Goal: Task Accomplishment & Management: Complete application form

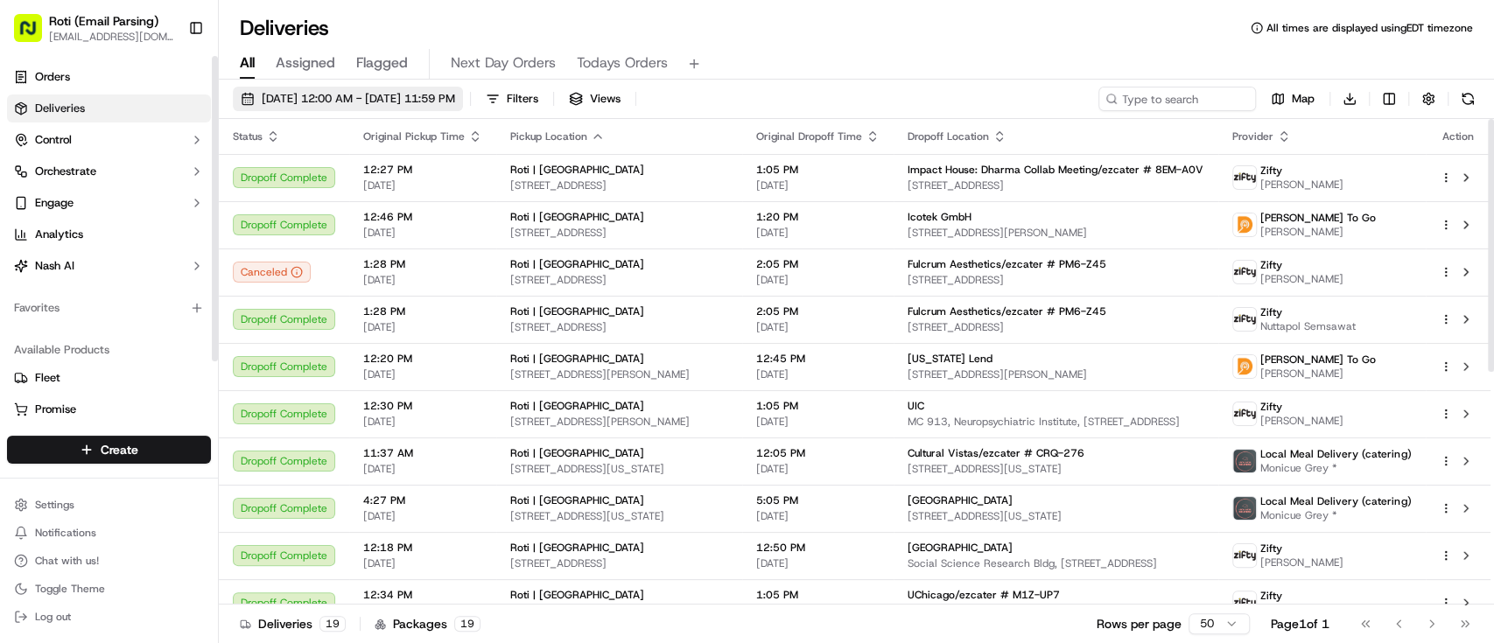
click at [375, 95] on span "05/02/2025 12:00 AM - 05/02/2025 11:59 PM" at bounding box center [358, 99] width 193 height 16
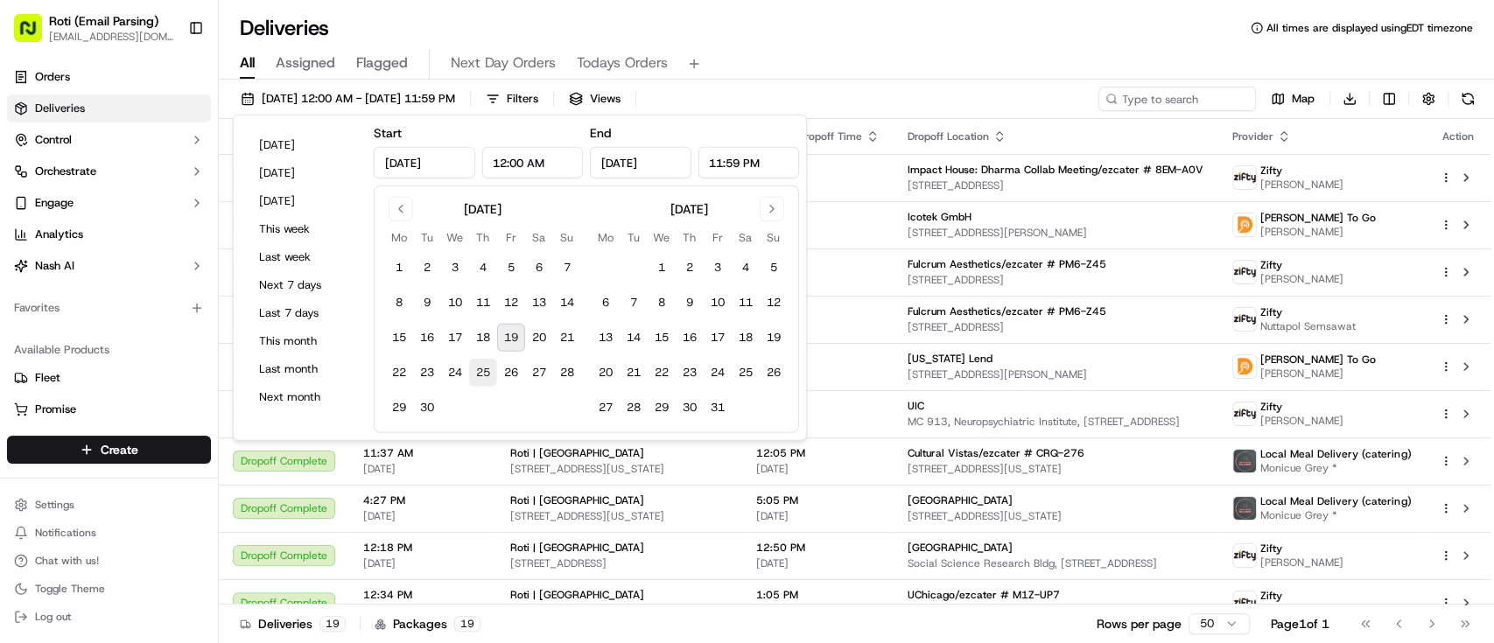
click at [480, 374] on button "25" at bounding box center [483, 373] width 28 height 28
type input "Sep 25, 2025"
click at [480, 374] on button "25" at bounding box center [483, 373] width 28 height 28
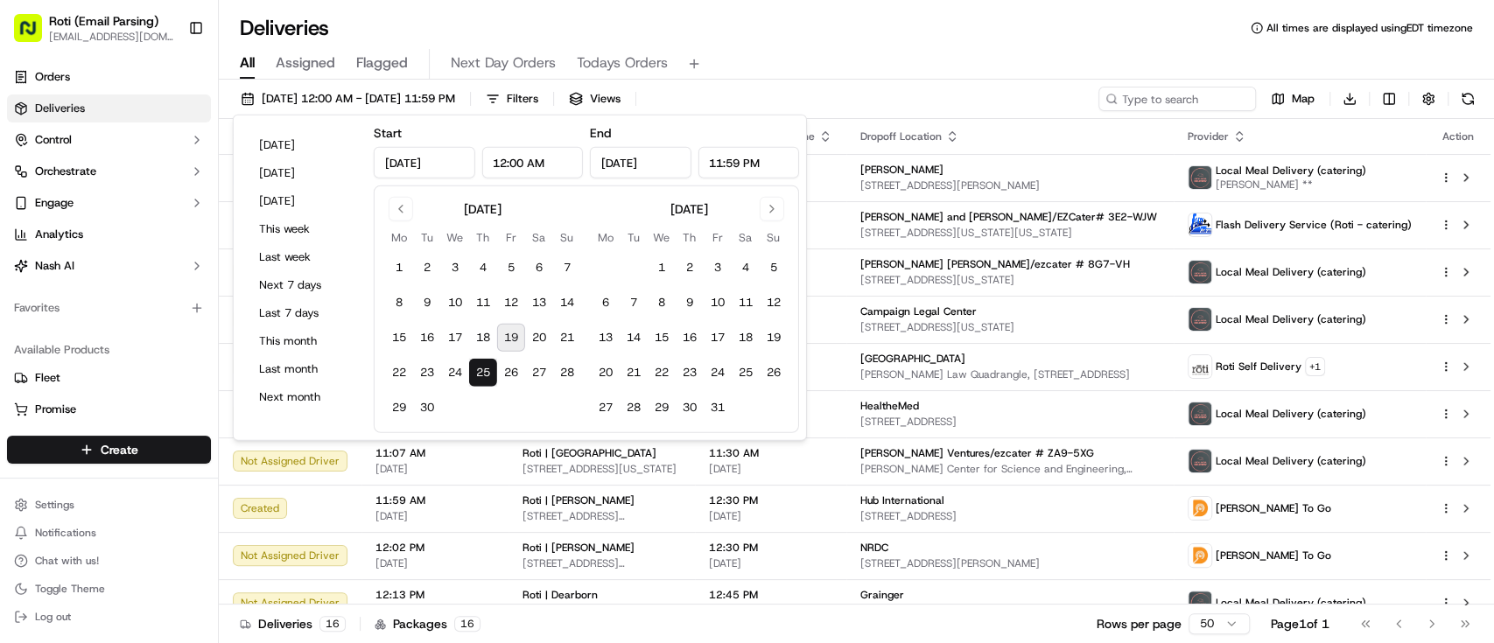
click at [1018, 43] on div "All Assigned Flagged Next Day Orders Todays Orders" at bounding box center [856, 61] width 1275 height 38
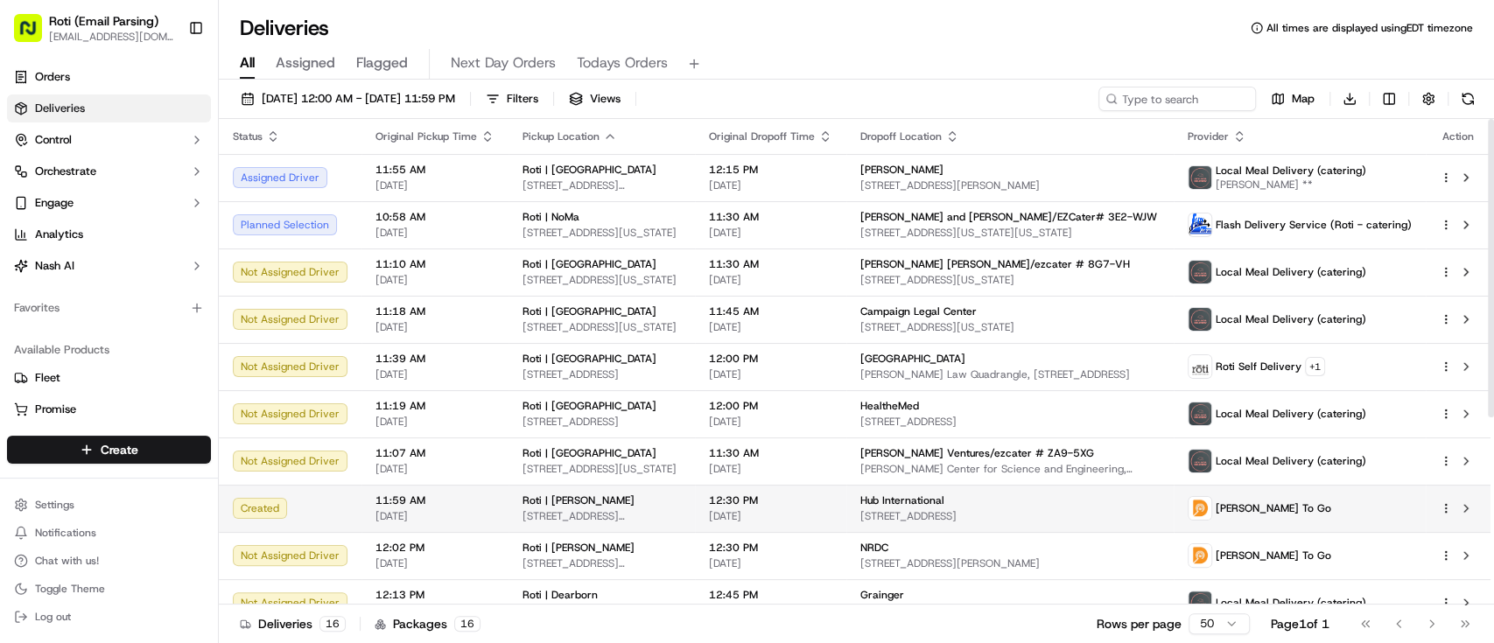
click at [1447, 505] on html "Roti (Email Parsing) sbroadhead@roti.com Toggle Sidebar Orders Deliveries Contr…" at bounding box center [747, 321] width 1494 height 643
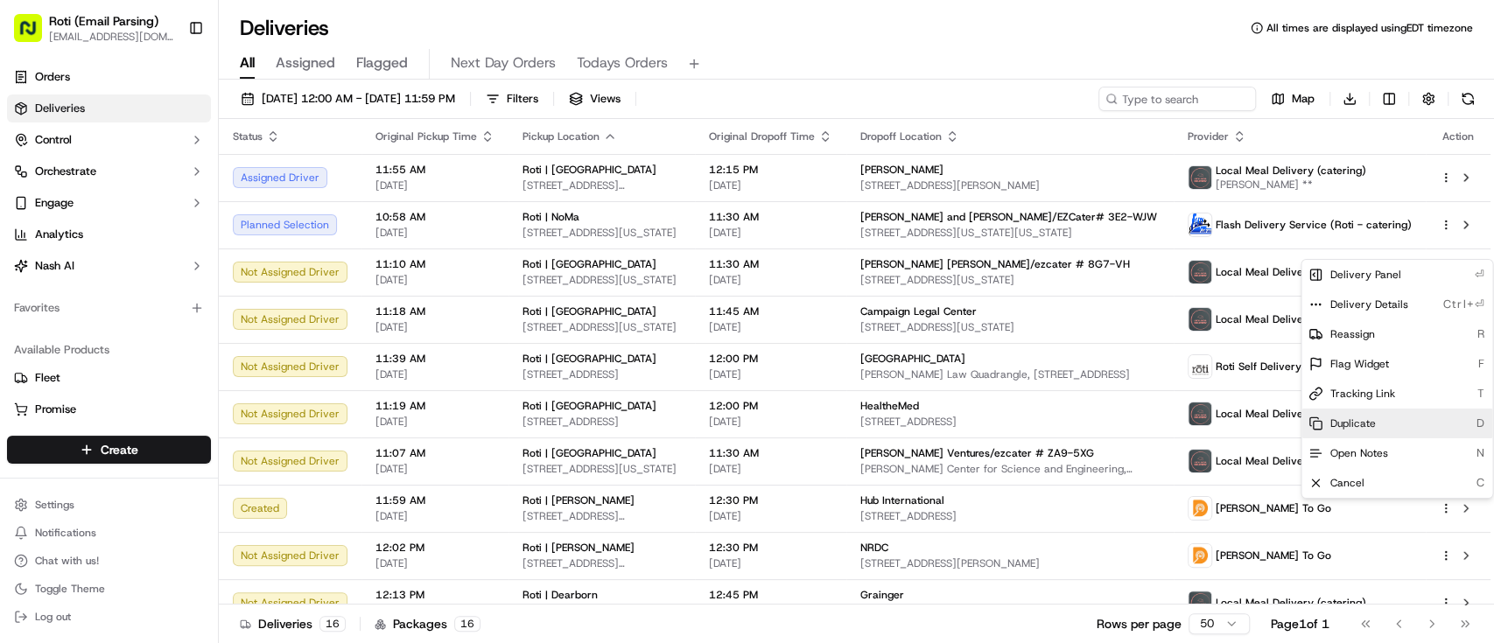
click at [1360, 414] on div "Duplicate D" at bounding box center [1396, 424] width 191 height 30
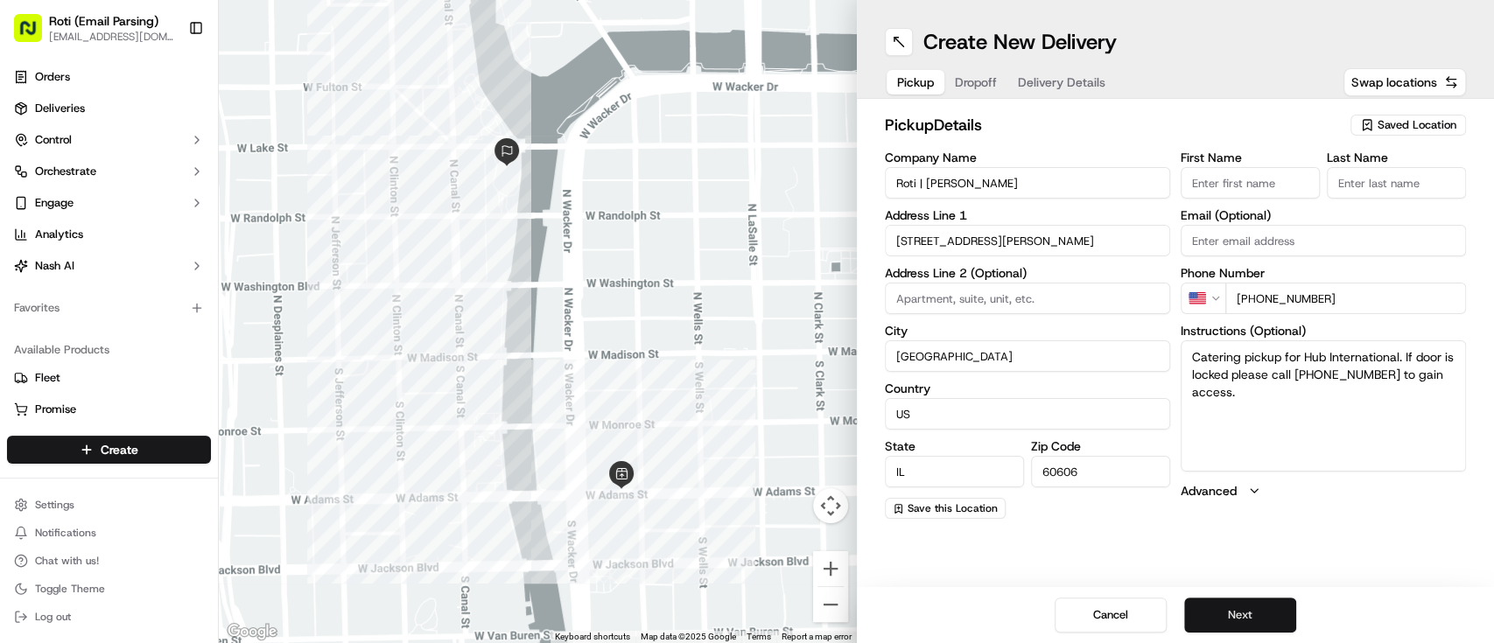
click at [1245, 609] on button "Next" at bounding box center [1240, 615] width 112 height 35
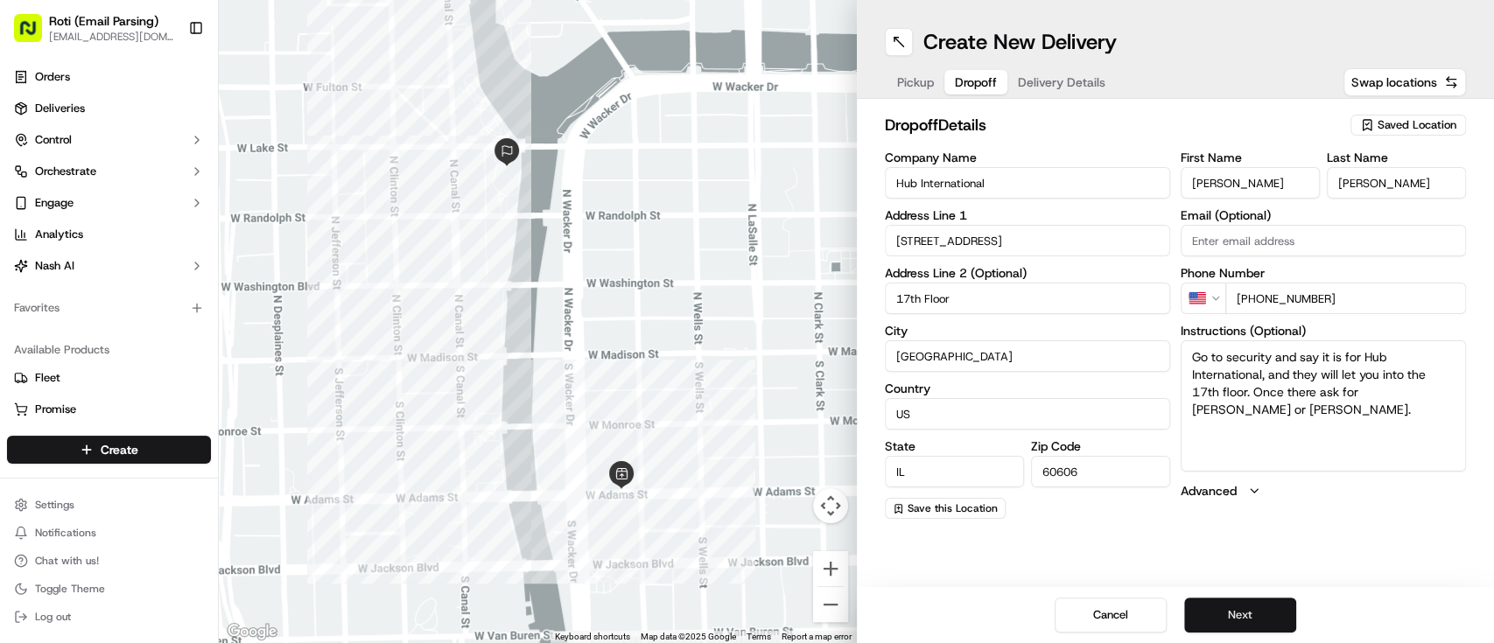
click at [1245, 609] on button "Next" at bounding box center [1240, 615] width 112 height 35
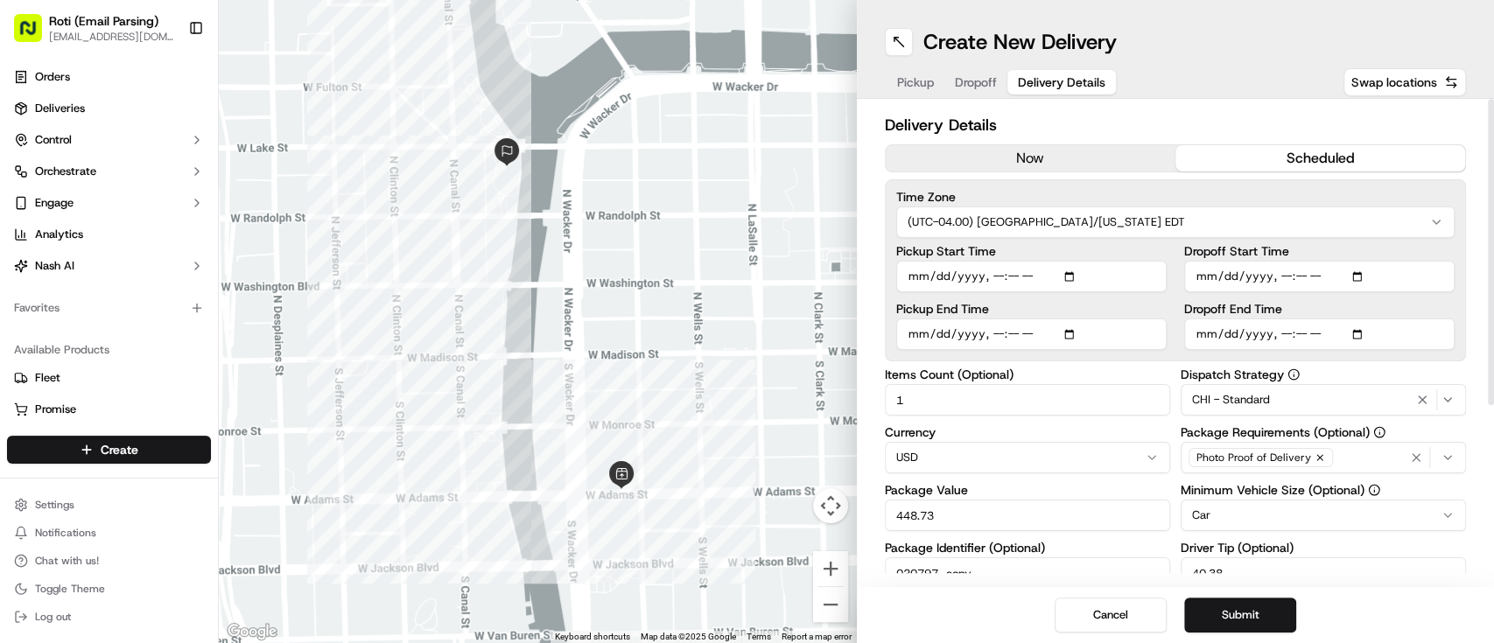
click at [1070, 277] on input "Pickup Start Time" at bounding box center [1031, 277] width 270 height 32
click at [1066, 334] on input "Pickup End Time" at bounding box center [1031, 335] width 270 height 32
click at [1127, 216] on html "Roti (Email Parsing) [EMAIL_ADDRESS][DOMAIN_NAME] Toggle Sidebar Orders Deliver…" at bounding box center [747, 321] width 1494 height 643
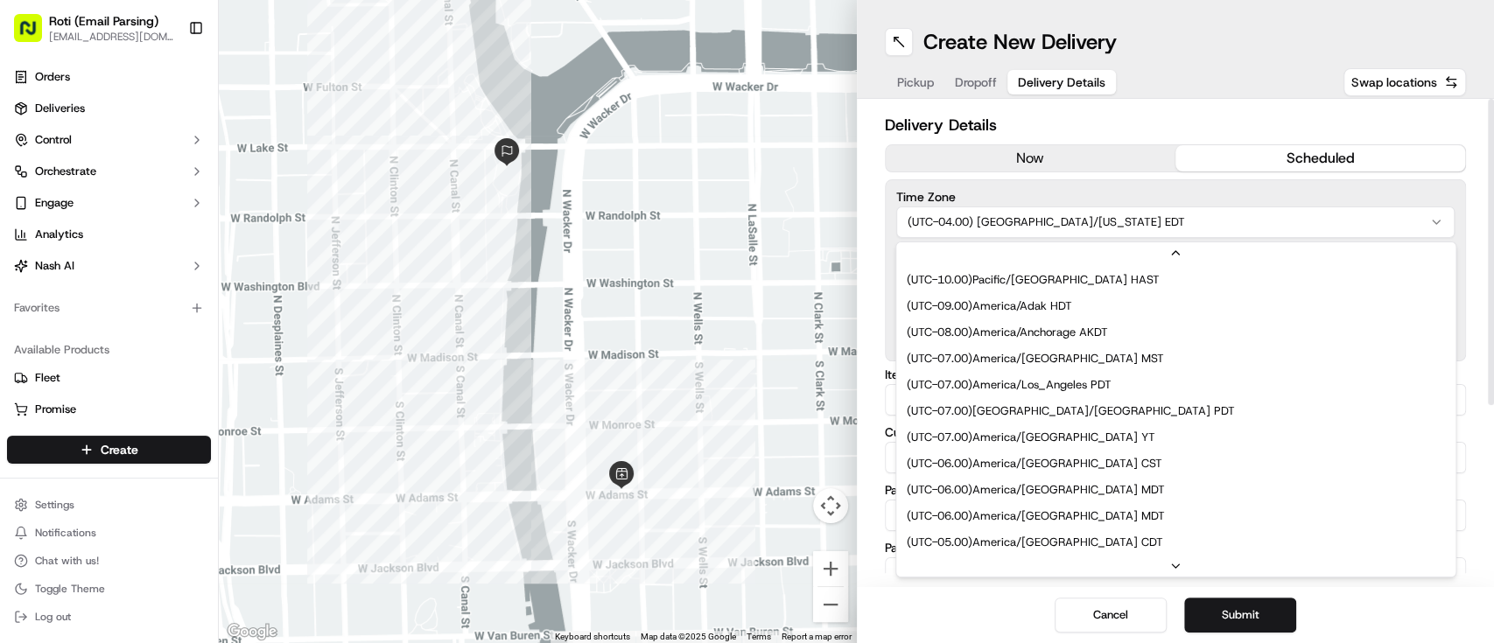
scroll to position [131, 0]
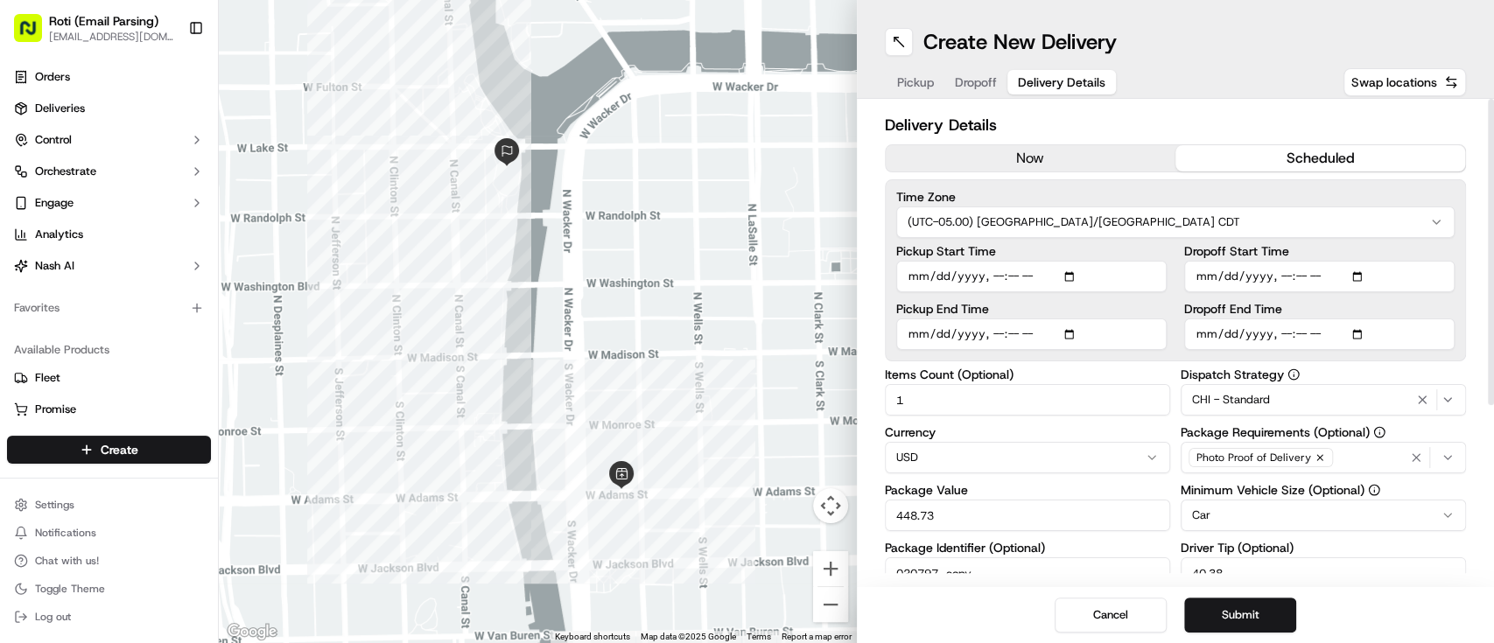
click at [1358, 266] on input "Dropoff Start Time" at bounding box center [1319, 277] width 270 height 32
click at [1353, 281] on input "Dropoff Start Time" at bounding box center [1319, 277] width 270 height 32
type input "[DATE]T11:45"
click at [1463, 333] on div "Time Zone (UTC-05.00) America/[GEOGRAPHIC_DATA] CDT Pickup Start Time Pickup En…" at bounding box center [1176, 270] width 582 height 182
click at [1351, 324] on input "Dropoff End Time" at bounding box center [1319, 335] width 270 height 32
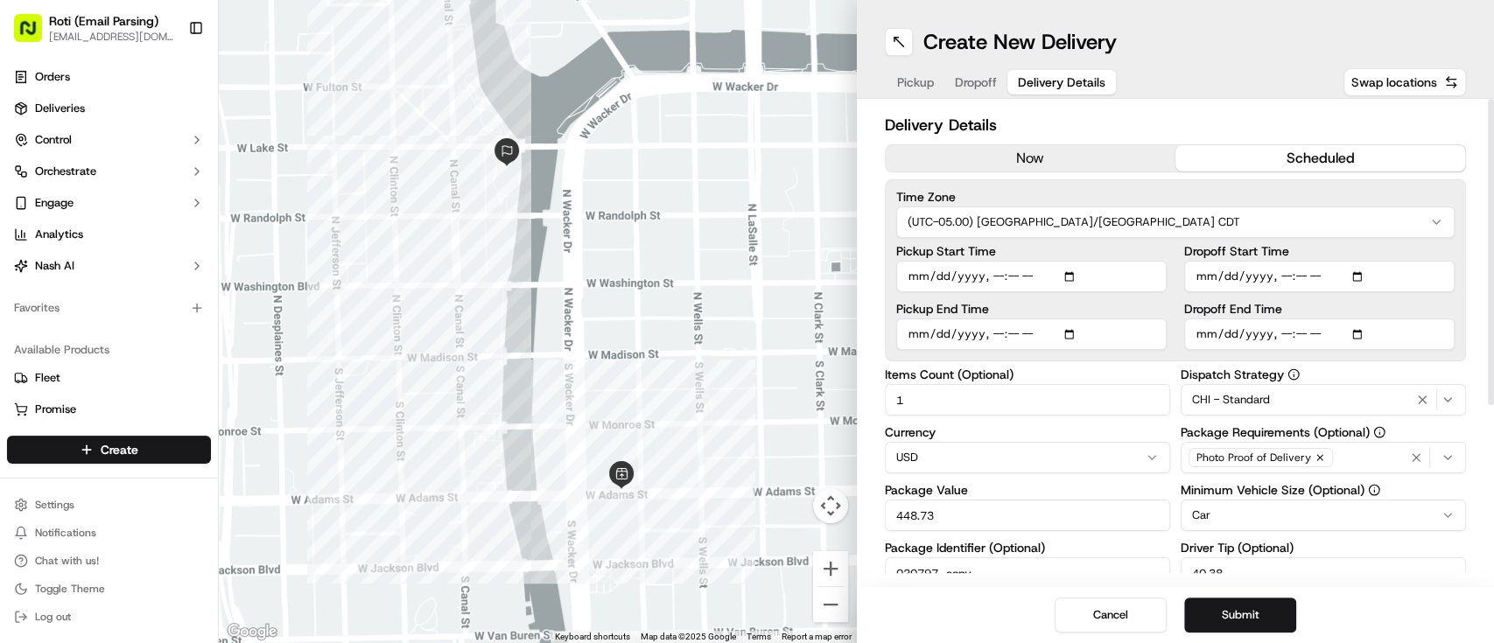
click at [1357, 330] on input "Dropoff End Time" at bounding box center [1319, 335] width 270 height 32
type input "[DATE]T12:00"
click at [1461, 361] on div "Delivery Details now scheduled Time Zone (UTC-05.00) America/[GEOGRAPHIC_DATA] …" at bounding box center [1176, 479] width 582 height 733
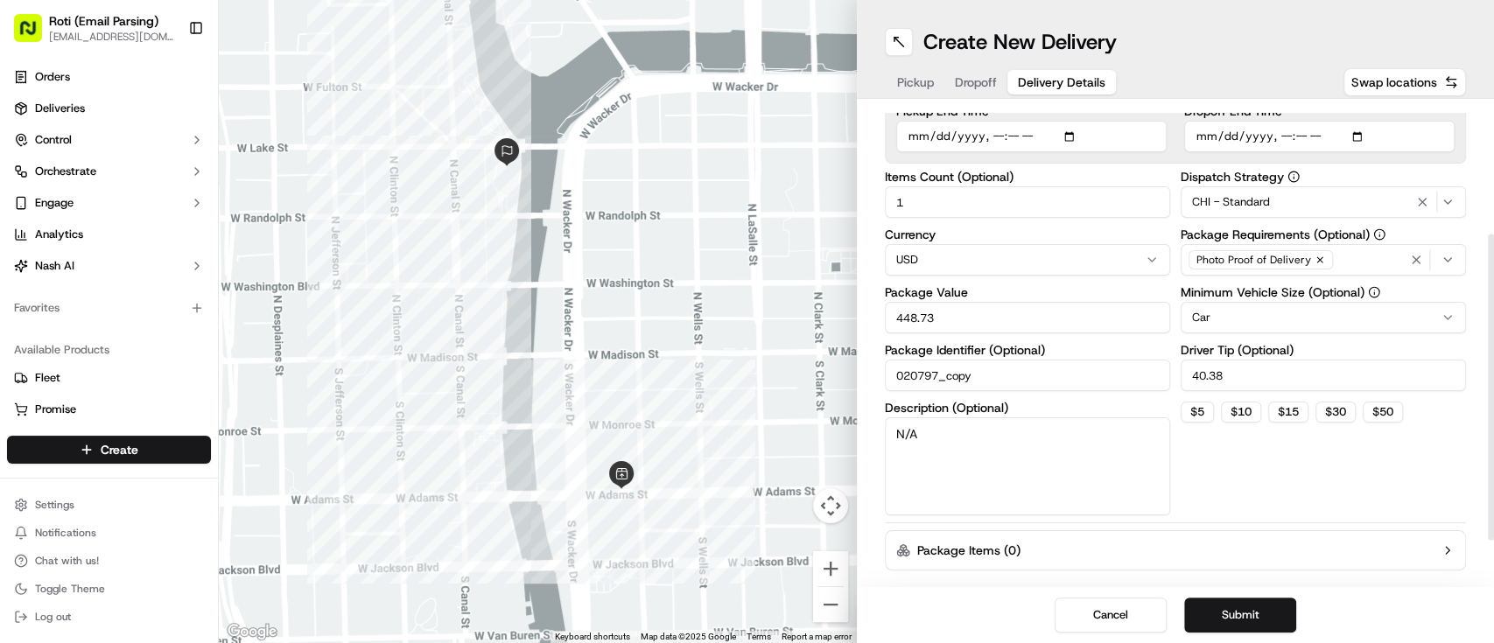
scroll to position [205, 0]
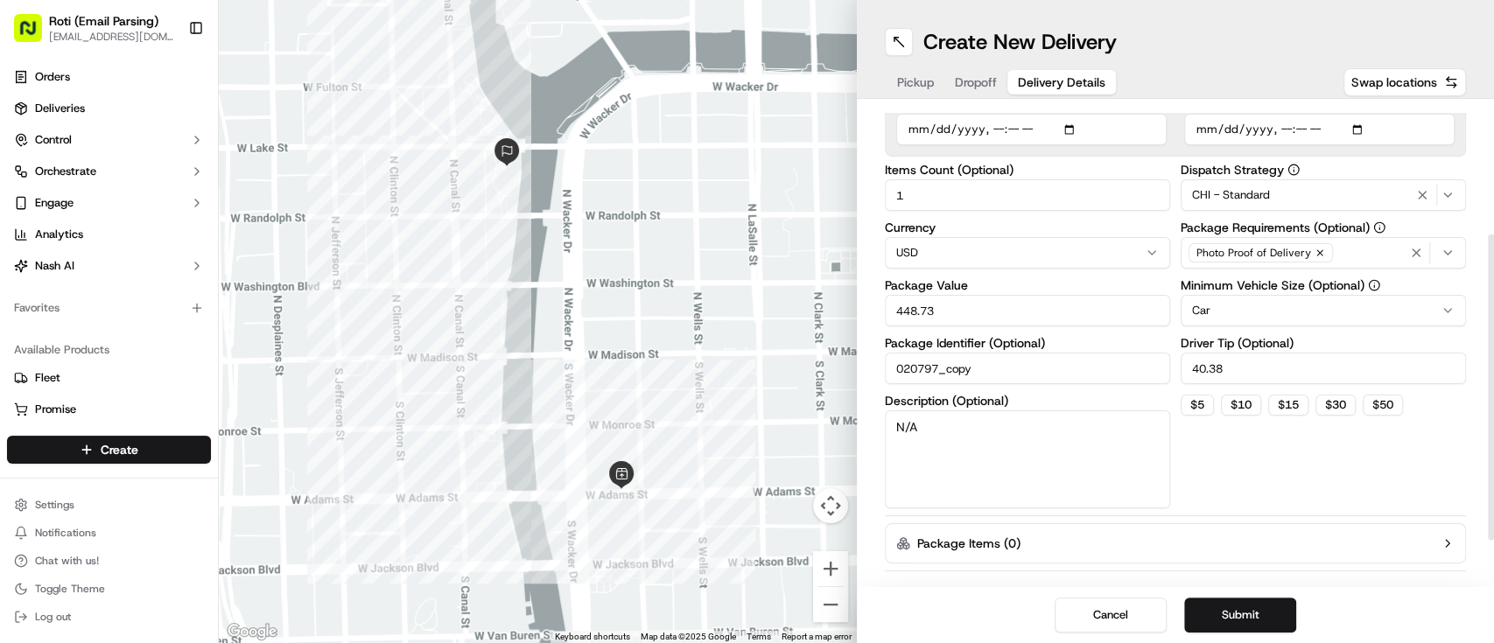
drag, startPoint x: 1492, startPoint y: 323, endPoint x: 1468, endPoint y: 459, distance: 138.7
click at [1488, 459] on div at bounding box center [1491, 387] width 6 height 306
click at [1217, 616] on button "Submit" at bounding box center [1240, 615] width 112 height 35
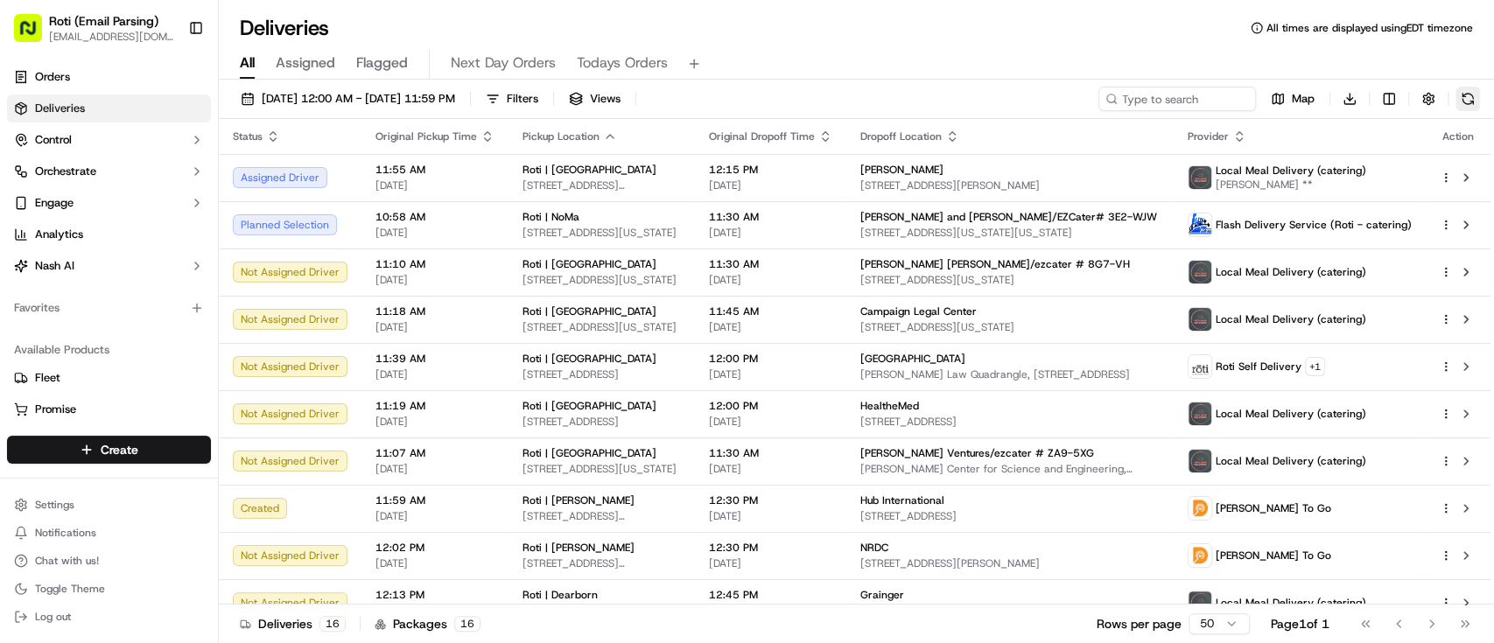
click at [1472, 95] on button at bounding box center [1467, 99] width 25 height 25
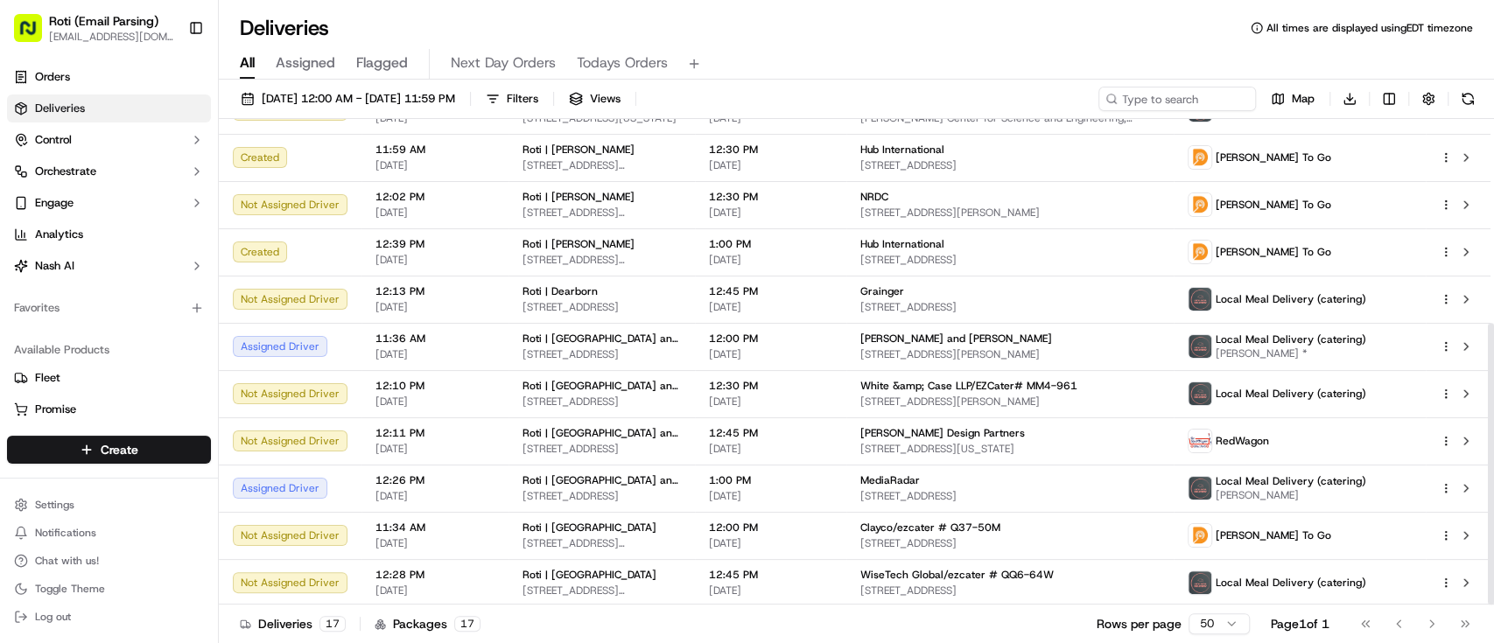
scroll to position [352, 0]
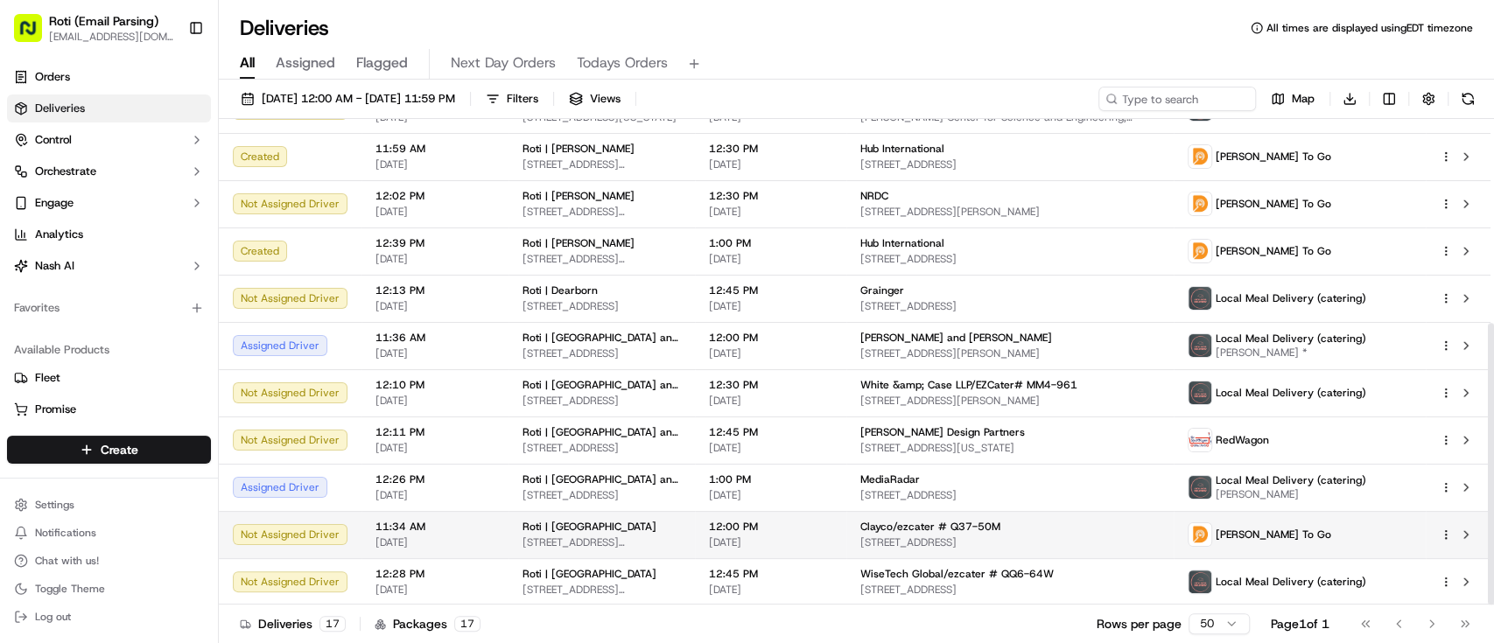
drag, startPoint x: 1492, startPoint y: 301, endPoint x: 1485, endPoint y: 544, distance: 243.4
click at [1488, 544] on div at bounding box center [1491, 464] width 6 height 282
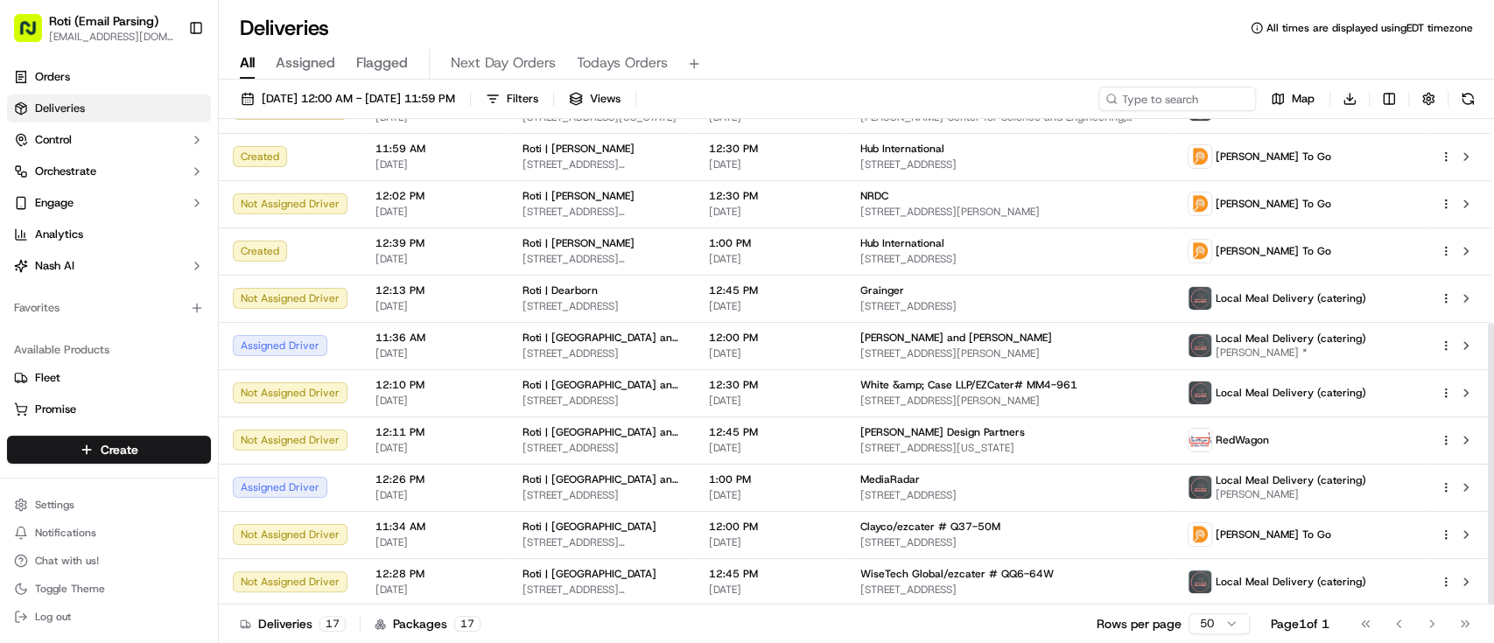
drag, startPoint x: 1485, startPoint y: 544, endPoint x: 1492, endPoint y: 206, distance: 338.8
click at [1492, 206] on div "Status Original Pickup Time Pickup Location Original Dropoff Time Dropoff Locat…" at bounding box center [856, 362] width 1275 height 486
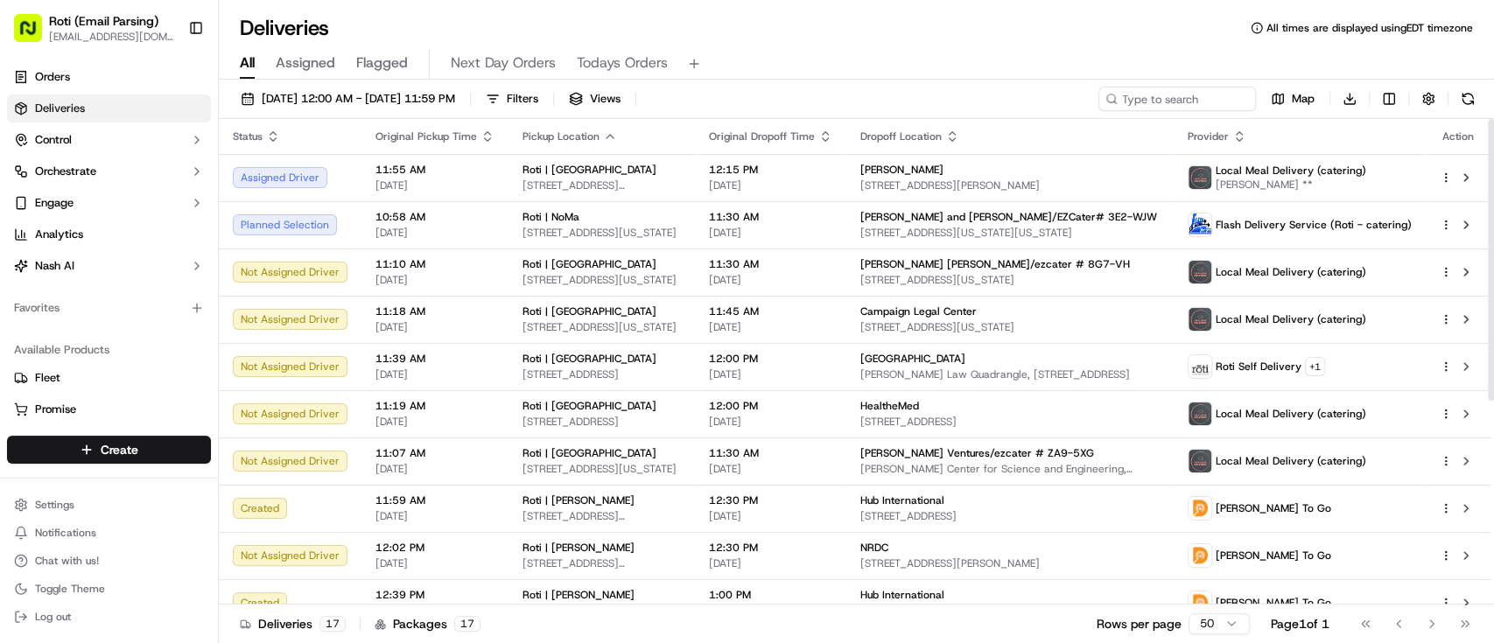
click at [1492, 206] on div at bounding box center [1490, 362] width 7 height 486
click at [1168, 97] on input at bounding box center [1151, 99] width 210 height 25
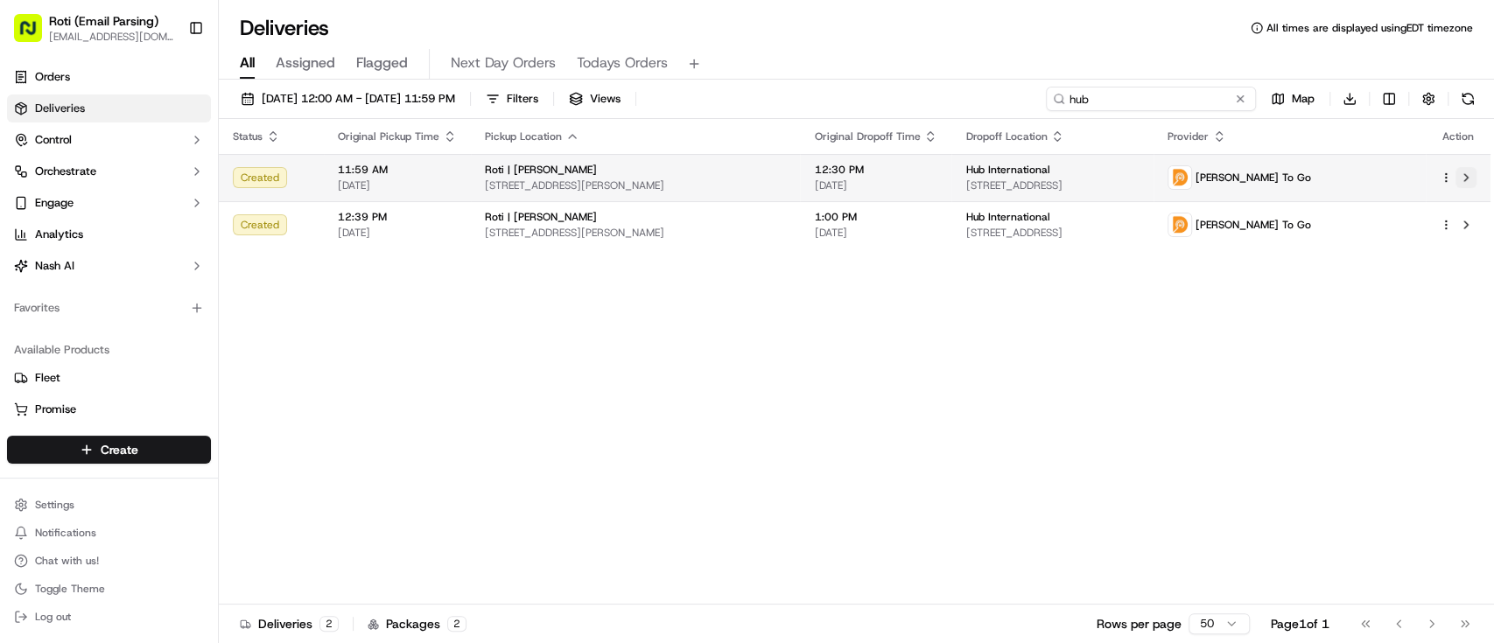
type input "hub"
click at [1455, 177] on button at bounding box center [1465, 177] width 21 height 21
click at [1442, 185] on div at bounding box center [1458, 177] width 37 height 21
click at [1449, 175] on html "Roti (Email Parsing) sbroadhead@roti.com Toggle Sidebar Orders Deliveries Contr…" at bounding box center [747, 321] width 1494 height 643
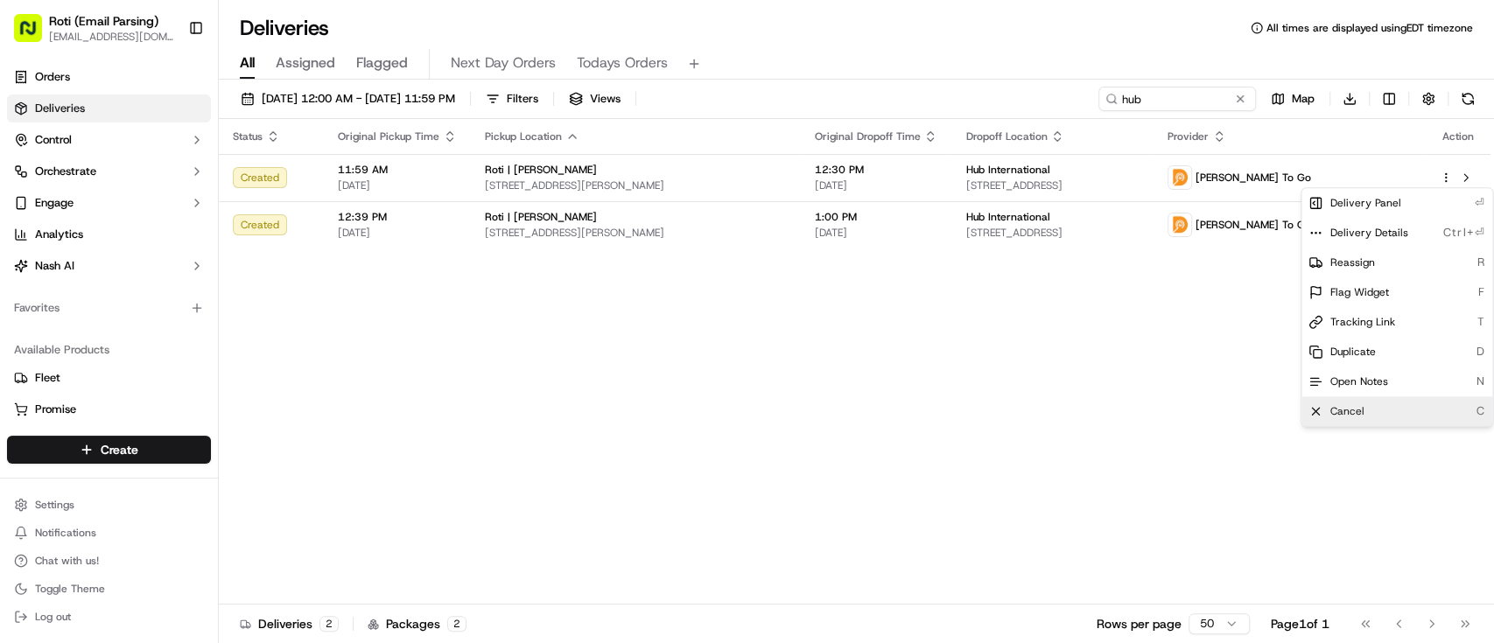
click at [1341, 404] on span "Cancel" at bounding box center [1346, 411] width 34 height 14
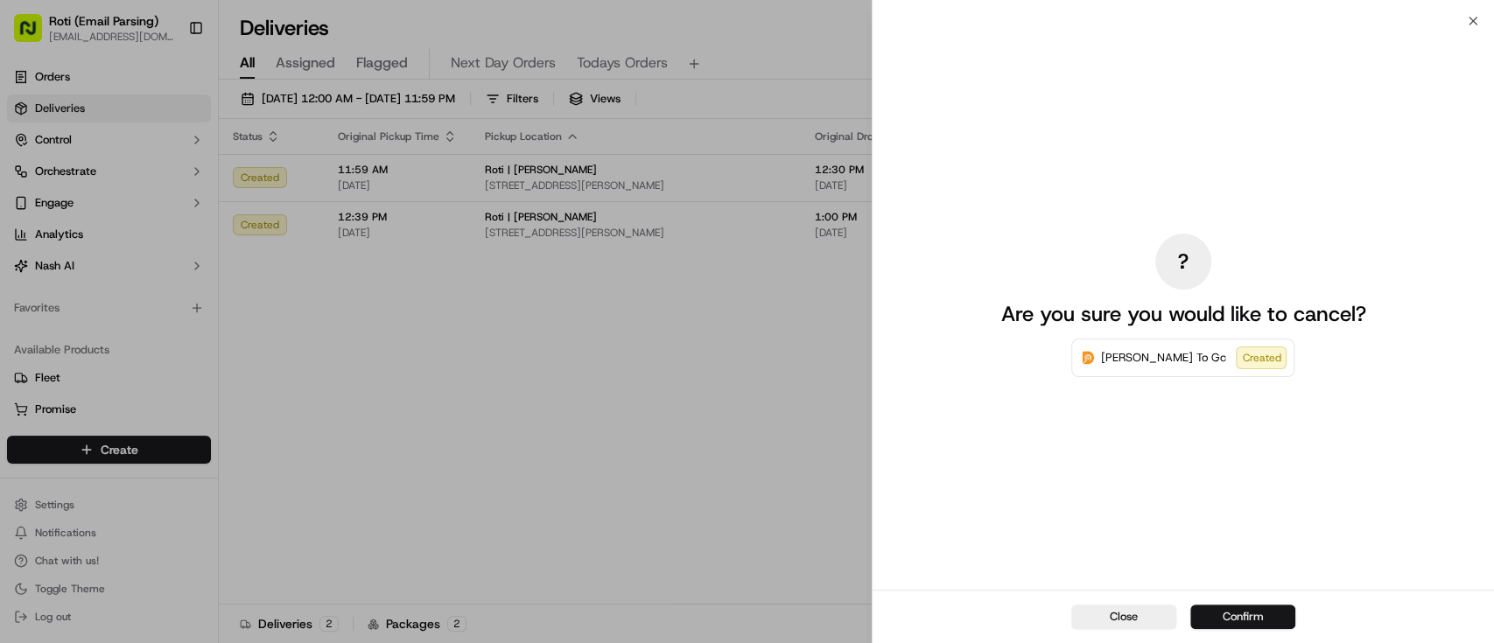
click at [1254, 606] on button "Confirm" at bounding box center [1242, 617] width 105 height 25
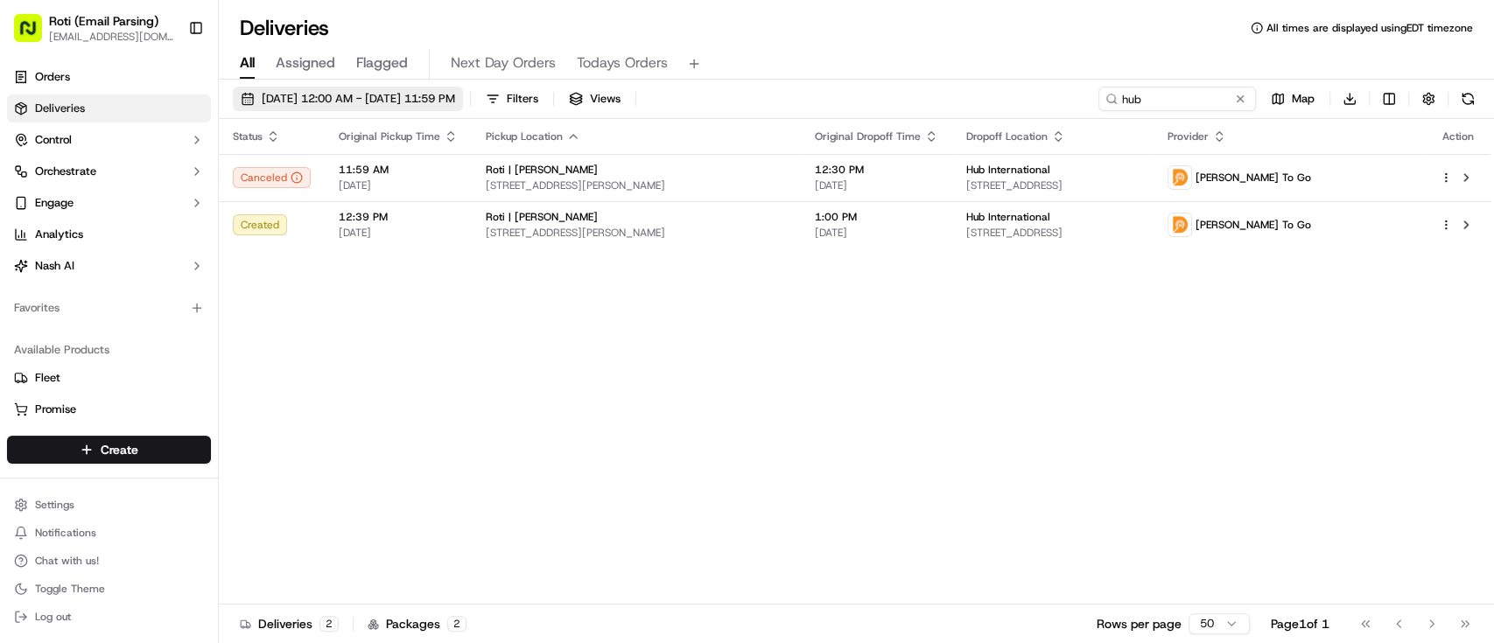
click at [434, 107] on button "09/25/2025 12:00 AM - 09/25/2025 11:59 PM" at bounding box center [348, 99] width 230 height 25
drag, startPoint x: 450, startPoint y: 117, endPoint x: 446, endPoint y: 108, distance: 10.2
click at [446, 108] on div "09/25/2025 12:00 AM - 09/25/2025 11:59 PM Filters Views hub Map Download Status…" at bounding box center [856, 363] width 1275 height 567
click at [446, 108] on button "09/25/2025 12:00 AM - 09/25/2025 11:59 PM" at bounding box center [348, 99] width 230 height 25
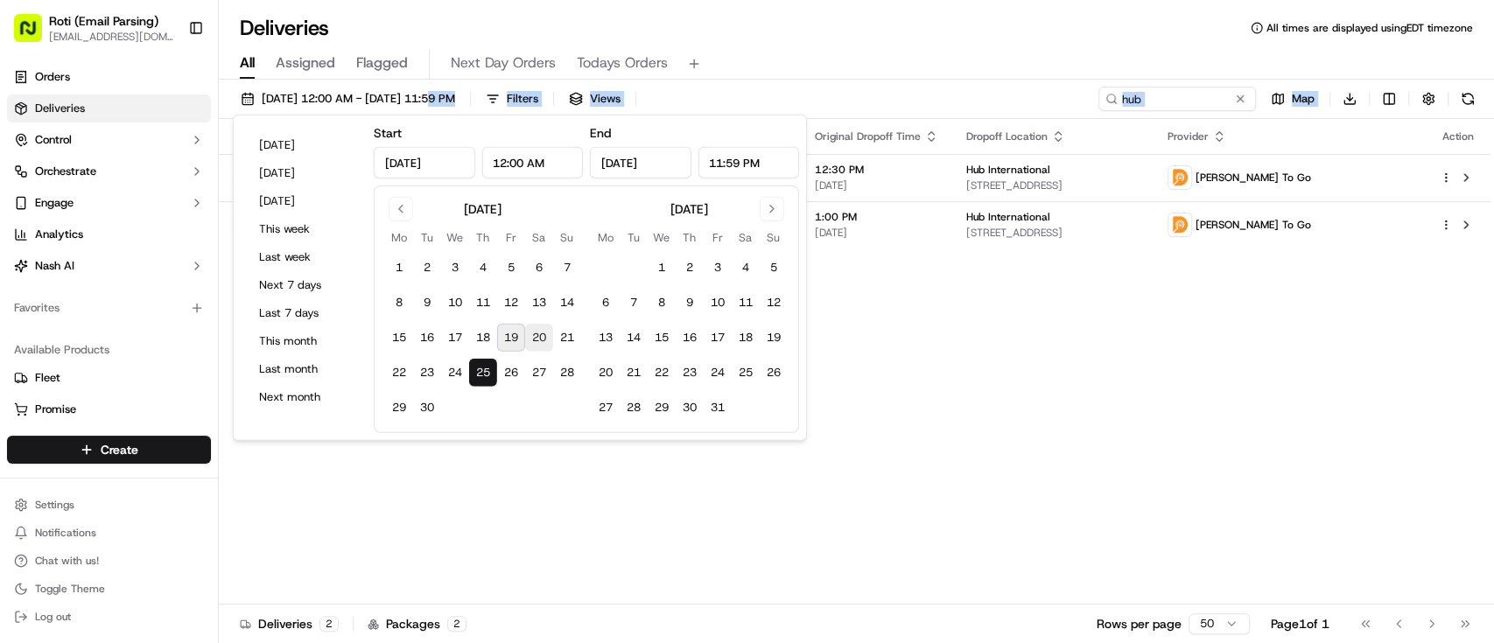
click at [535, 333] on button "20" at bounding box center [539, 338] width 28 height 28
type input "Sep 20, 2025"
click at [535, 333] on button "20" at bounding box center [539, 338] width 28 height 28
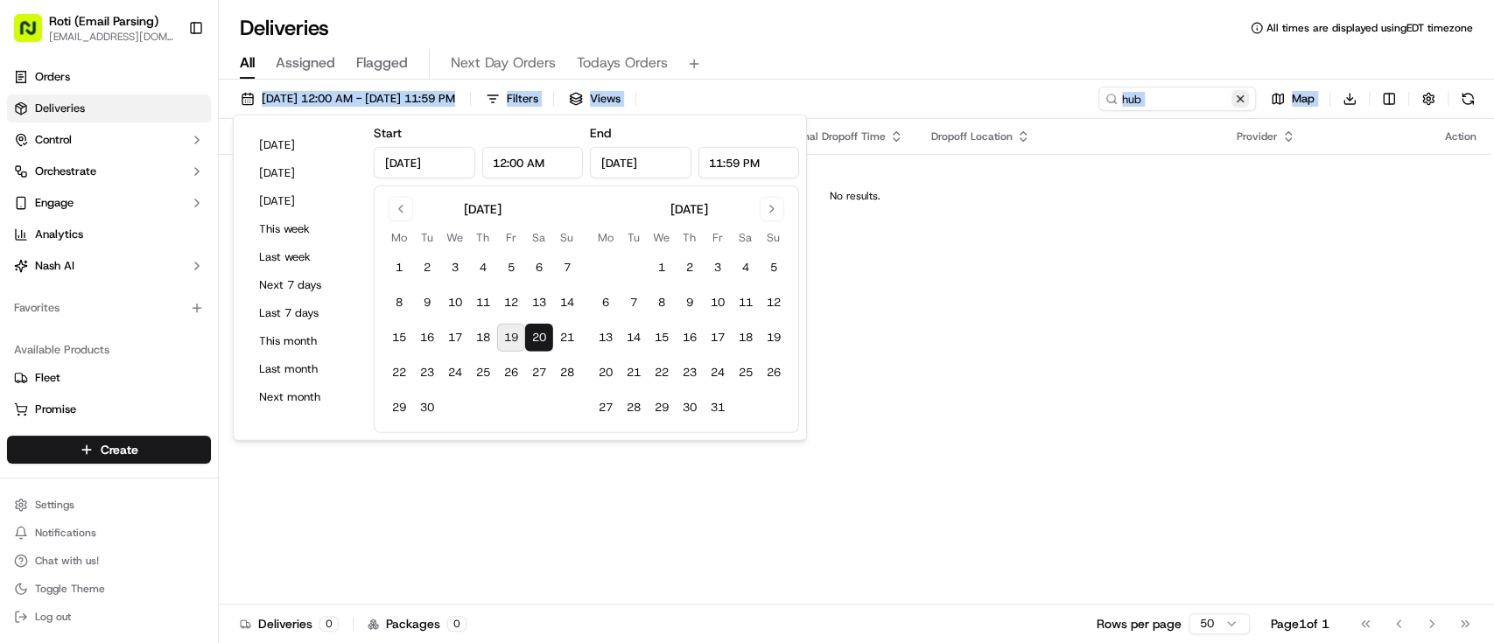
click at [1244, 107] on button at bounding box center [1240, 99] width 18 height 18
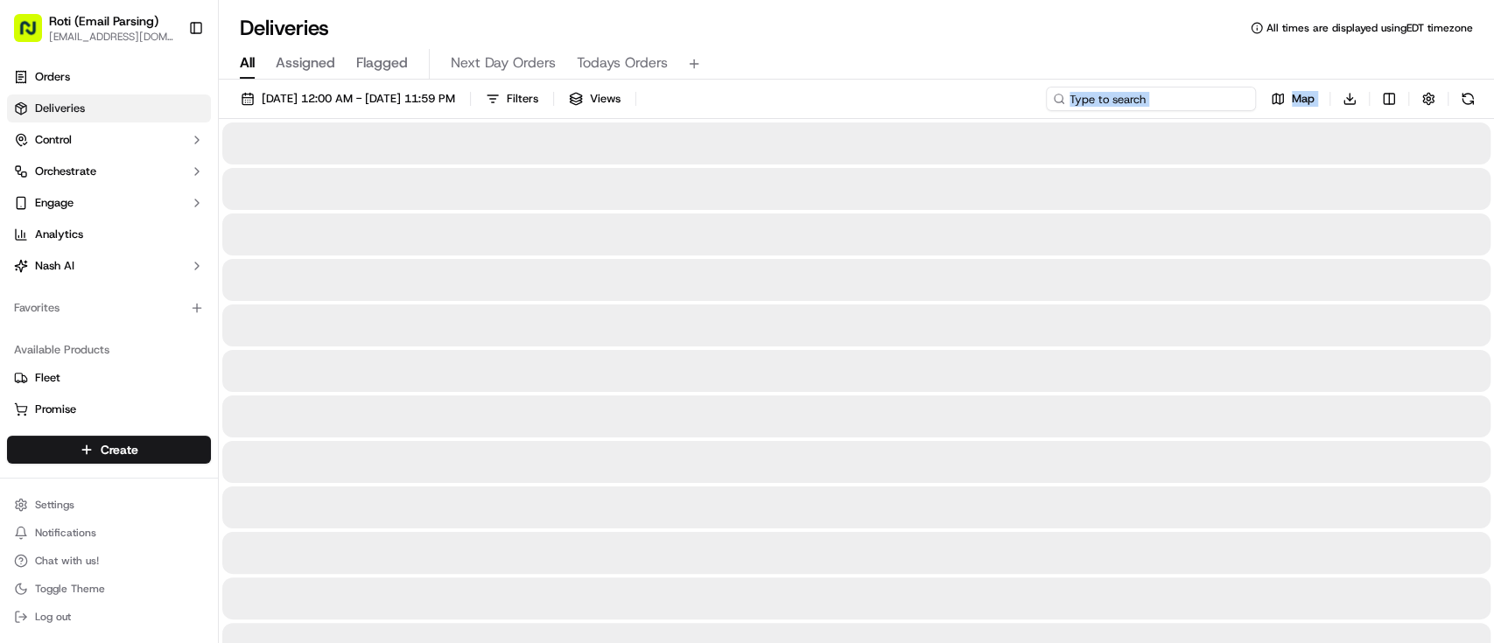
click at [1244, 107] on input at bounding box center [1151, 99] width 210 height 25
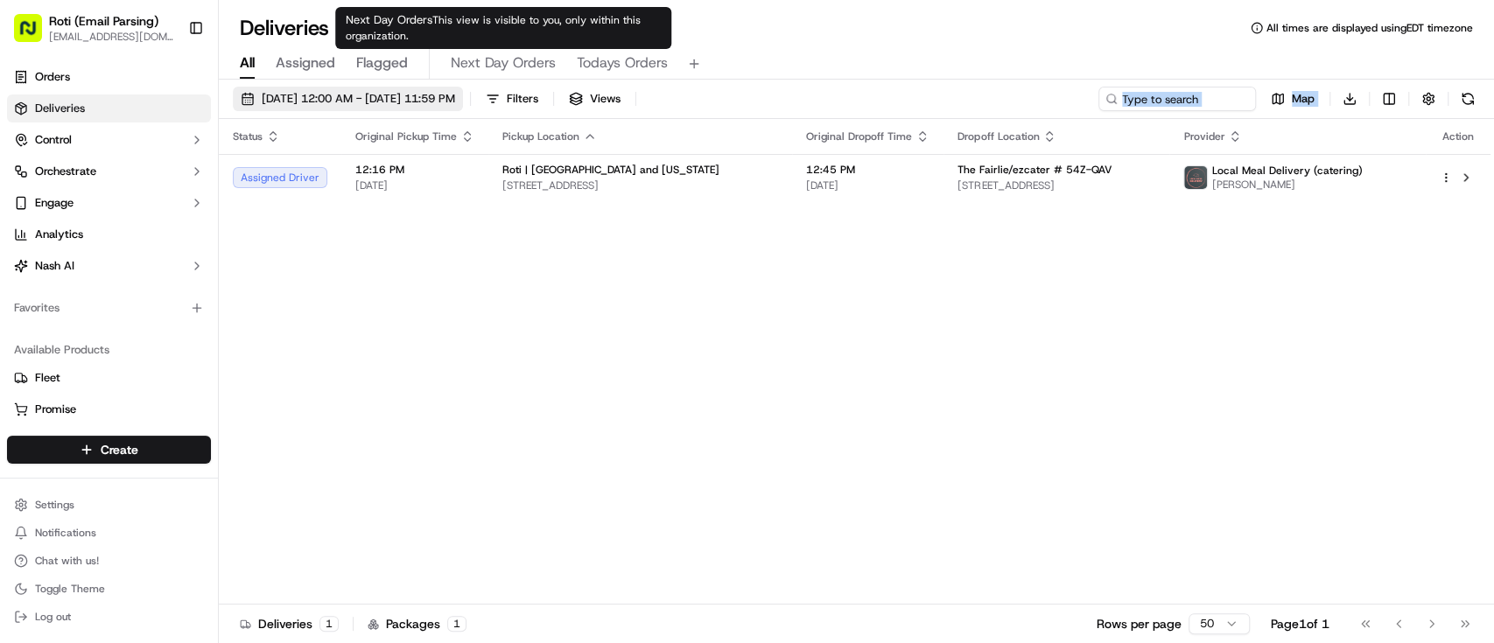
click at [455, 105] on span "09/20/2025 12:00 AM - 09/20/2025 11:59 PM" at bounding box center [358, 99] width 193 height 16
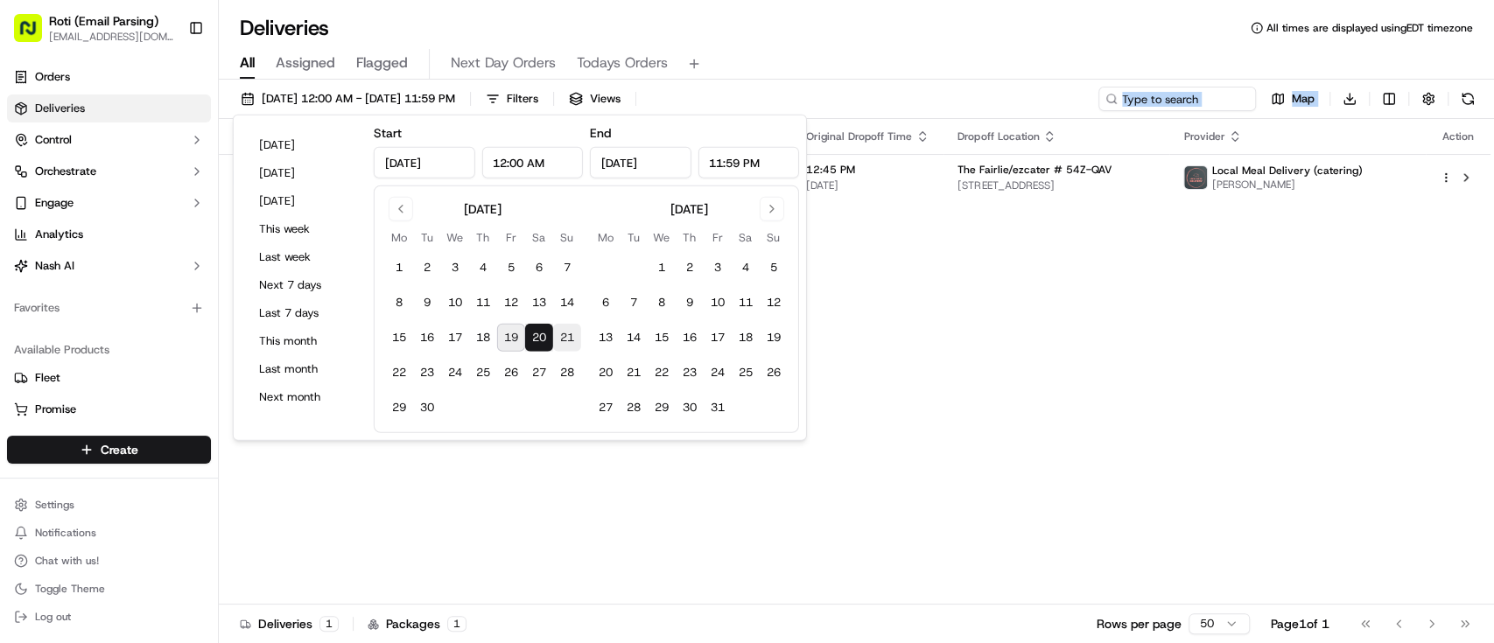
click at [554, 342] on button "21" at bounding box center [567, 338] width 28 height 28
type input "Sep 21, 2025"
click at [554, 342] on button "21" at bounding box center [567, 338] width 28 height 28
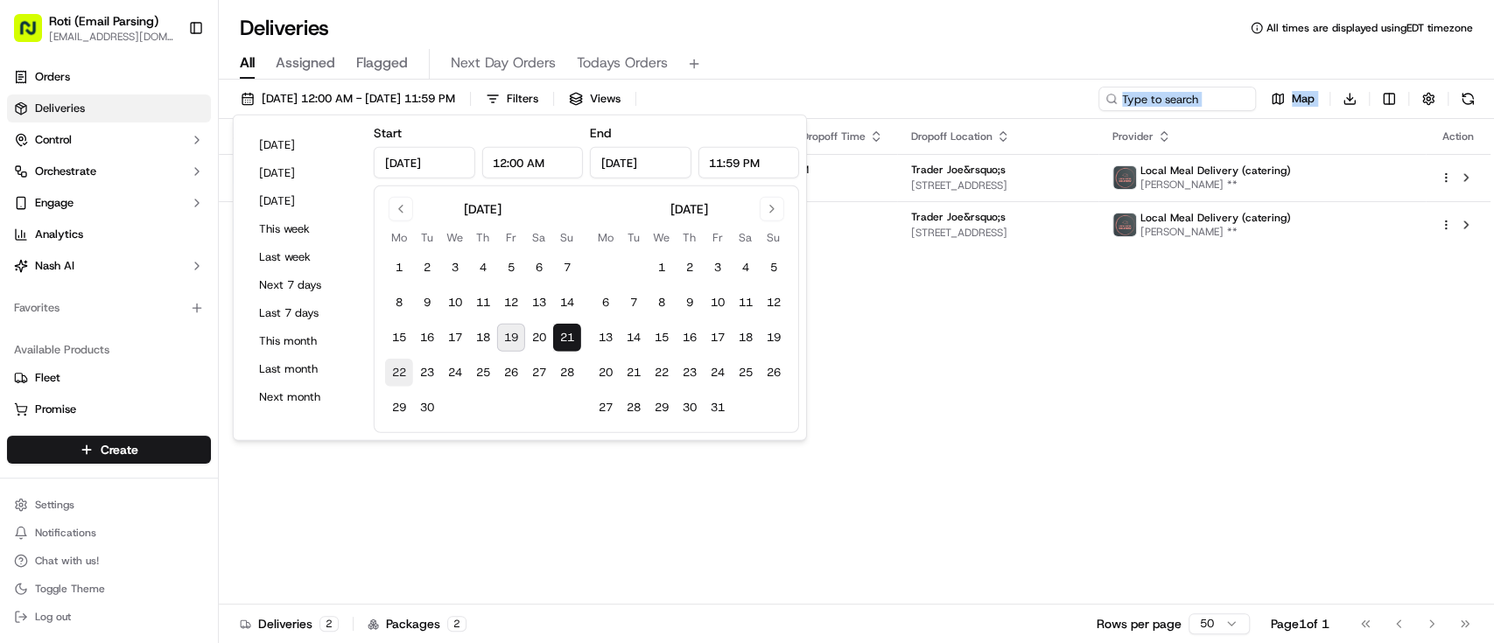
click at [405, 375] on button "22" at bounding box center [399, 373] width 28 height 28
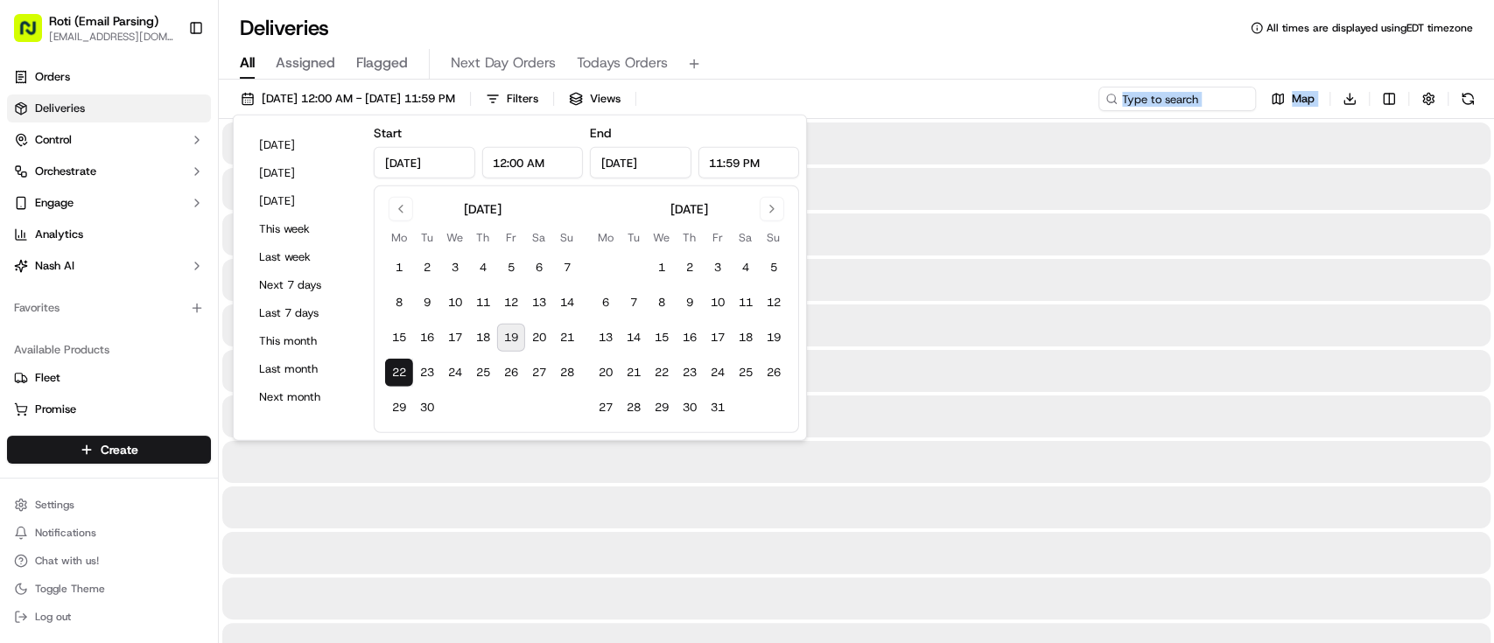
type input "Sep 22, 2025"
click at [405, 375] on button "22" at bounding box center [399, 373] width 28 height 28
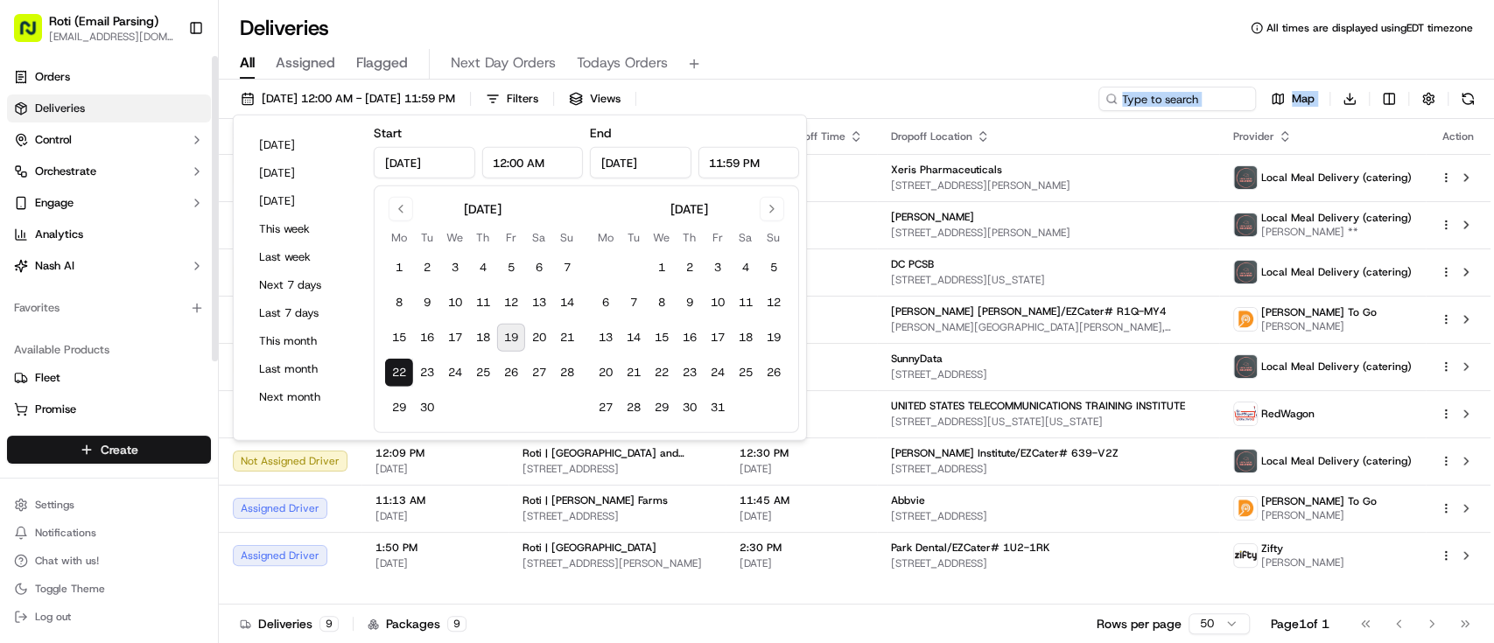
click at [174, 442] on html "Roti (Email Parsing) sbroadhead@roti.com Toggle Sidebar Orders Deliveries Contr…" at bounding box center [747, 321] width 1494 height 643
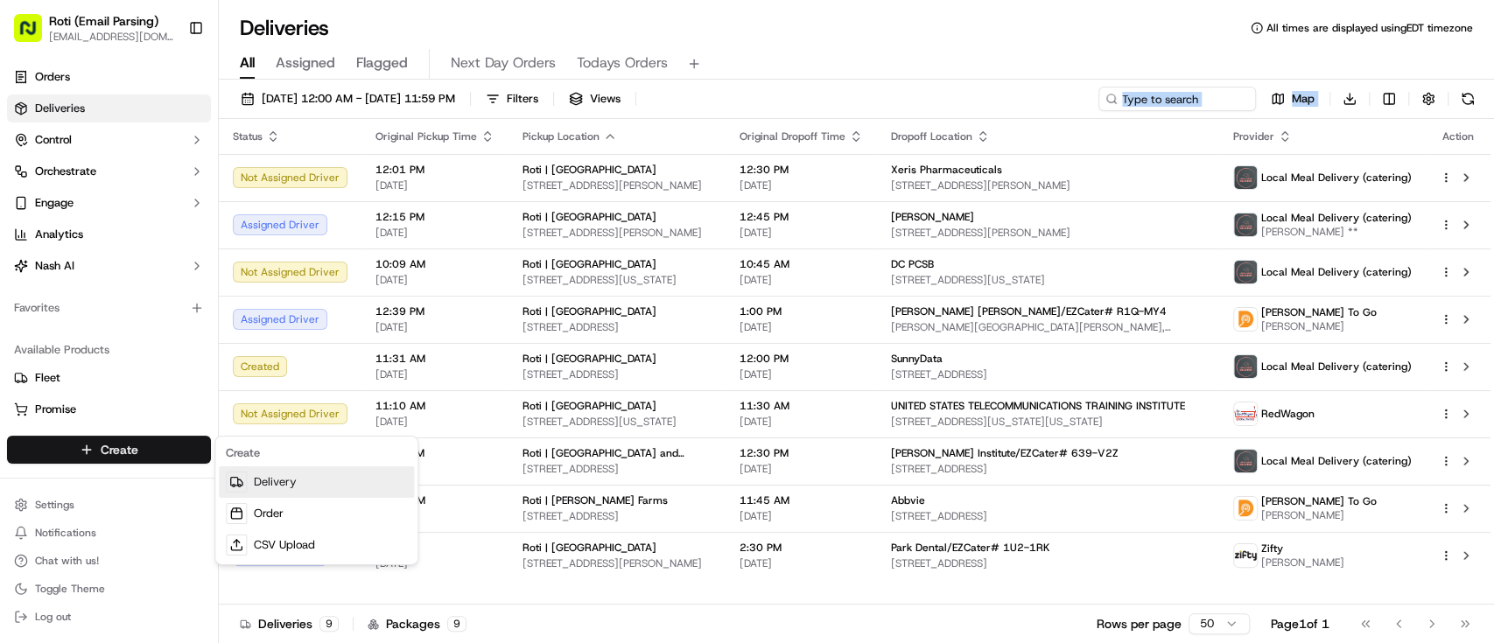
click at [261, 468] on link "Delivery" at bounding box center [316, 482] width 195 height 32
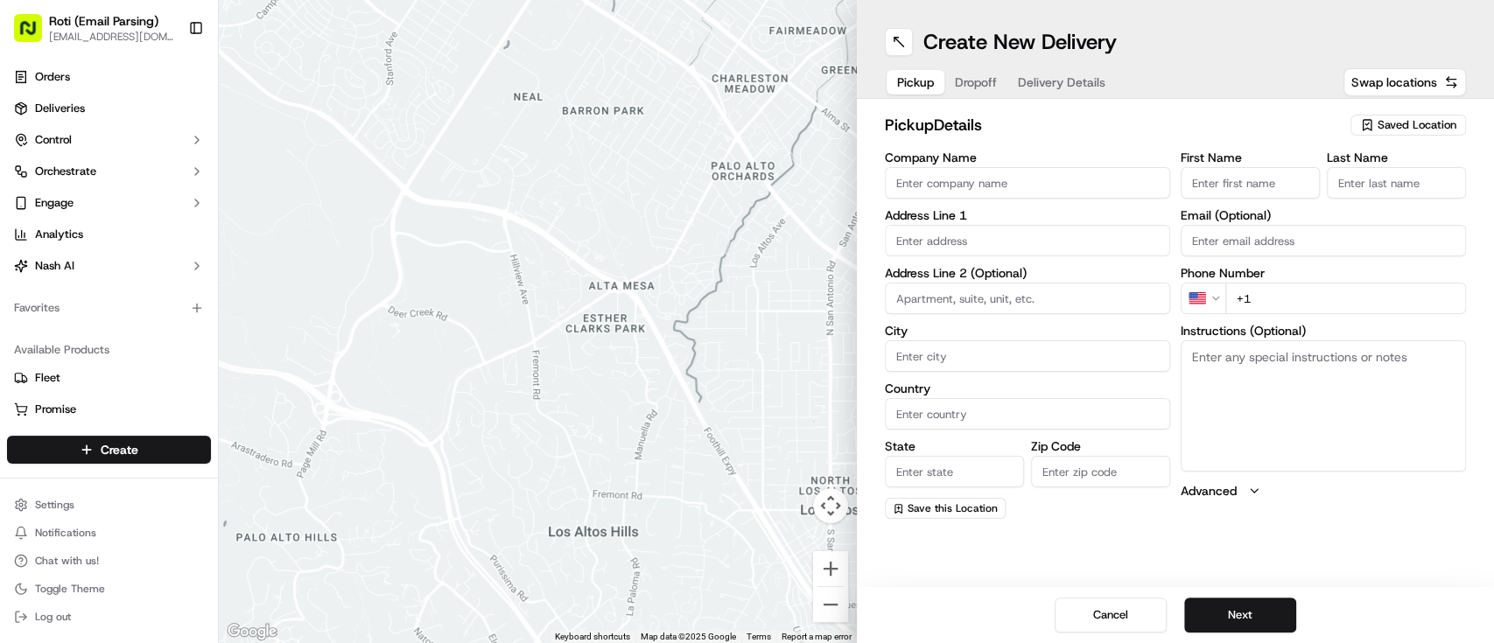
click at [1409, 113] on button "Saved Location" at bounding box center [1408, 125] width 116 height 25
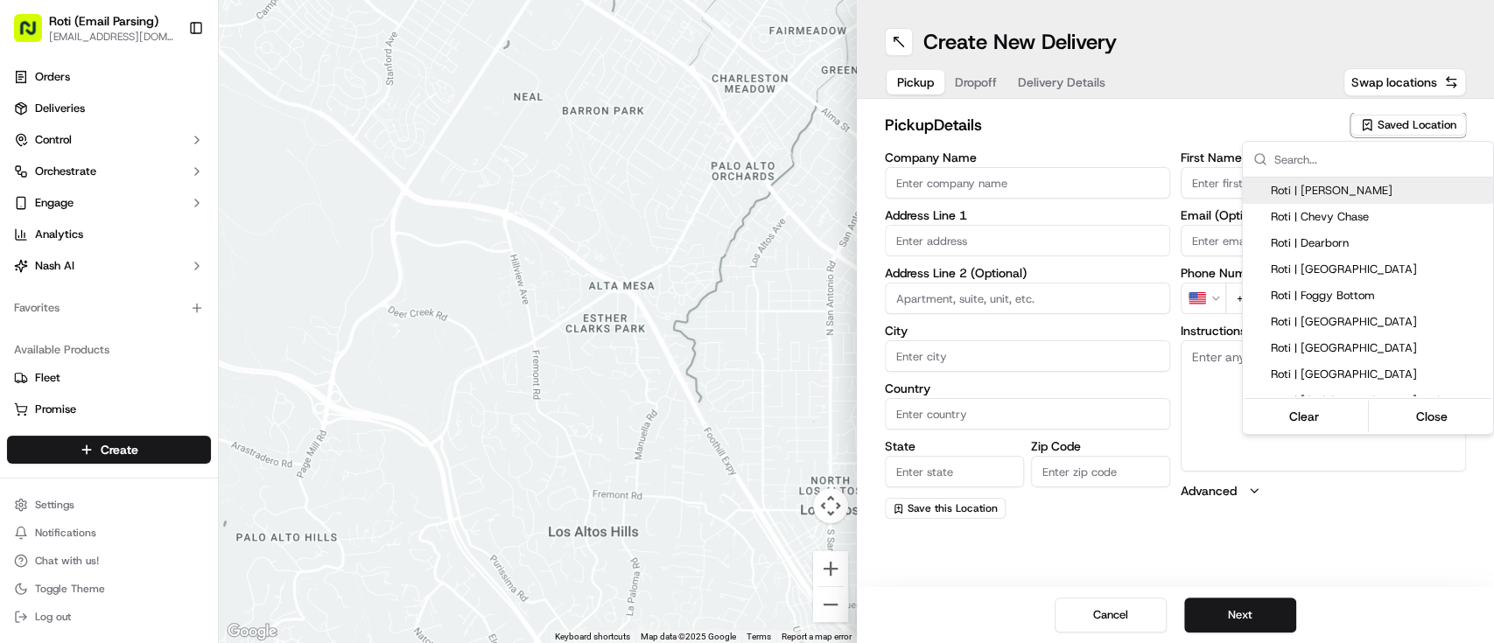
click at [1296, 172] on input "text" at bounding box center [1378, 159] width 208 height 35
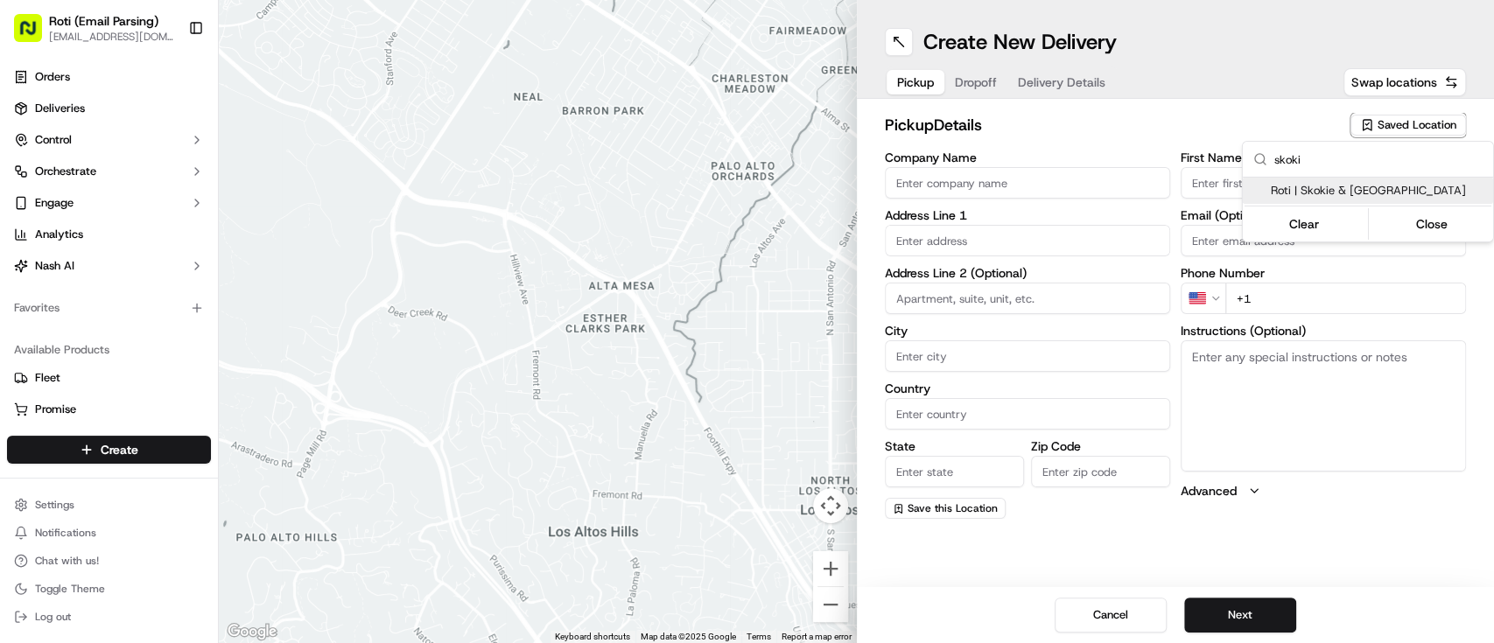
type input "skoki"
click at [1301, 179] on div "Roti | Skokie & Dundee" at bounding box center [1368, 191] width 250 height 26
type input "Roti | Skokie & Dundee"
type input "798 Skokie Blvd"
type input "Northbrook"
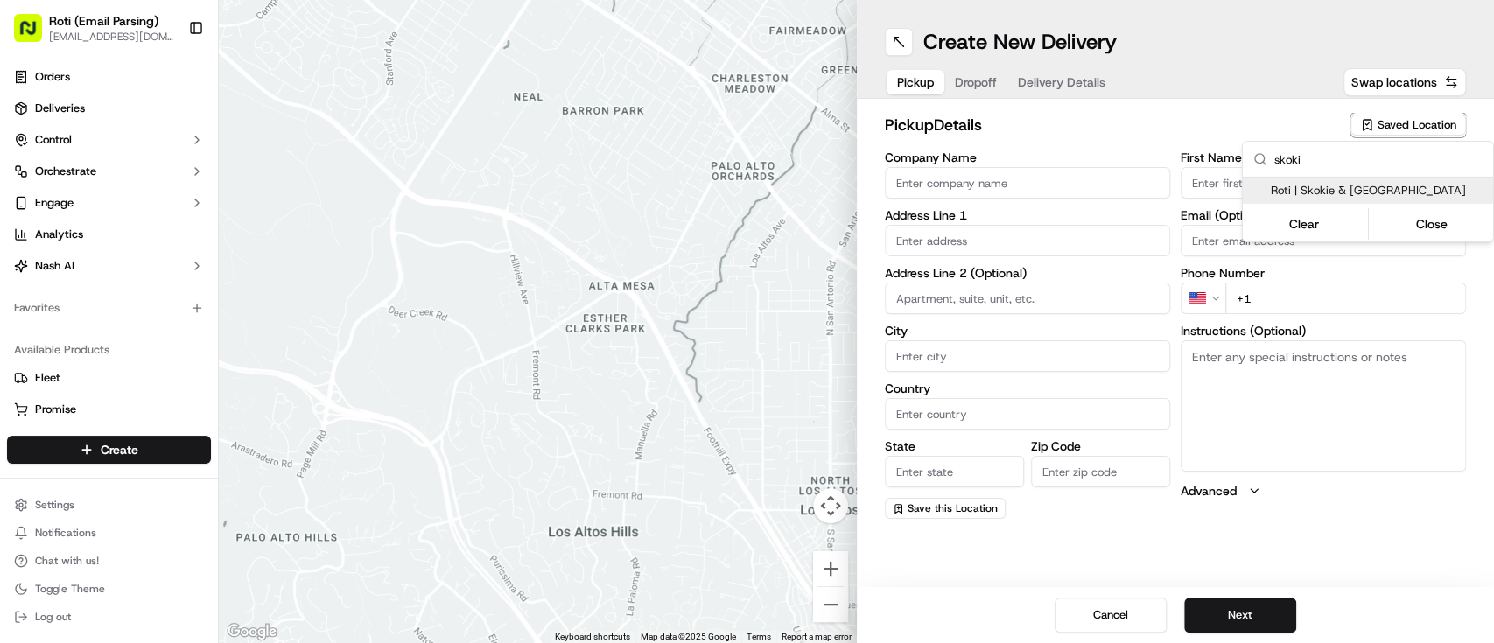
type input "US"
type input "IL"
type input "60062"
type input "Manager"
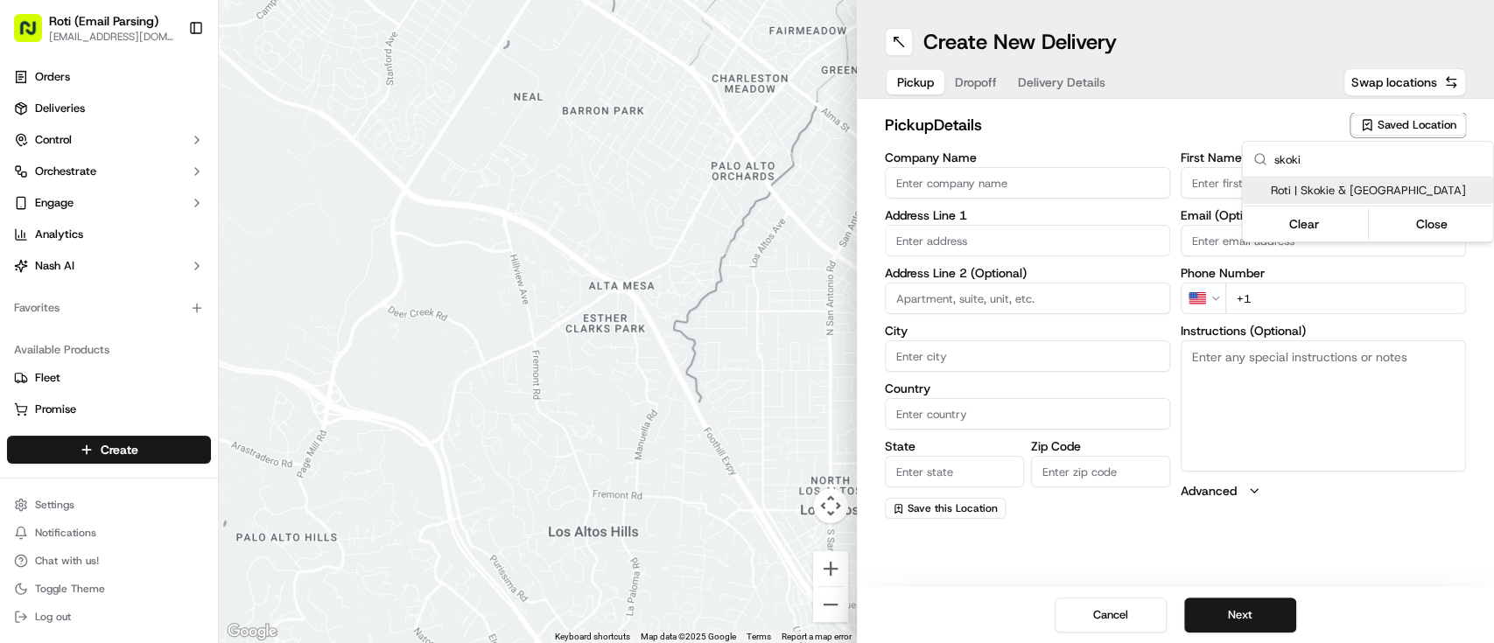
type input "+1 312 767 9268"
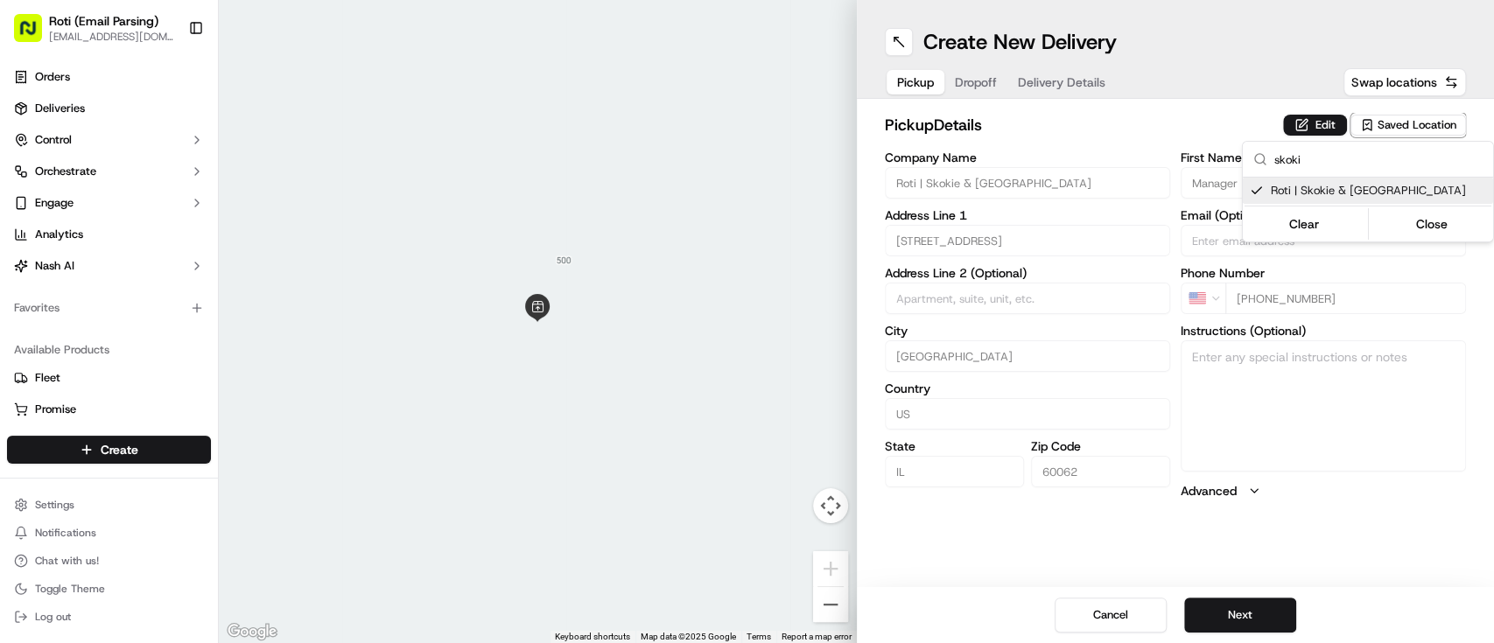
click at [1234, 616] on html "Roti (Email Parsing) sbroadhead@roti.com Toggle Sidebar Orders Deliveries Contr…" at bounding box center [747, 321] width 1494 height 643
click at [1234, 616] on button "Next" at bounding box center [1240, 615] width 112 height 35
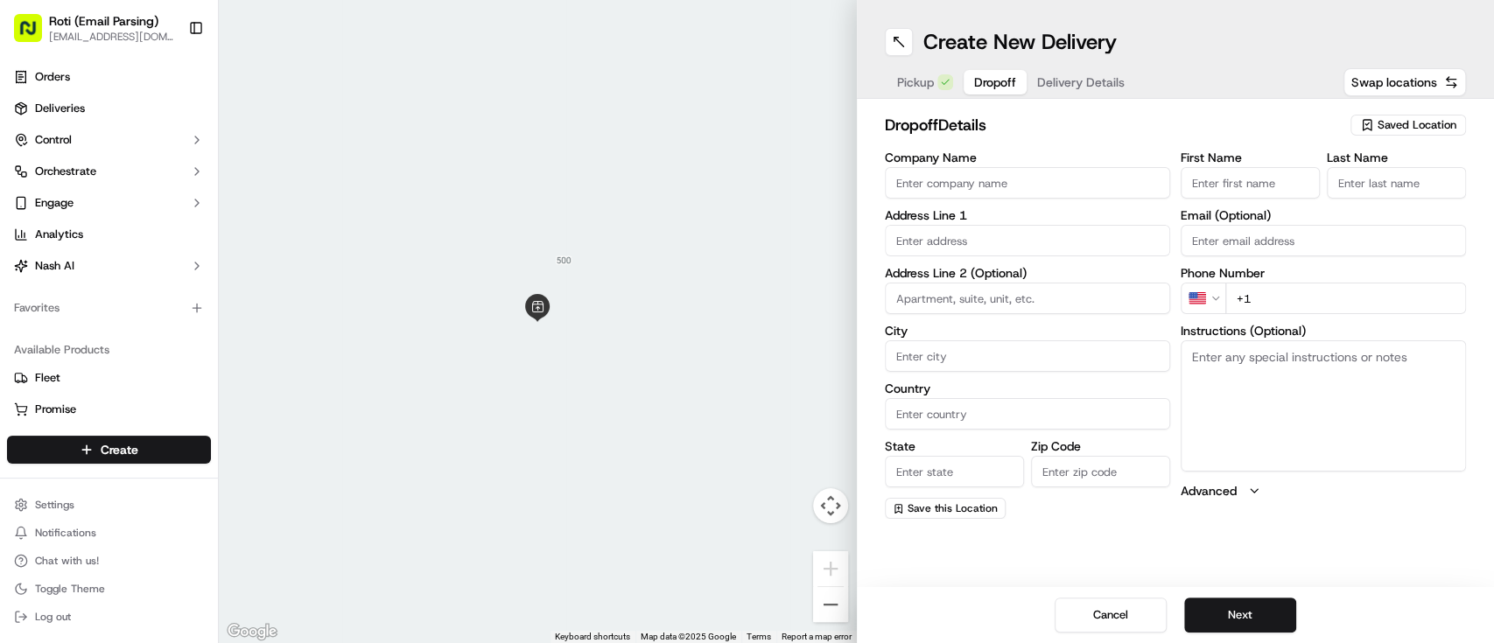
click at [917, 176] on input "Company Name" at bounding box center [1027, 183] width 285 height 32
paste input "Ravinia"
type input "Ravinia"
click at [1202, 193] on input "First Name" at bounding box center [1250, 183] width 139 height 32
paste input "Arlette Davila 201 St Johns Avenue Highland Park, IL 60035 United States"
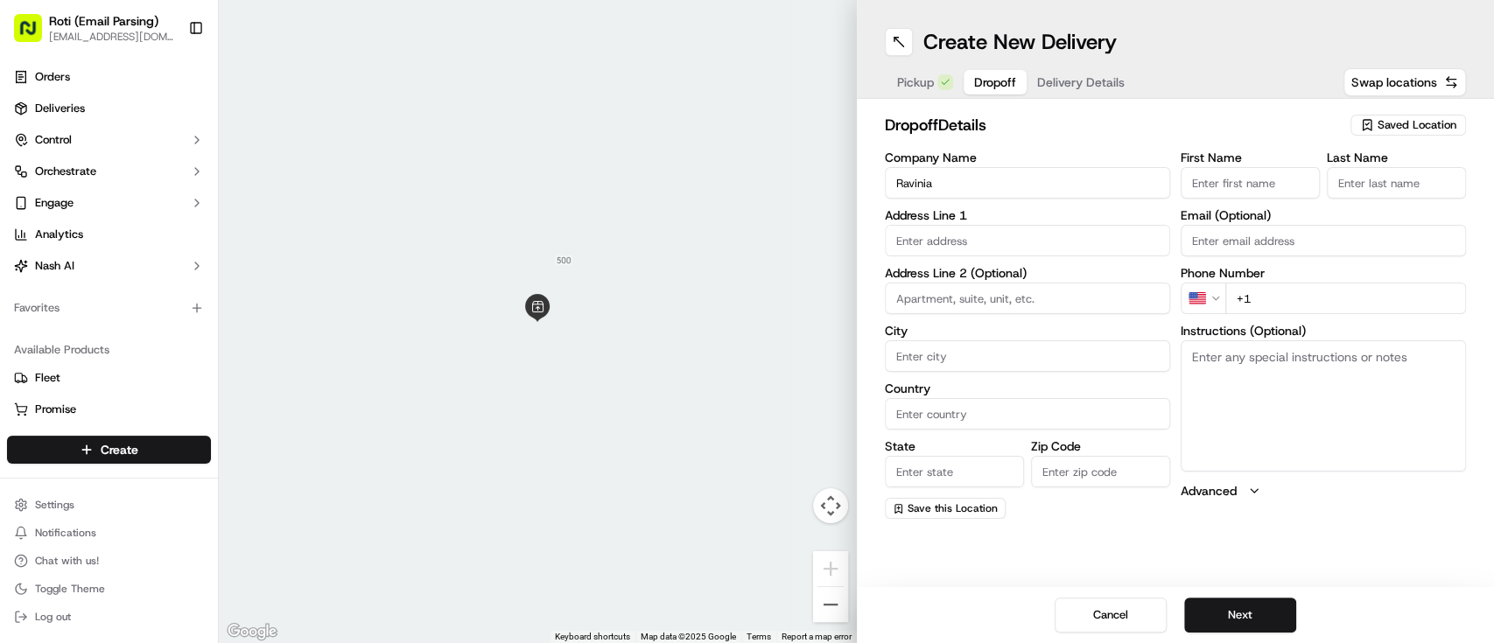
type input "Arlette Davila 201 St Johns Avenue Highland Park, IL 60035 United States"
drag, startPoint x: 1308, startPoint y: 178, endPoint x: 1075, endPoint y: 162, distance: 233.3
click at [1075, 162] on div "Company Name Ravinia Address Line 1 Address Line 2 (Optional) City Country Stat…" at bounding box center [1176, 335] width 582 height 368
paste input "Arlette Davila"
drag, startPoint x: 1231, startPoint y: 184, endPoint x: 1258, endPoint y: 186, distance: 27.2
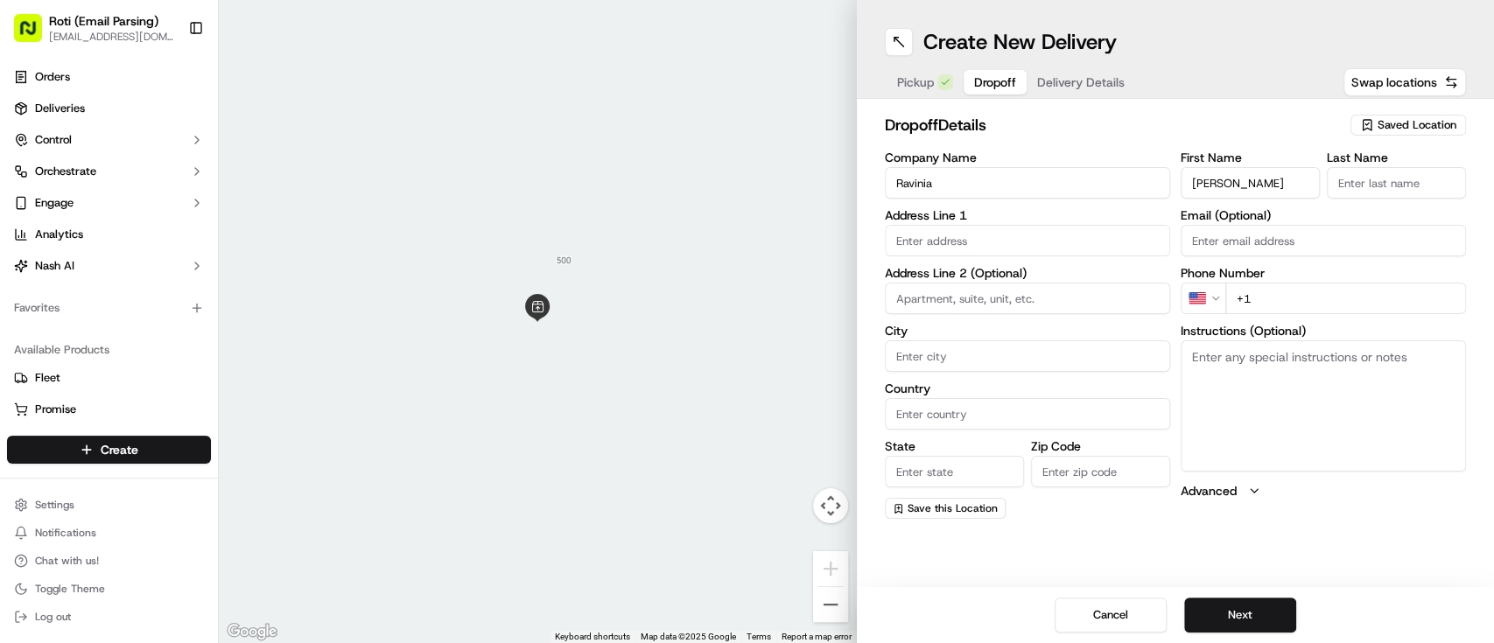
click at [1258, 186] on input "Arlette Davila" at bounding box center [1250, 183] width 139 height 32
type input "Arlette"
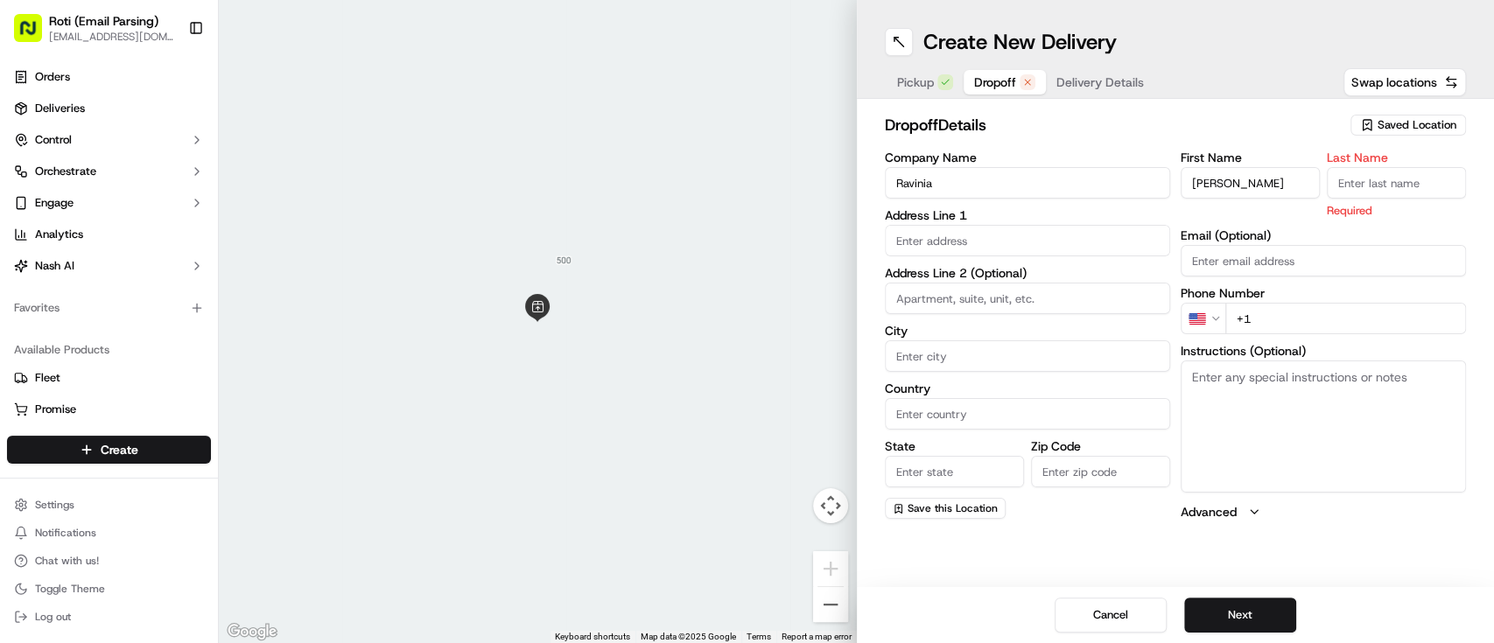
click at [1347, 194] on input "Last Name" at bounding box center [1396, 183] width 139 height 32
paste input "Davila"
type input "Davila"
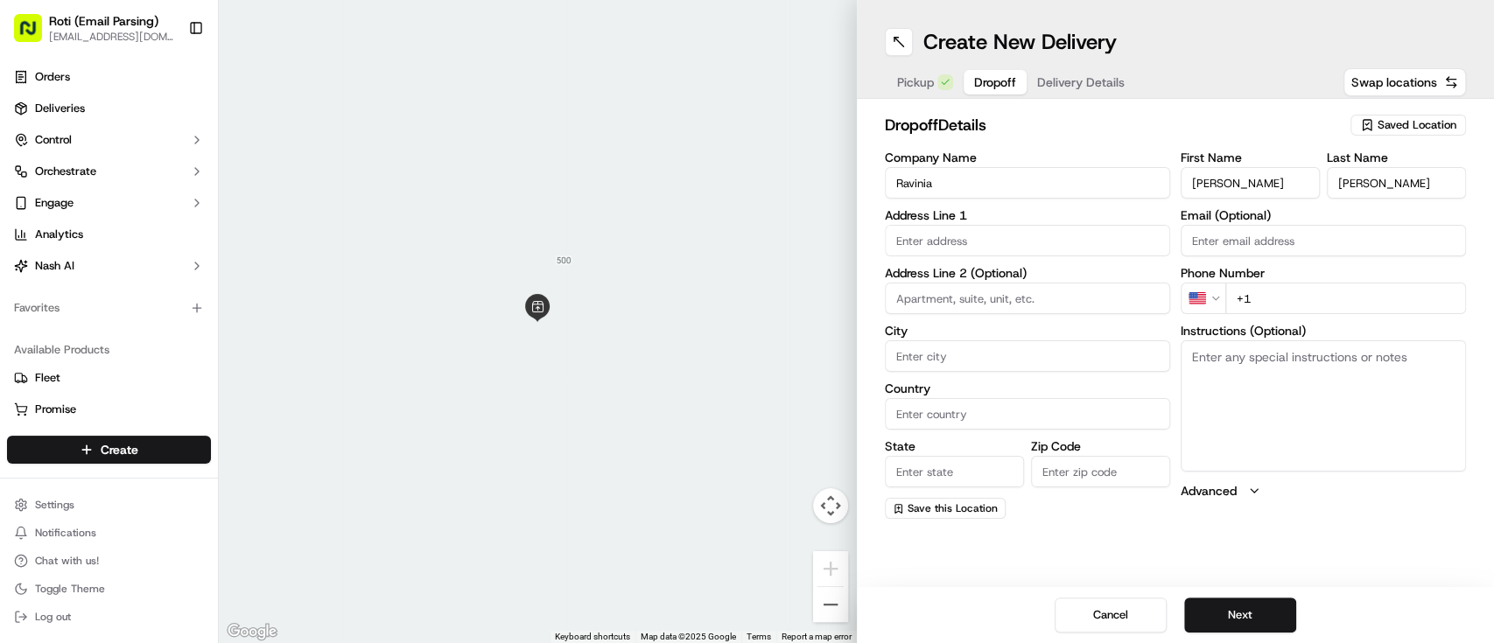
click at [971, 214] on label "Address Line 1" at bounding box center [1027, 215] width 285 height 12
click at [971, 217] on label "Address Line 1" at bounding box center [1027, 215] width 285 height 12
click at [968, 227] on input "text" at bounding box center [1027, 241] width 285 height 32
click at [954, 245] on input "text" at bounding box center [1027, 241] width 285 height 32
paste input "201 St Johns Avenue Highland Park, IL 60035 United States"
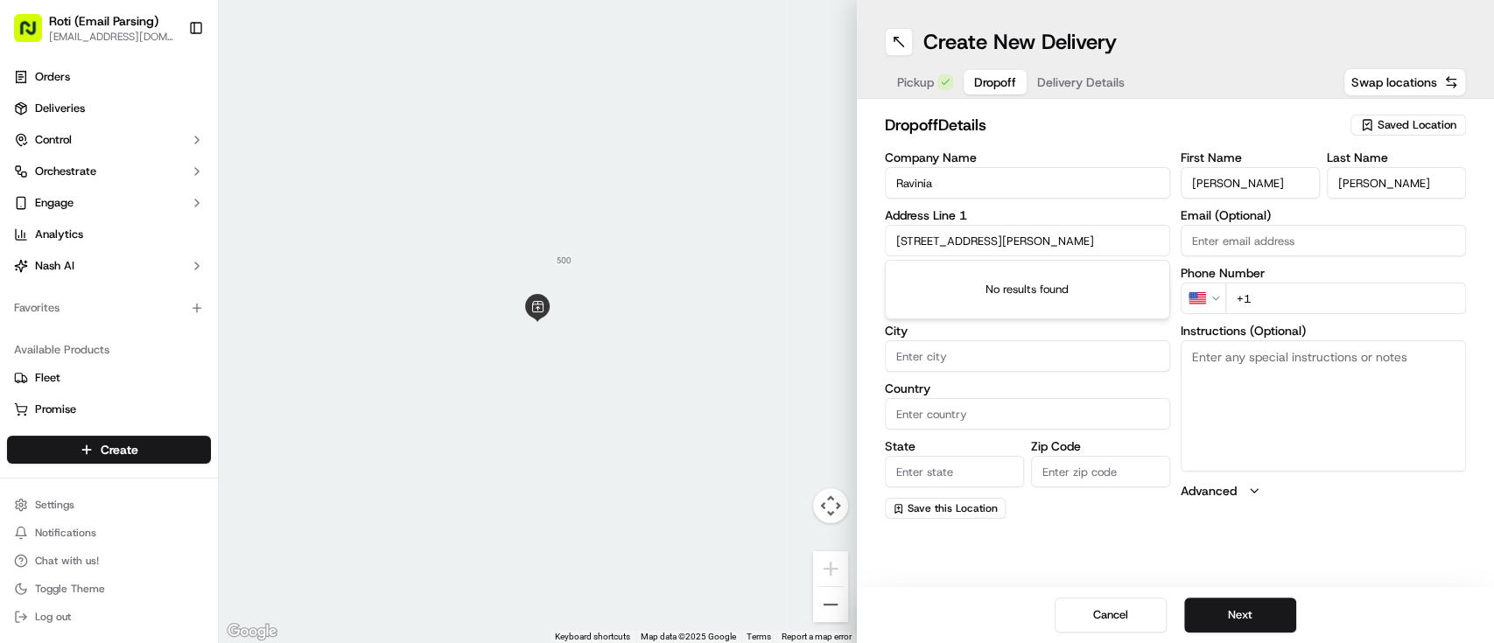
scroll to position [0, 58]
click at [966, 274] on div "201 St Johns Ave, Highland Park, IL 60035, United States" at bounding box center [1027, 277] width 277 height 26
type input "201 St Johns Ave, Highland Park, IL 60035, USA"
type input "Highland Park"
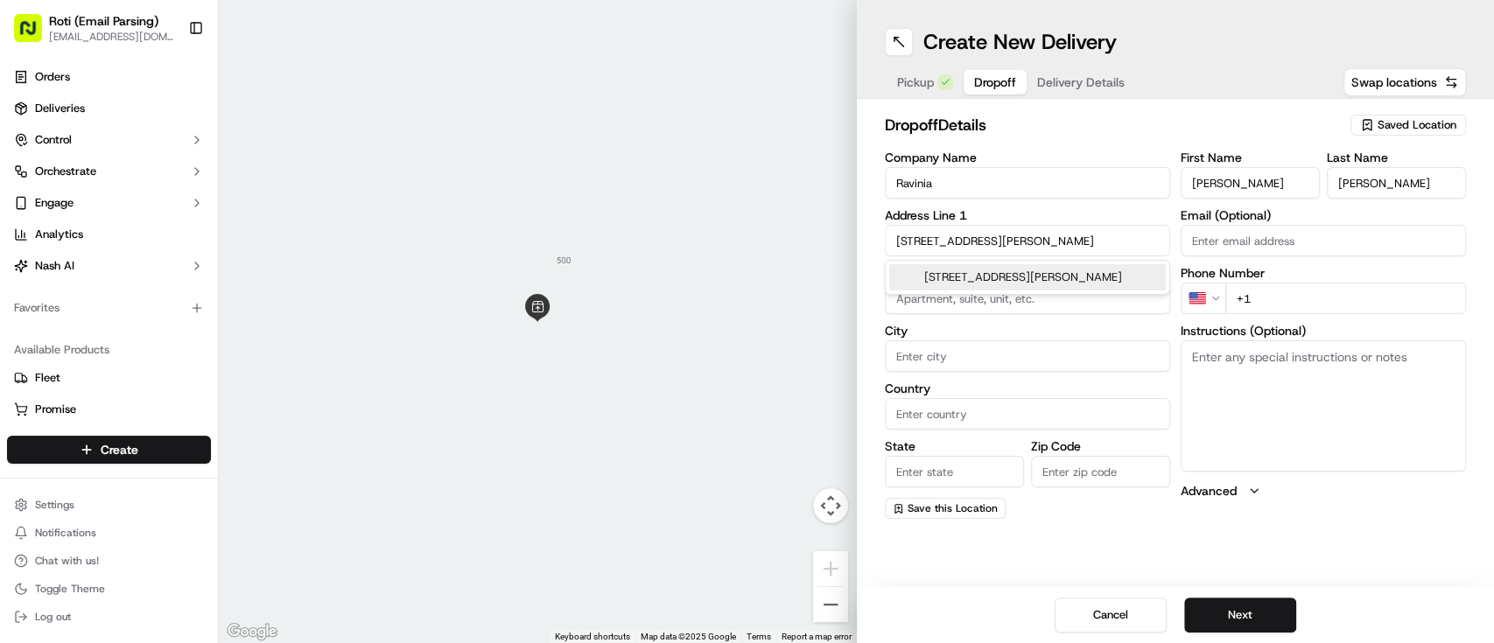
type input "United States"
type input "IL"
type input "60035"
type input "201 Saint Johns Avenue"
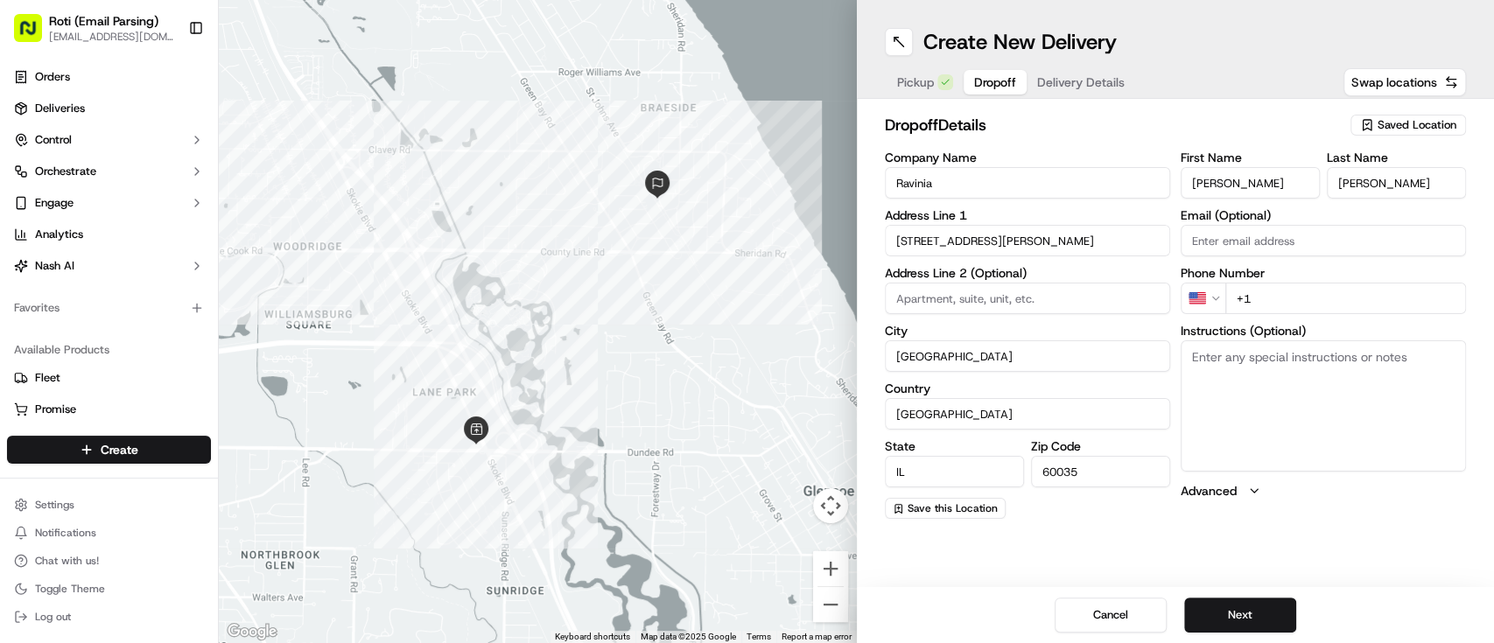
click at [1282, 295] on input "+1" at bounding box center [1345, 299] width 241 height 32
paste input "773 251 1815"
type input "+1 773 251 1815"
click at [1258, 366] on textarea "Instructions (Optional)" at bounding box center [1323, 405] width 285 height 131
paste textarea "al. Call on arrival. 1115-30am Madelyn Tan-Cohen (Tel: 773-251-1815)"
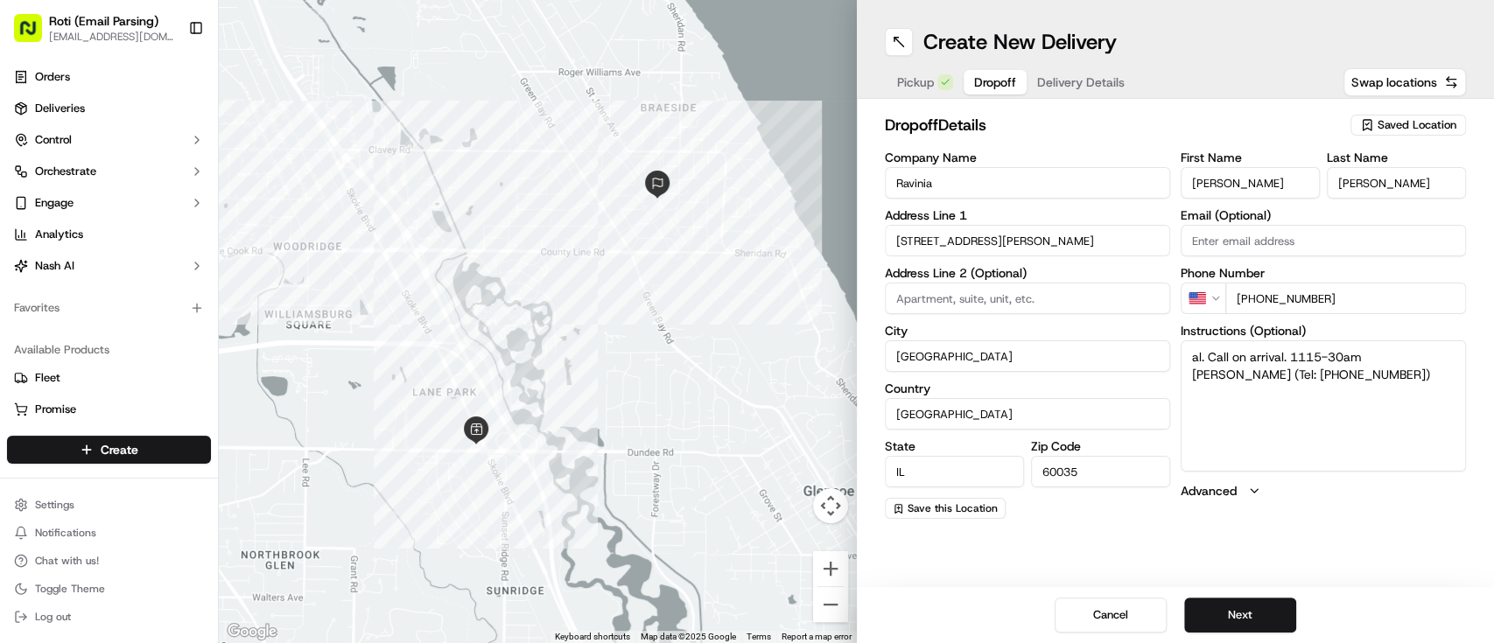
drag, startPoint x: 1369, startPoint y: 350, endPoint x: 1413, endPoint y: 355, distance: 44.9
click at [1413, 355] on textarea "al. Call on arrival. 1115-30am Madelyn Tan-Cohen (Tel: 773-251-1815)" at bounding box center [1323, 405] width 285 height 131
type textarea "al. Call on arrival. 1115-30am Madelyn Tan-Cohen (Tel: 773-251-1815)"
drag, startPoint x: 1221, startPoint y: 179, endPoint x: 1177, endPoint y: 179, distance: 43.8
click at [1177, 179] on div "Company Name Ravinia Address Line 1 201 Saint Johns Avenue Address Line 2 (Opti…" at bounding box center [1176, 335] width 582 height 368
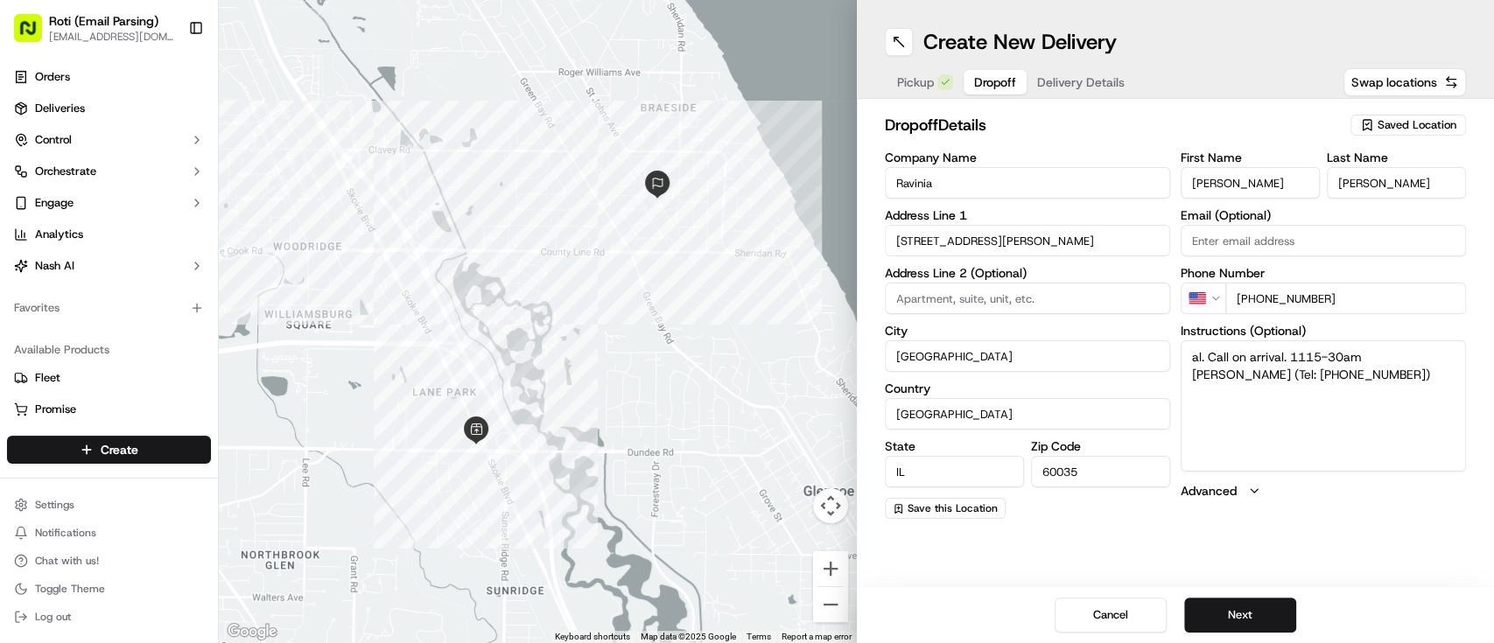
drag, startPoint x: 1238, startPoint y: 191, endPoint x: 1138, endPoint y: 199, distance: 101.0
click at [1138, 199] on div "Company Name Ravinia Address Line 1 201 Saint Johns Avenue Address Line 2 (Opti…" at bounding box center [1176, 335] width 582 height 368
paste input "Madelyn"
type input "Madelyn"
click at [1425, 356] on textarea "al. Call on arrival. 1115-30am Madelyn Tan-Cohen (Tel: 773-251-1815)" at bounding box center [1323, 405] width 285 height 131
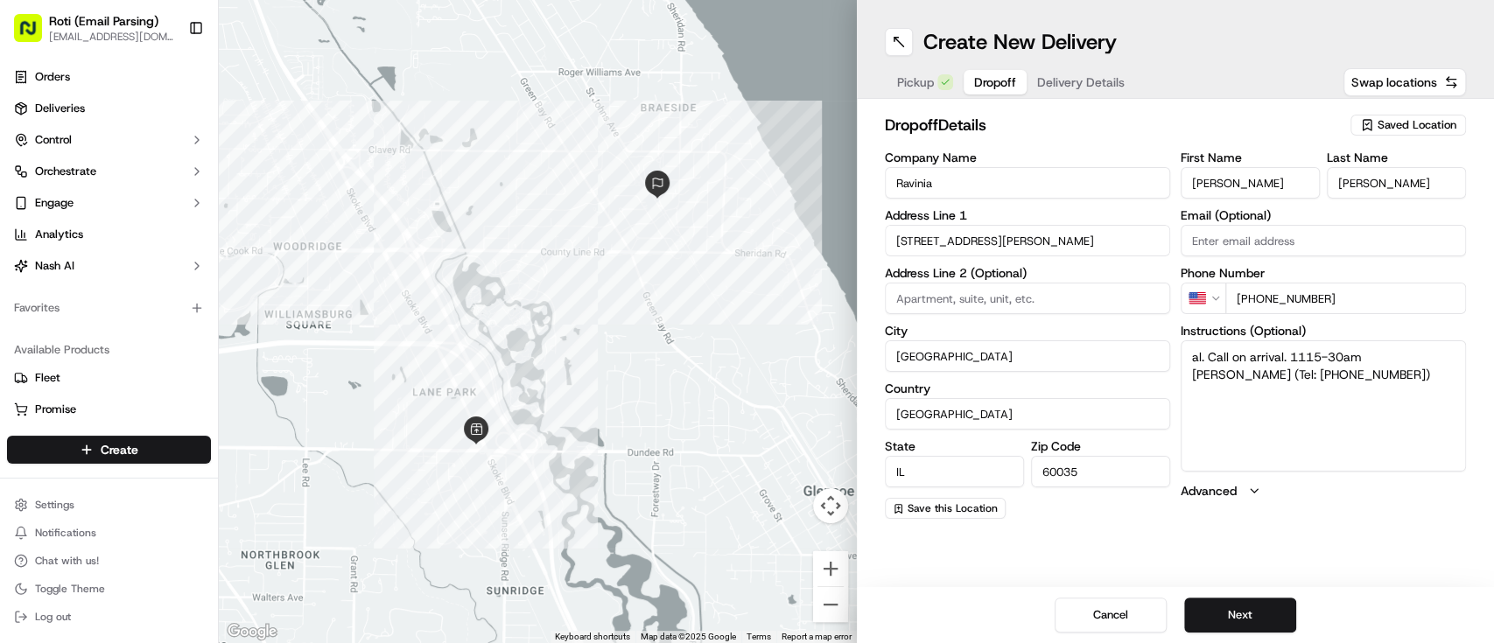
drag, startPoint x: 1420, startPoint y: 354, endPoint x: 1229, endPoint y: 376, distance: 192.0
click at [1229, 376] on textarea "al. Call on arrival. 1115-30am Madelyn Tan-Cohen (Tel: 773-251-1815)" at bounding box center [1323, 405] width 285 height 131
drag, startPoint x: 1371, startPoint y: 181, endPoint x: 1322, endPoint y: 184, distance: 49.1
click at [1322, 184] on div "First Name Madelyn Last Name Davila" at bounding box center [1323, 174] width 285 height 47
paste input "Tan-Cohen"
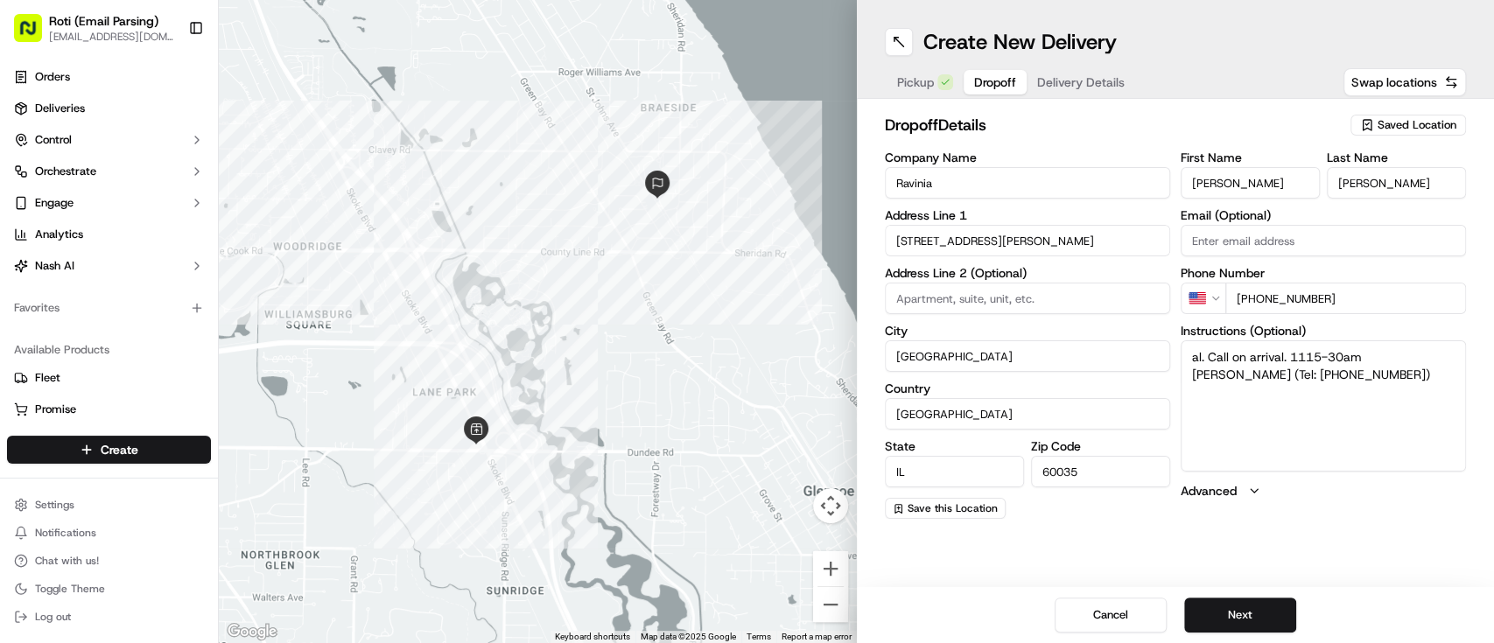
type input "Tan-Cohen"
click at [1246, 601] on button "Next" at bounding box center [1240, 615] width 112 height 35
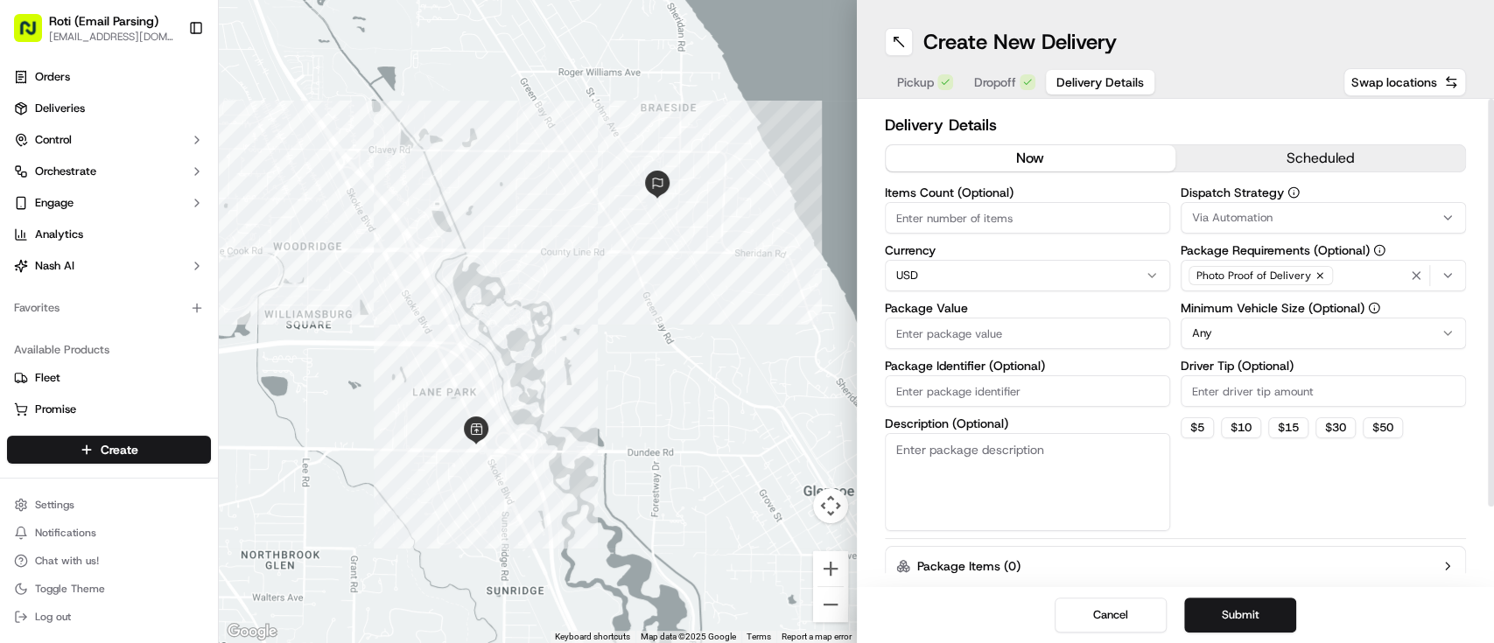
click at [1271, 148] on button "scheduled" at bounding box center [1320, 158] width 290 height 26
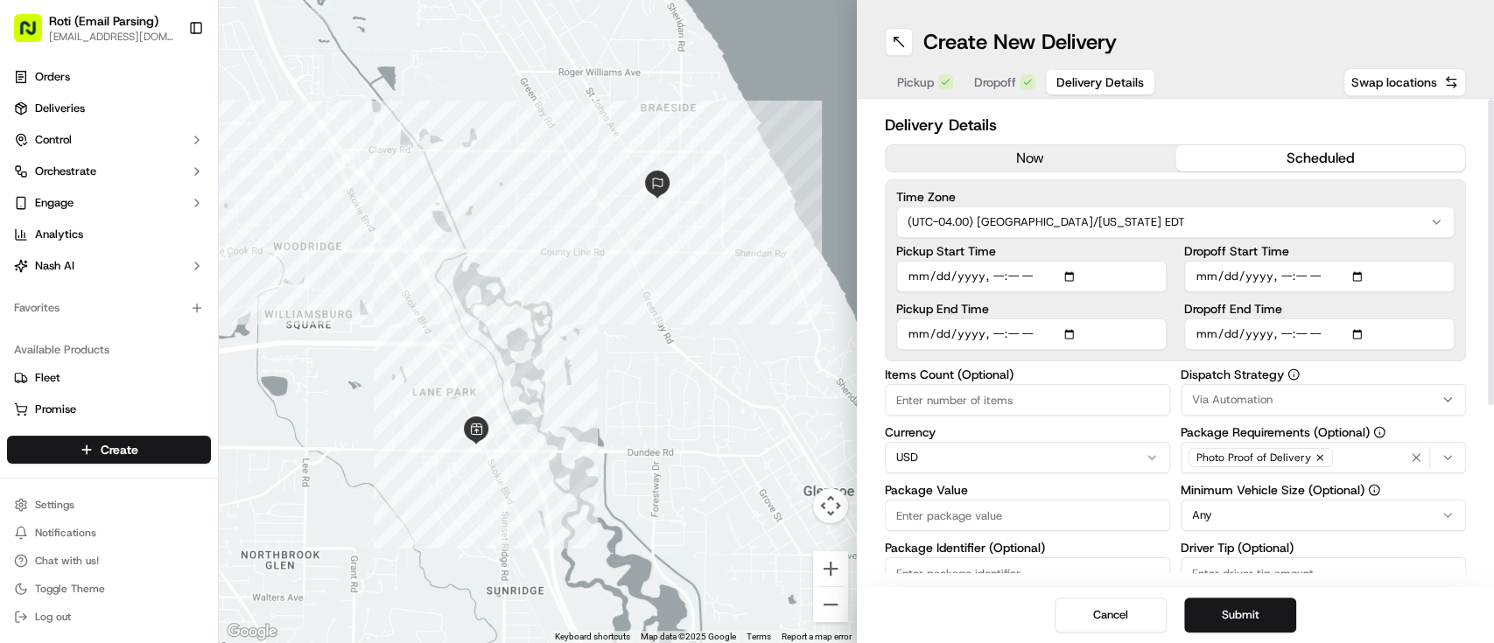
click at [1041, 223] on html "Roti (Email Parsing) sbroadhead@roti.com Toggle Sidebar Orders Deliveries Contr…" at bounding box center [747, 321] width 1494 height 643
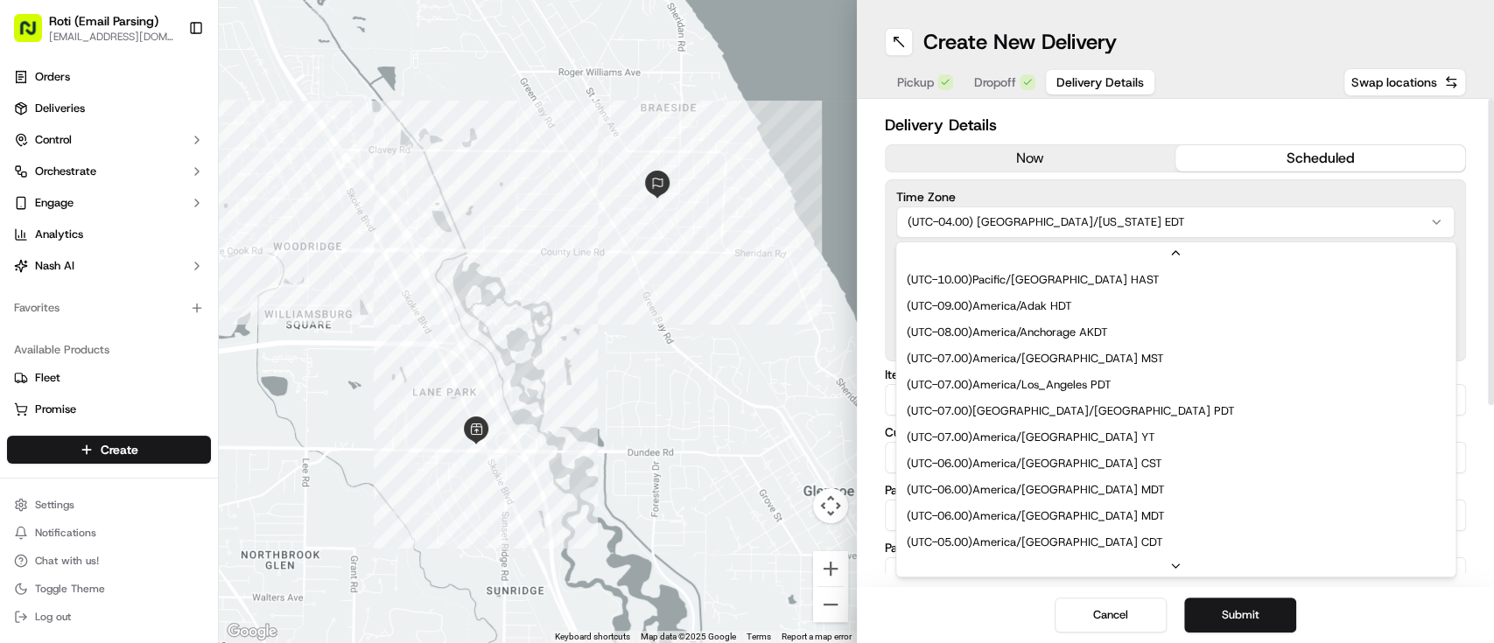
scroll to position [131, 0]
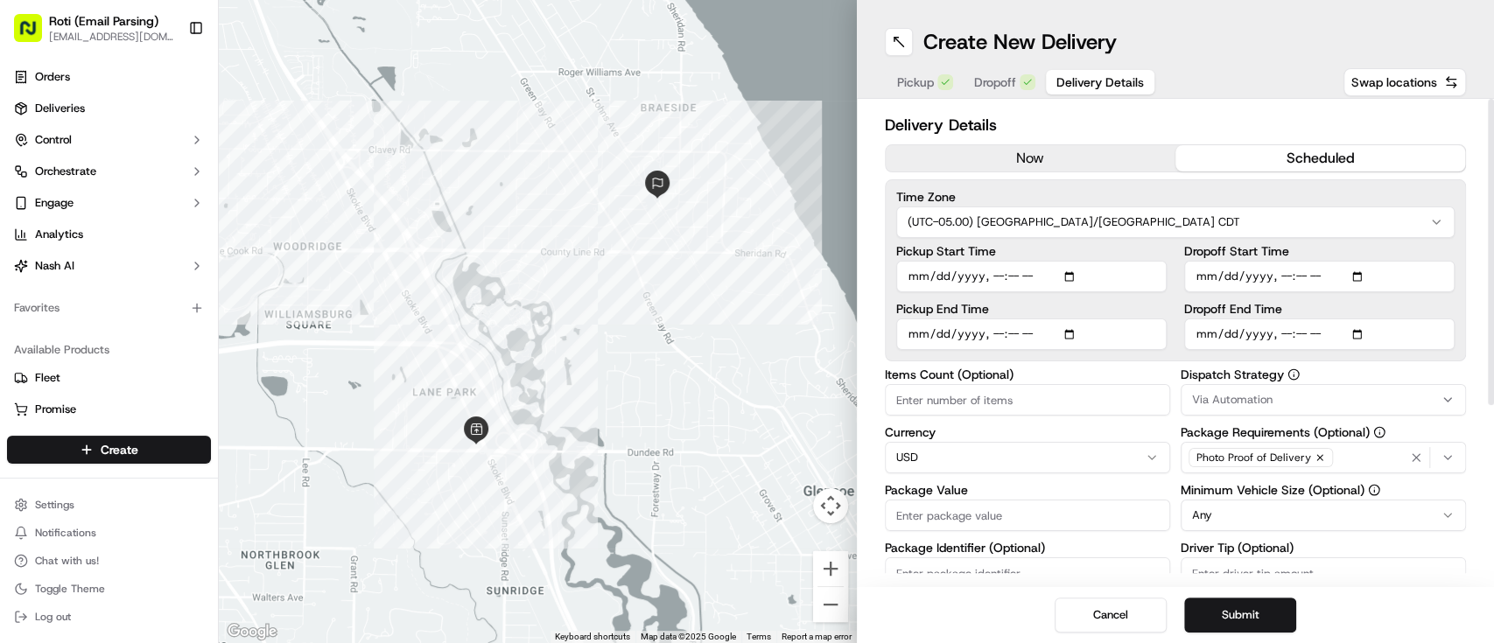
click at [1300, 403] on div "Via Automation" at bounding box center [1323, 400] width 277 height 16
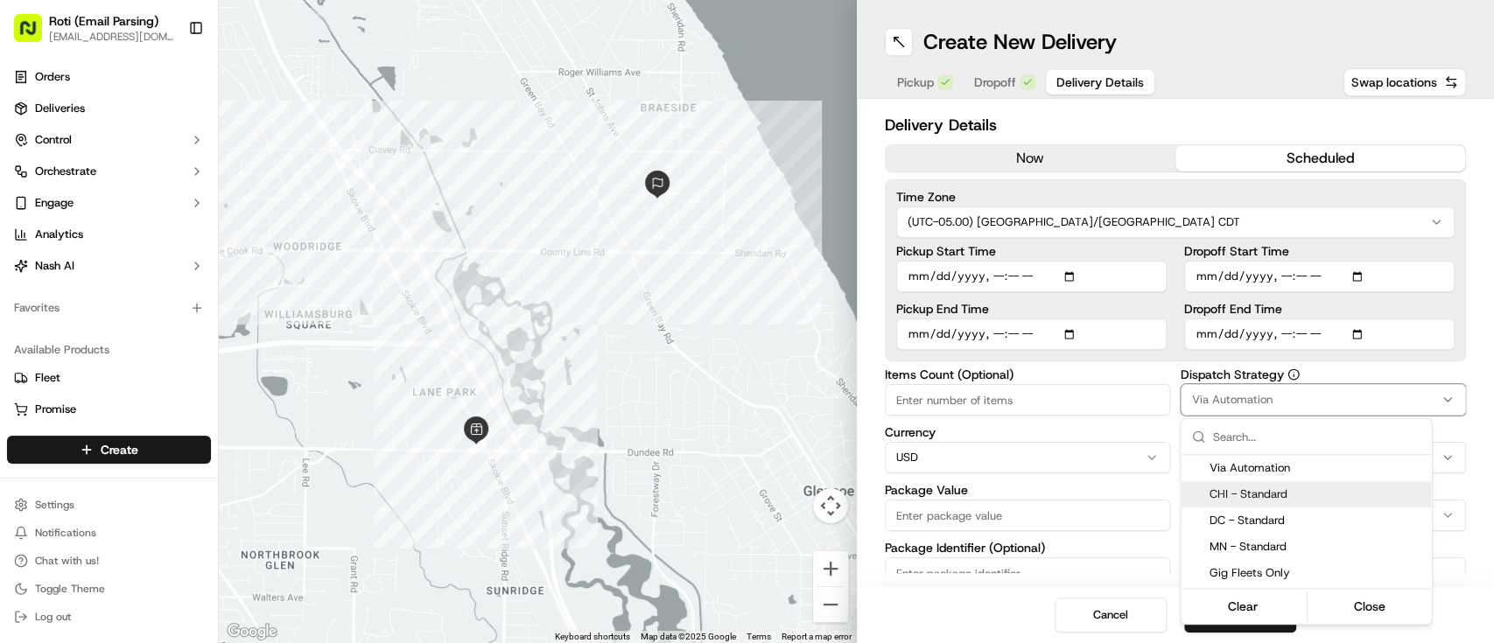
click at [1295, 501] on span "CHI - Standard" at bounding box center [1316, 495] width 215 height 16
click at [1154, 364] on html "Roti (Email Parsing) sbroadhead@roti.com Toggle Sidebar Orders Deliveries Contr…" at bounding box center [747, 321] width 1494 height 643
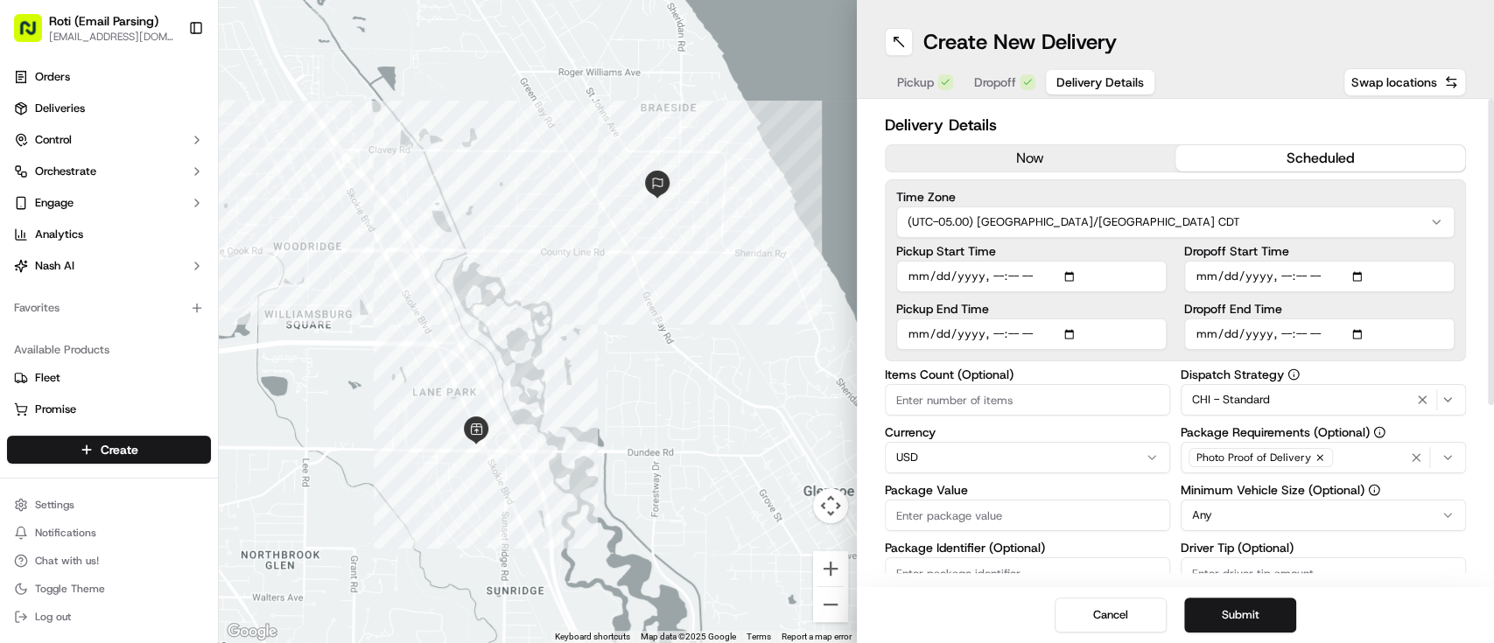
click at [1359, 284] on input "Dropoff Start Time" at bounding box center [1319, 277] width 270 height 32
click at [1367, 279] on input "Dropoff Start Time" at bounding box center [1319, 277] width 270 height 32
click at [1358, 270] on input "Dropoff Start Time" at bounding box center [1319, 277] width 270 height 32
click at [1356, 235] on html "Roti (Email Parsing) sbroadhead@roti.com Toggle Sidebar Orders Deliveries Contr…" at bounding box center [747, 321] width 1494 height 643
type input "2025-09-20T11:15"
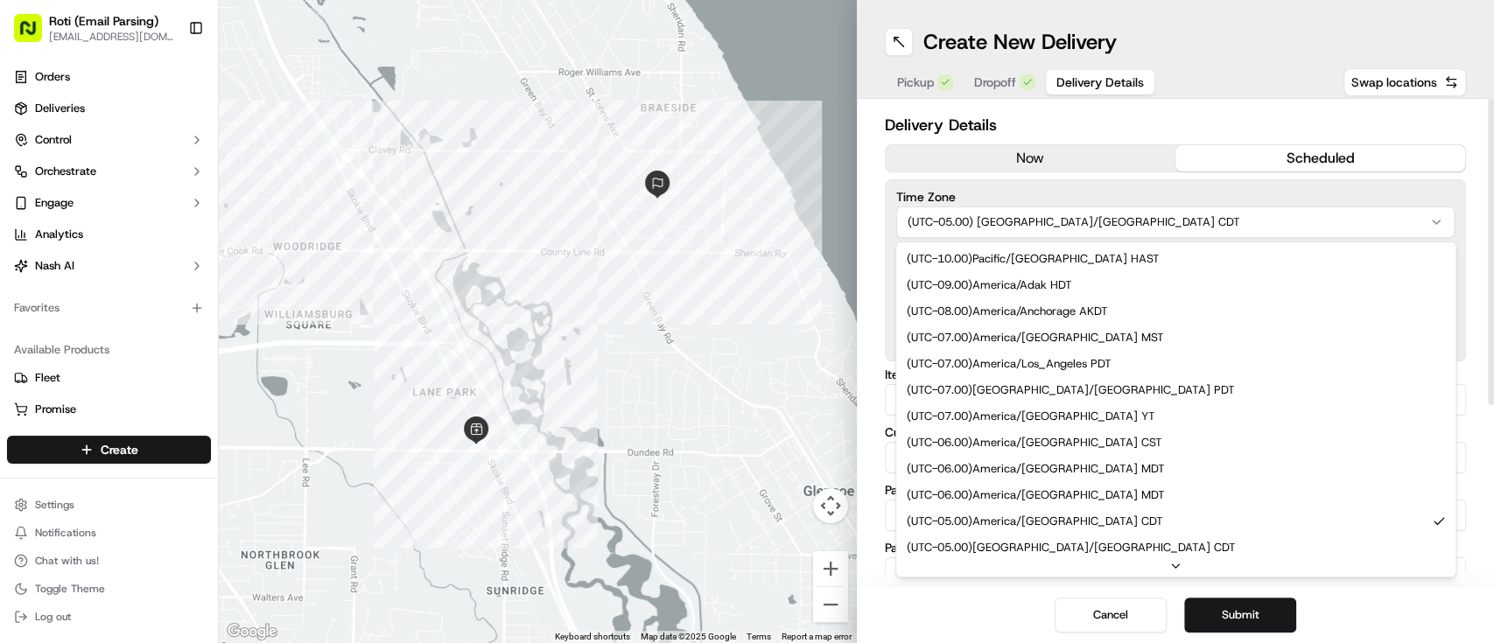
click at [1379, 177] on html "Roti (Email Parsing) sbroadhead@roti.com Toggle Sidebar Orders Deliveries Contr…" at bounding box center [747, 321] width 1494 height 643
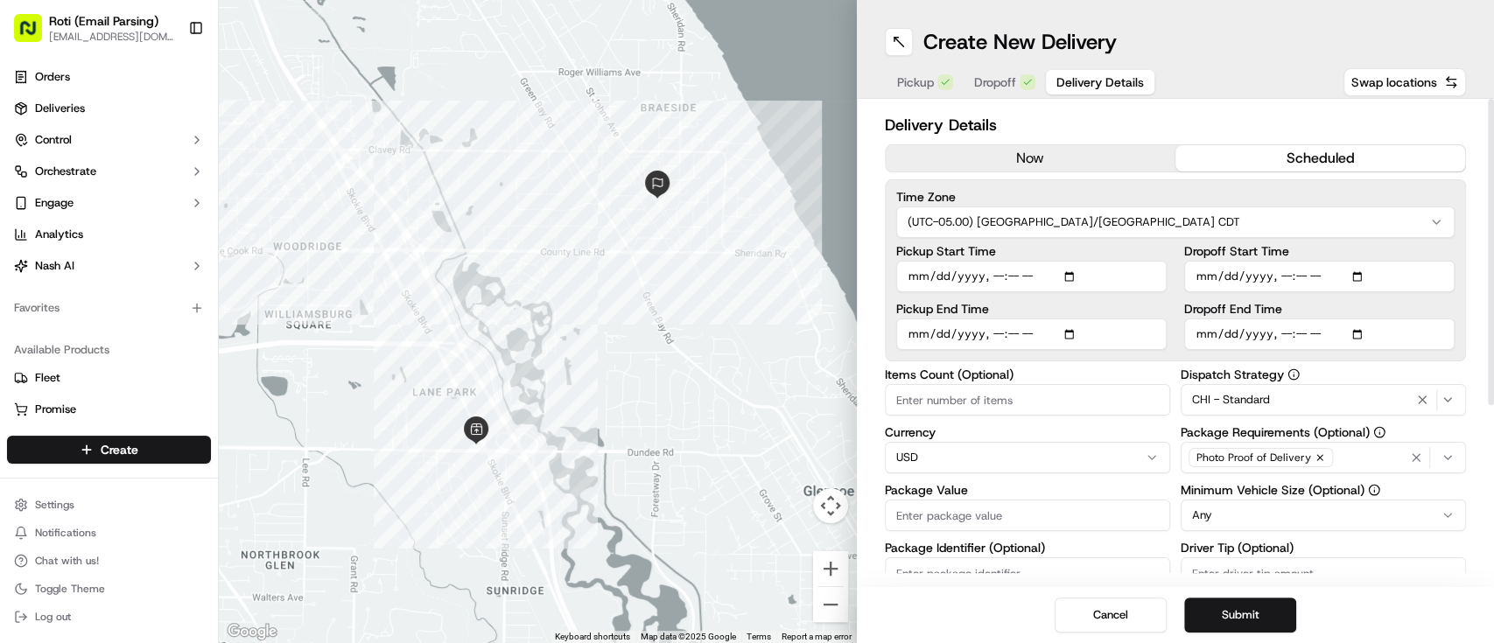
click at [1358, 333] on input "Dropoff End Time" at bounding box center [1319, 335] width 270 height 32
type input "2025-09-20T11:30"
click at [1455, 363] on div "Delivery Details now scheduled Time Zone (UTC-05.00) America/Chicago CDT Pickup…" at bounding box center [1176, 479] width 582 height 733
click at [1310, 515] on html "Roti (Email Parsing) sbroadhead@roti.com Toggle Sidebar Orders Deliveries Contr…" at bounding box center [747, 321] width 1494 height 643
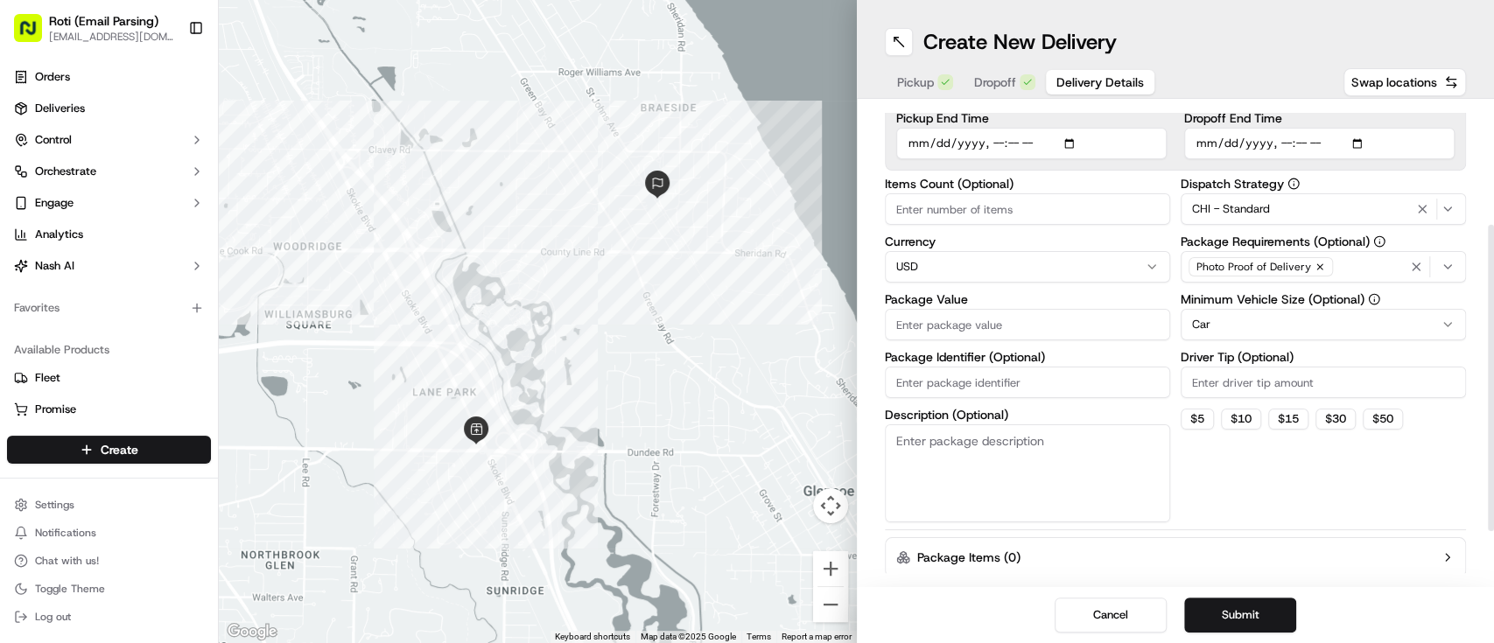
drag, startPoint x: 1492, startPoint y: 326, endPoint x: 1477, endPoint y: 454, distance: 129.5
click at [1488, 454] on div at bounding box center [1491, 378] width 6 height 306
click at [1275, 383] on input "Driver Tip (Optional)" at bounding box center [1323, 380] width 285 height 32
type input "12.62"
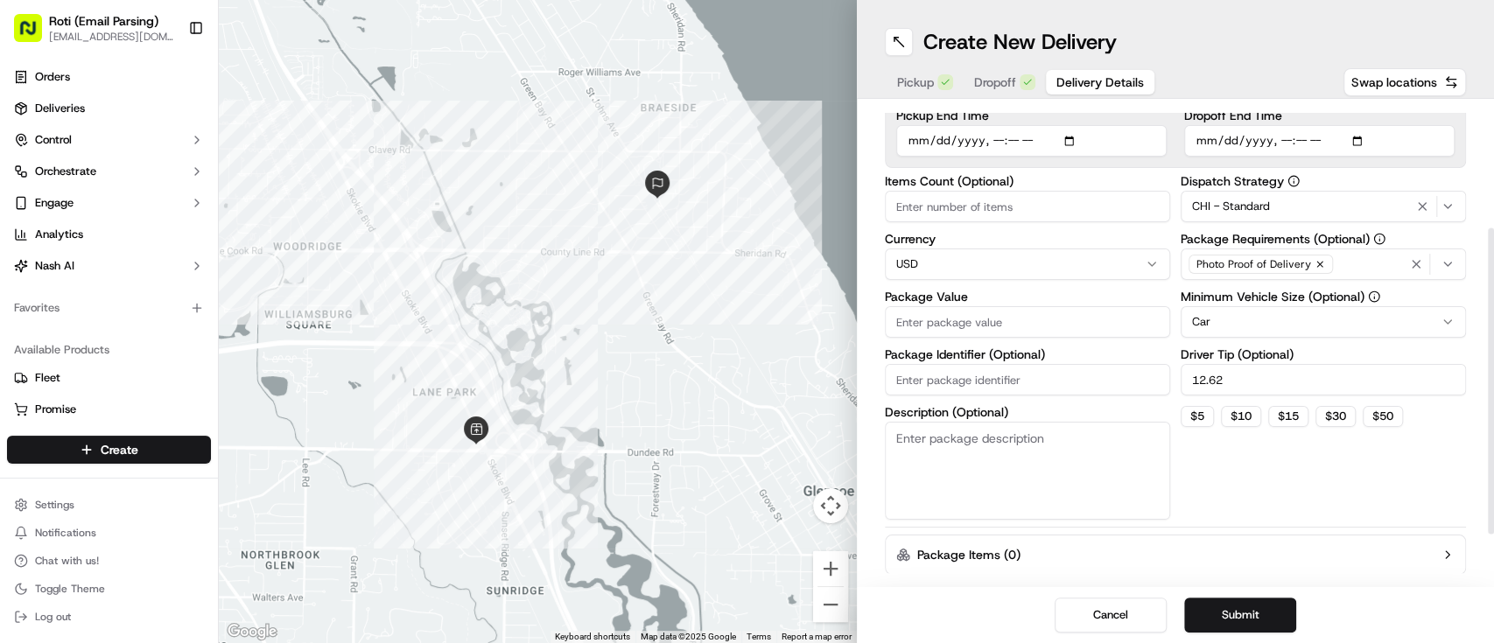
click at [1144, 384] on input "Package Identifier (Optional)" at bounding box center [1027, 380] width 285 height 32
paste input "Ravinia"
type input "Ravinia9.20"
click at [912, 318] on input "Package Value" at bounding box center [1027, 322] width 285 height 32
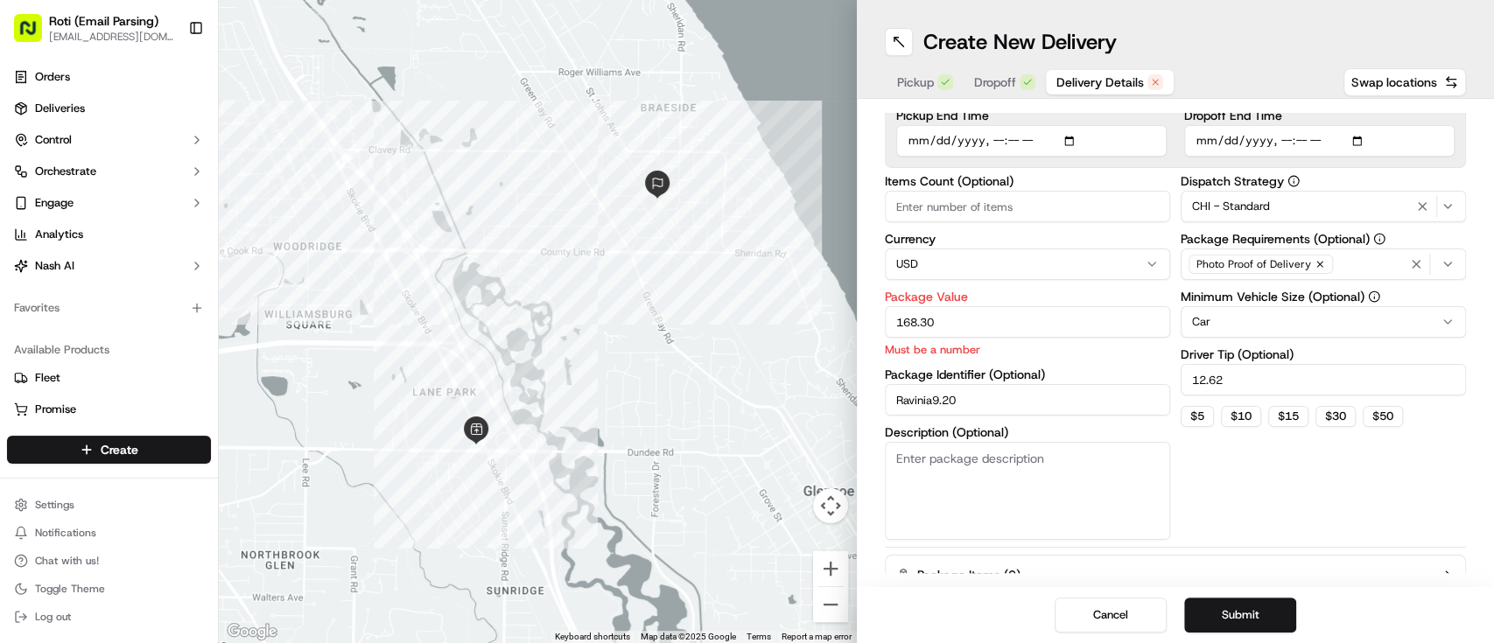
type input "168.30"
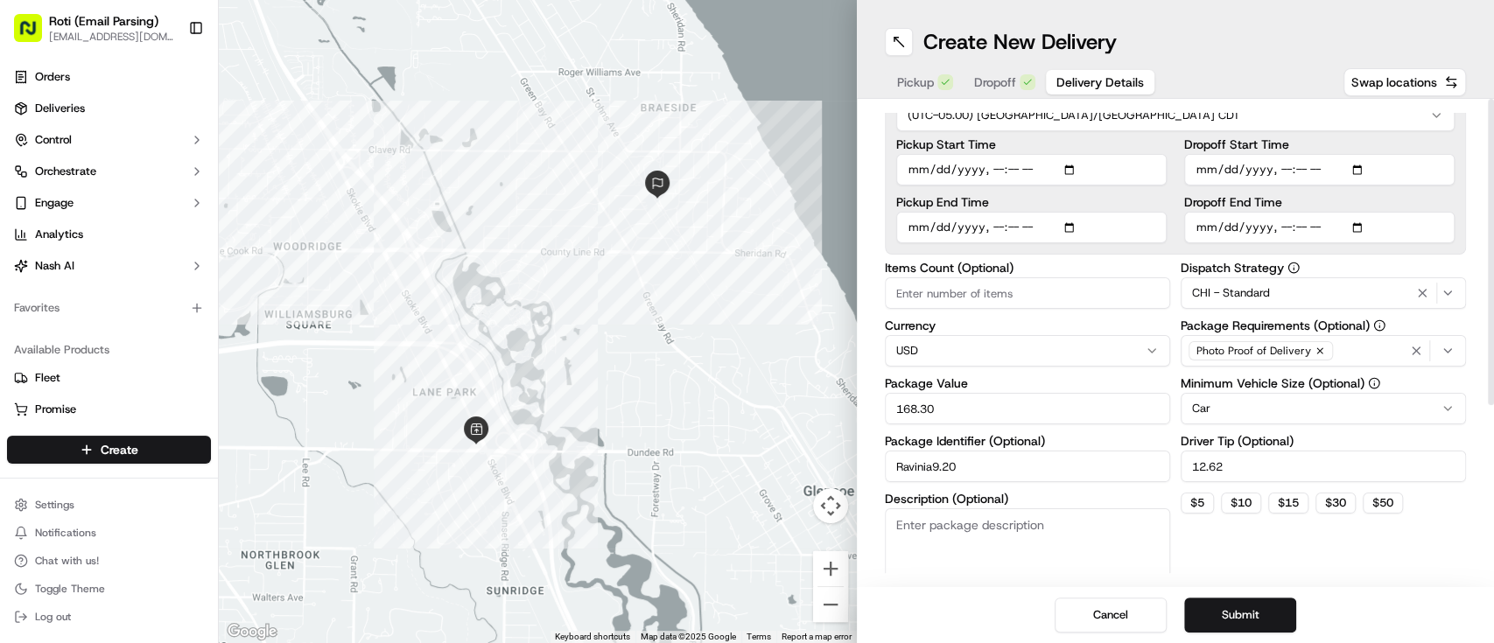
scroll to position [0, 0]
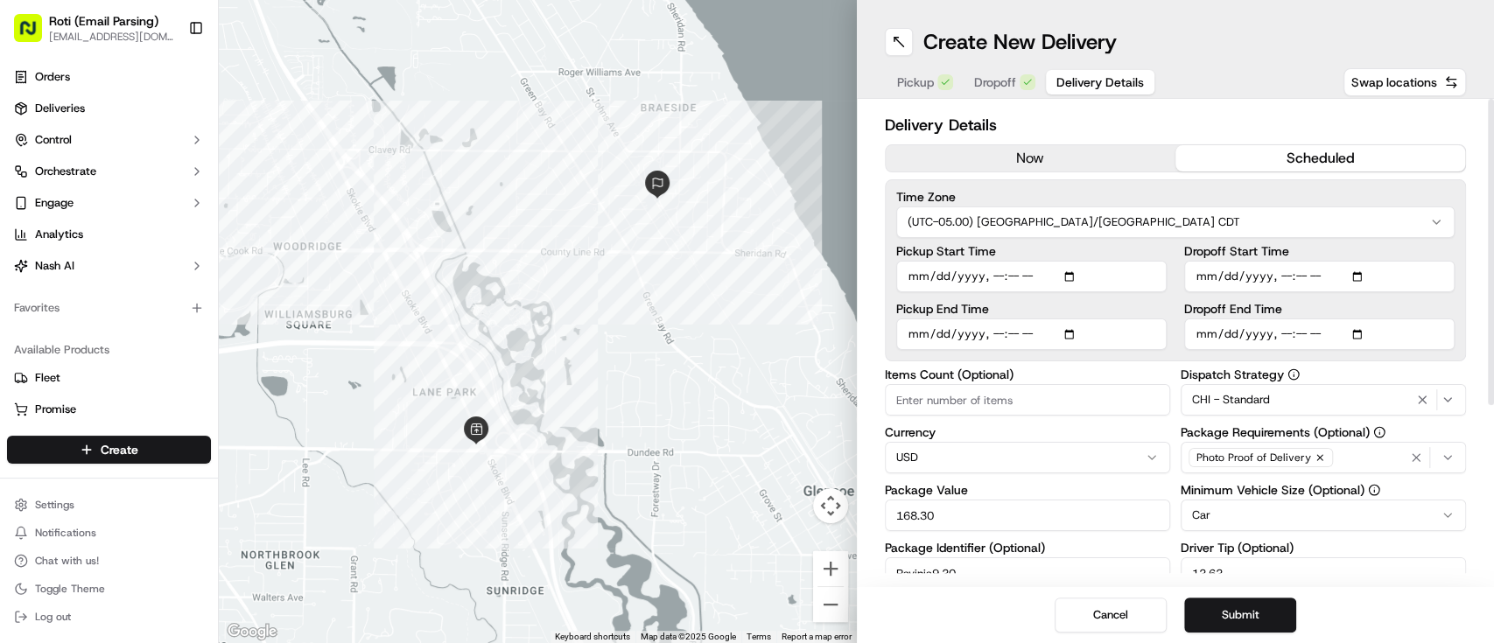
drag, startPoint x: 1492, startPoint y: 473, endPoint x: 1492, endPoint y: 291, distance: 182.9
click at [1492, 291] on div at bounding box center [1491, 252] width 6 height 306
click at [1231, 614] on button "Submit" at bounding box center [1240, 615] width 112 height 35
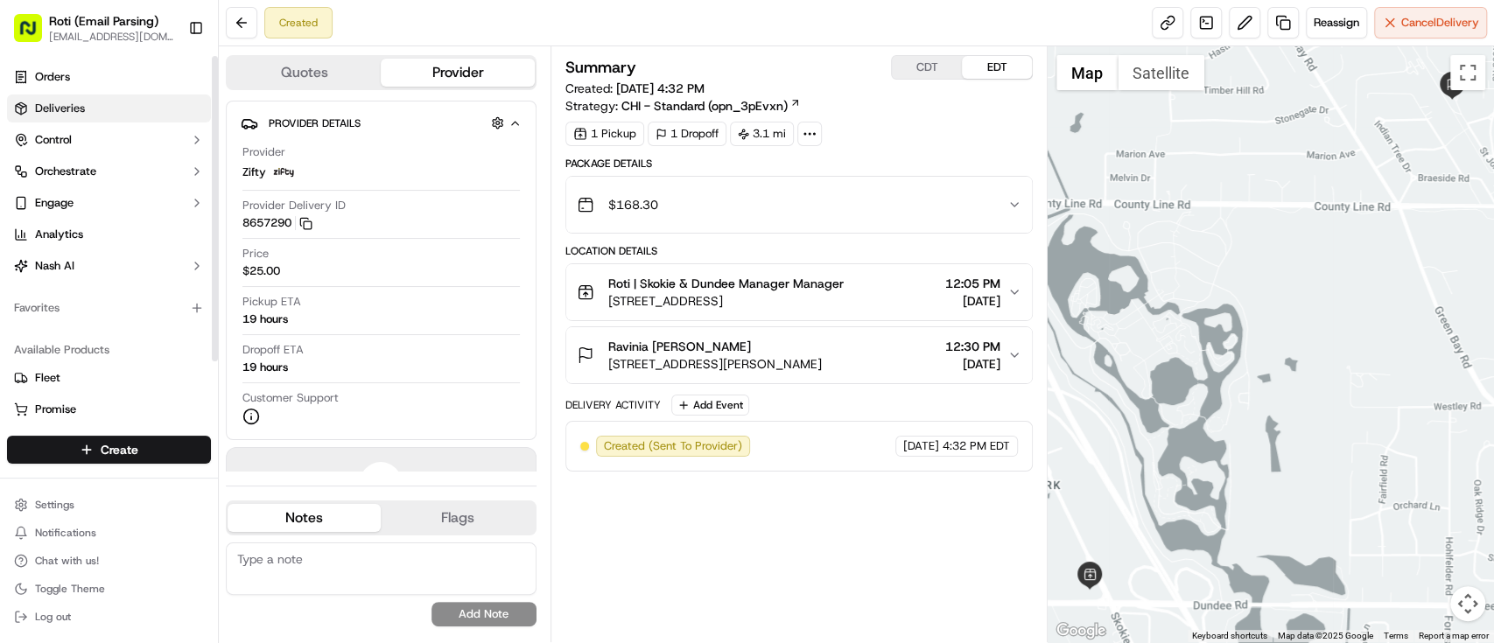
click at [136, 106] on link "Deliveries" at bounding box center [109, 109] width 204 height 28
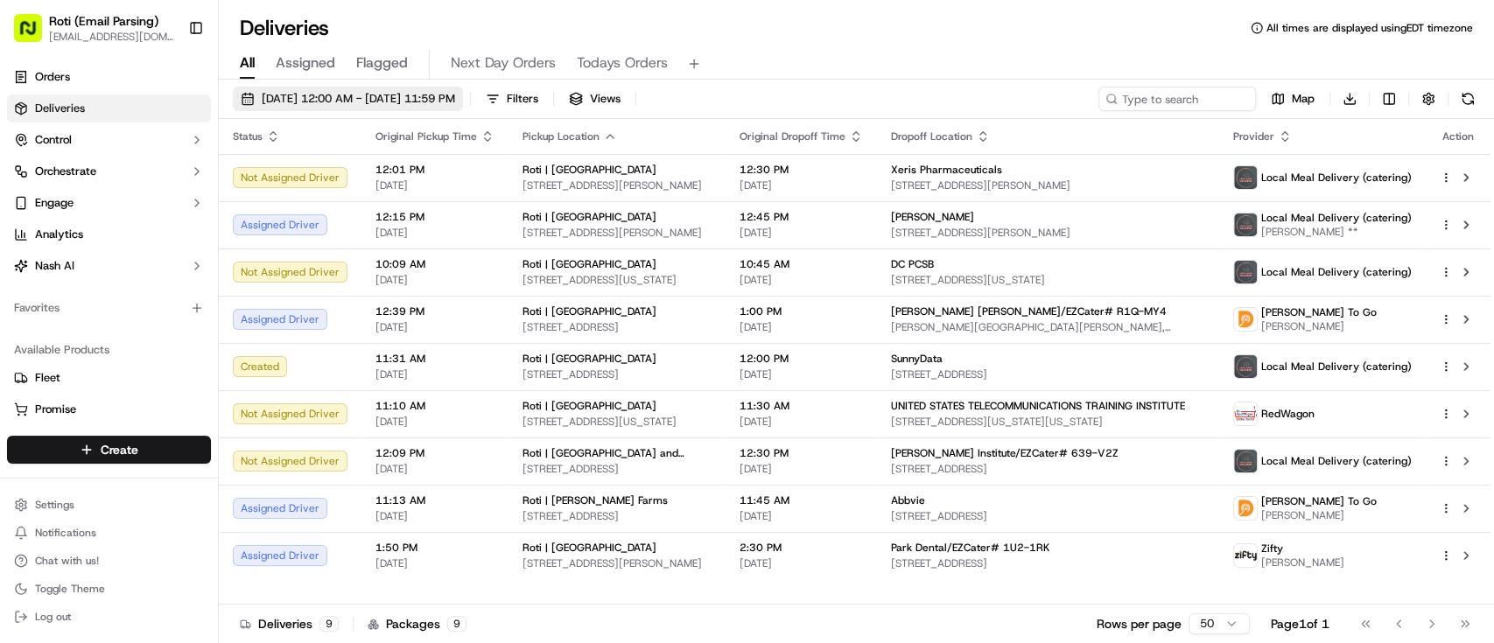
click at [399, 91] on span "09/22/2025 12:00 AM - 09/22/2025 11:59 PM" at bounding box center [358, 99] width 193 height 16
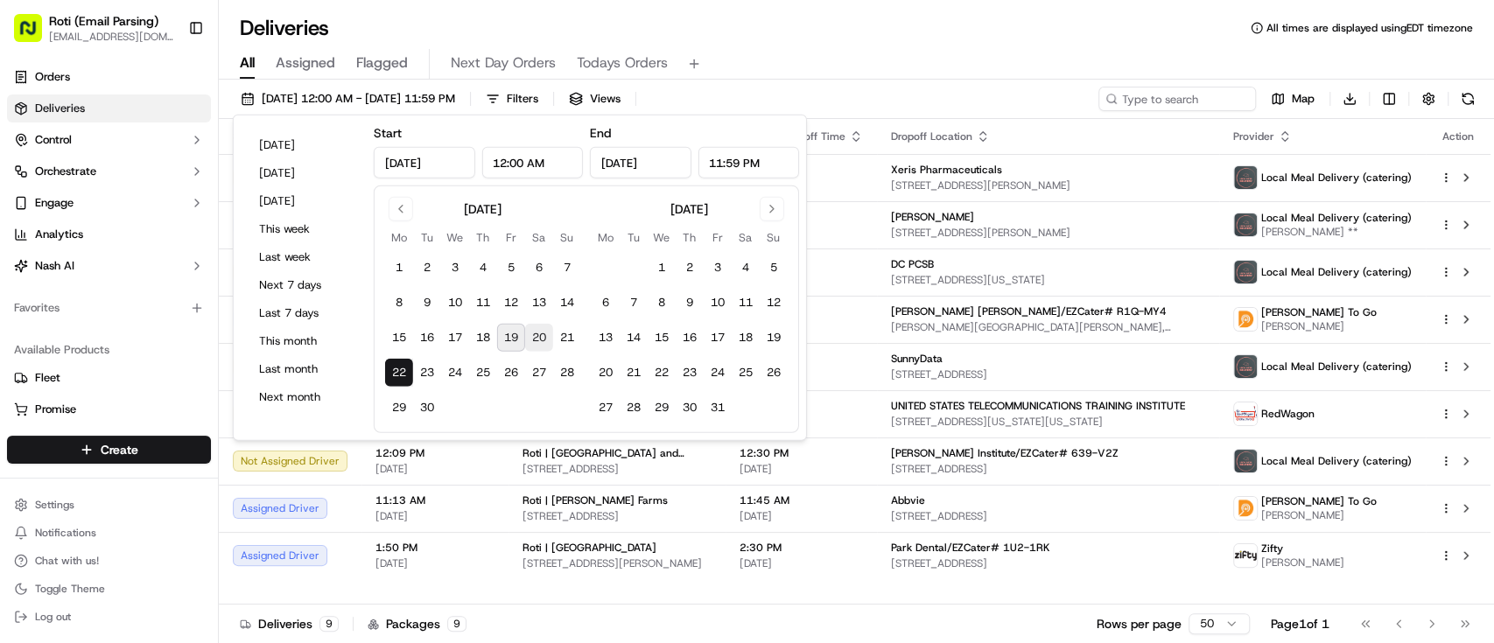
click at [531, 339] on button "20" at bounding box center [539, 338] width 28 height 28
type input "Sep 20, 2025"
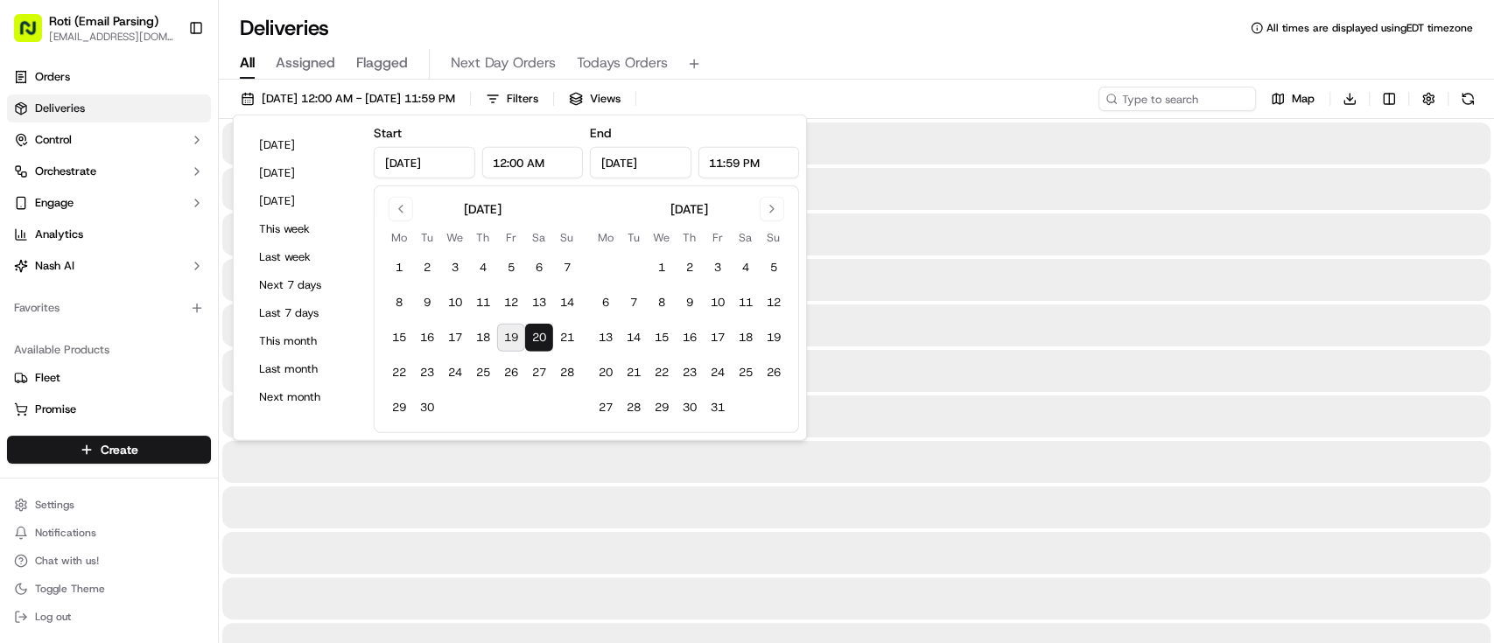
click at [531, 339] on button "20" at bounding box center [539, 338] width 28 height 28
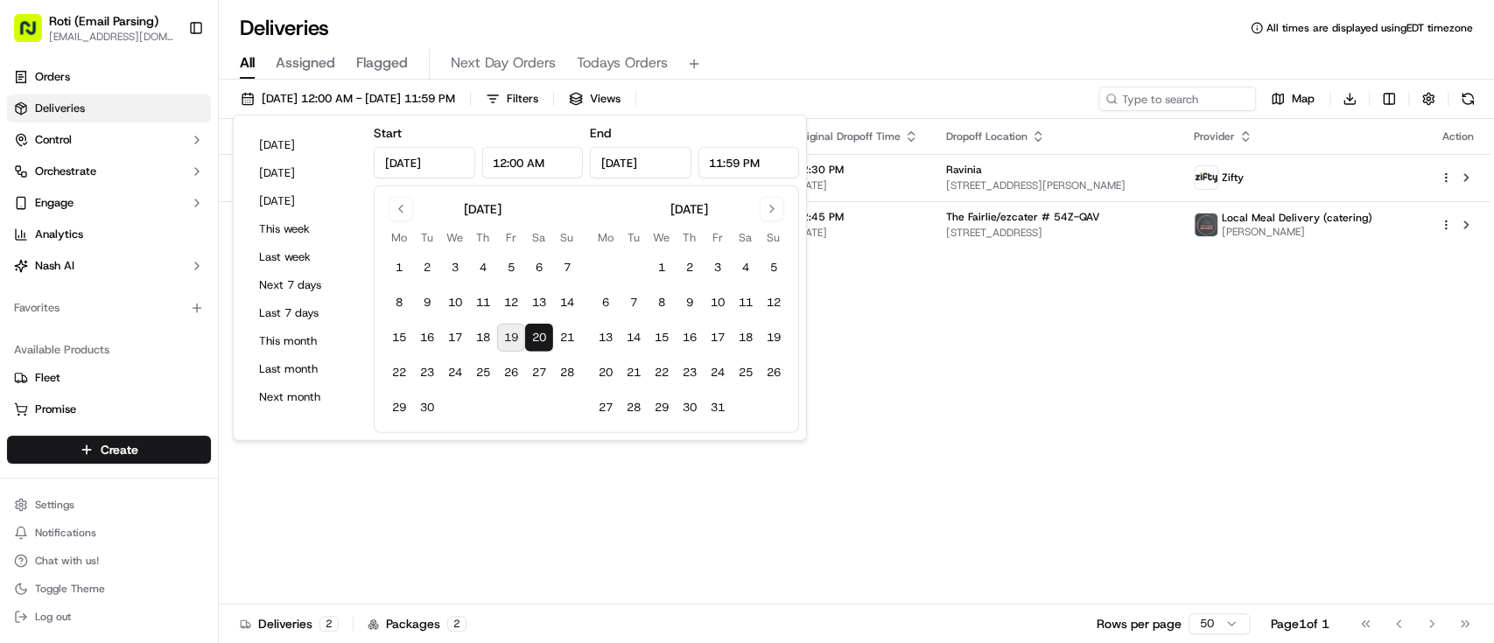
click at [717, 90] on div "09/20/2025 12:00 AM - 09/20/2025 11:59 PM Filters Views Map Download" at bounding box center [856, 103] width 1275 height 32
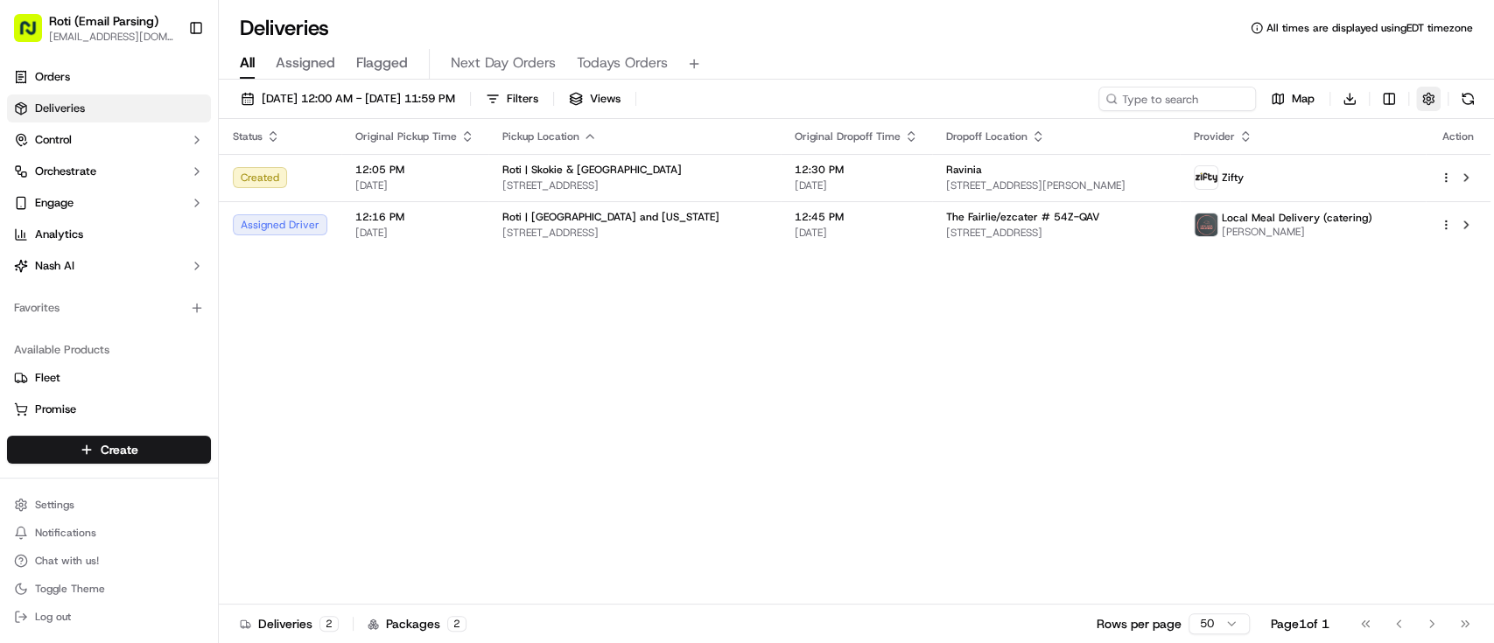
click at [1439, 99] on button "button" at bounding box center [1428, 99] width 25 height 25
click at [1353, 159] on html "Roti (Email Parsing) sbroadhead@roti.com Toggle Sidebar Orders Deliveries Contr…" at bounding box center [747, 321] width 1494 height 643
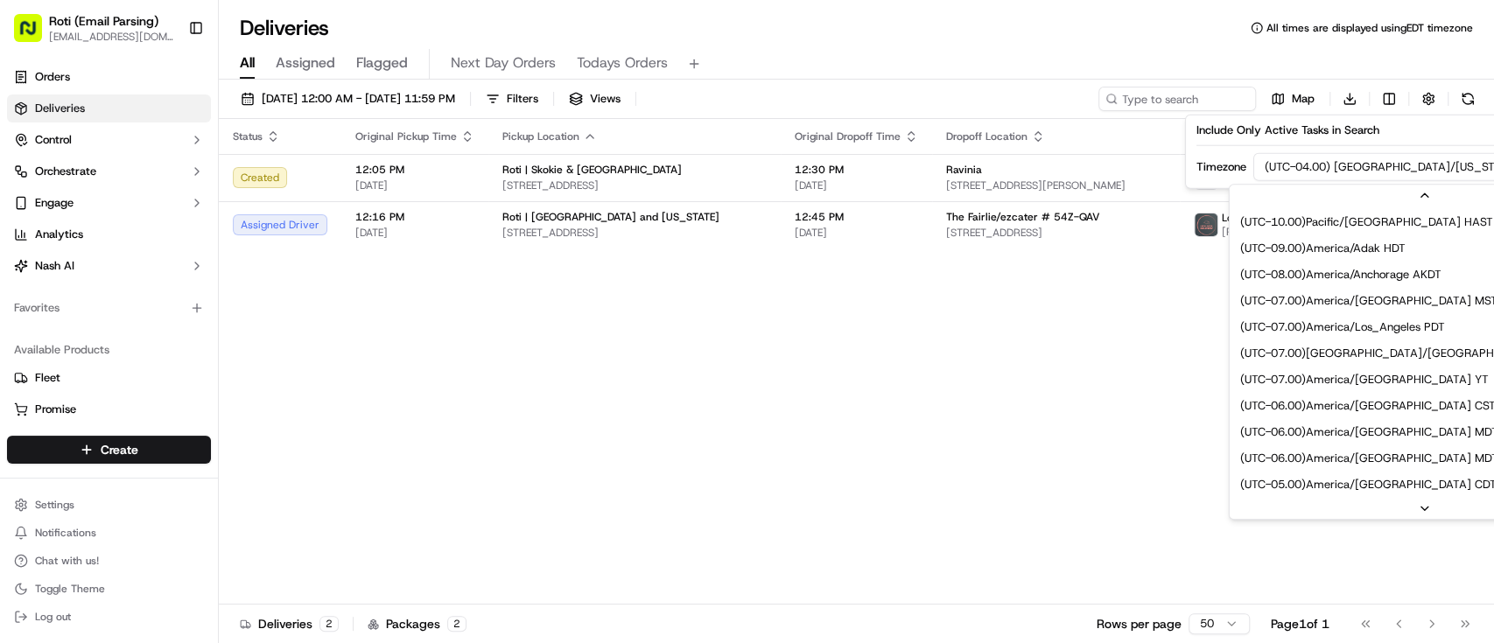
scroll to position [131, 0]
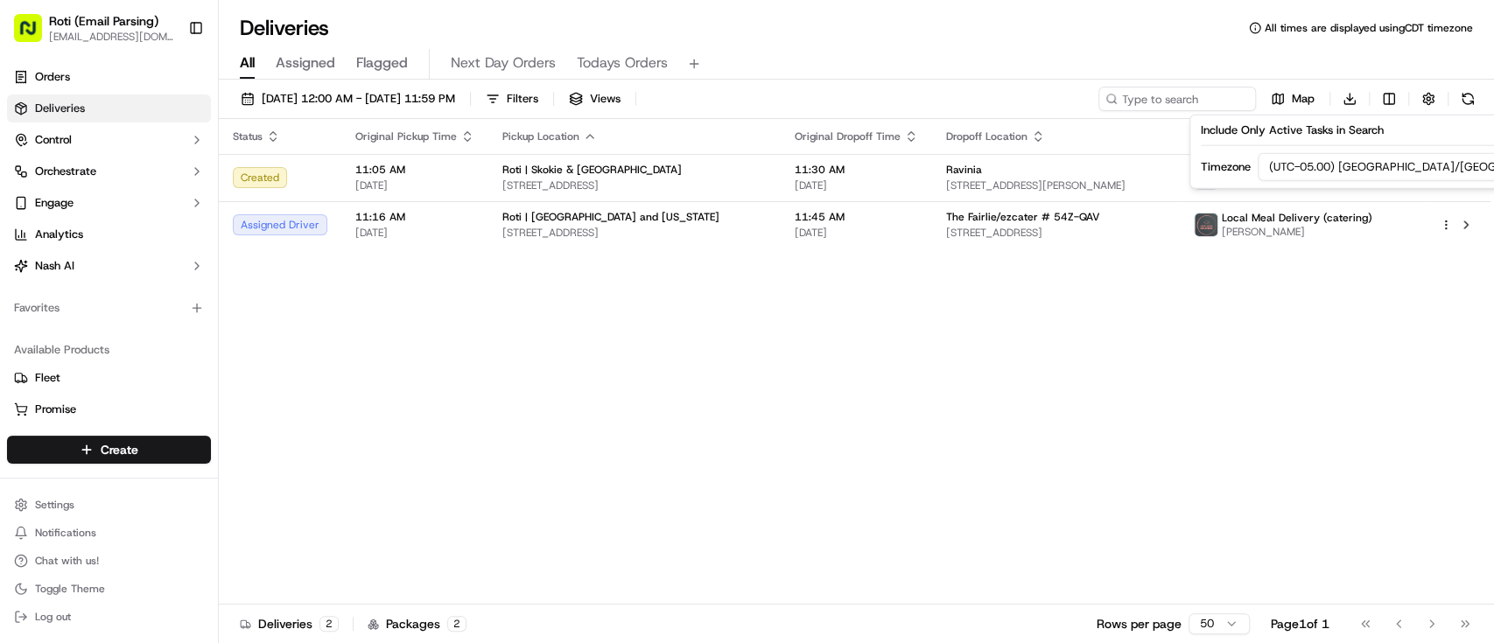
click at [900, 424] on div "Status Original Pickup Time Pickup Location Original Dropoff Time Dropoff Locat…" at bounding box center [855, 362] width 1272 height 486
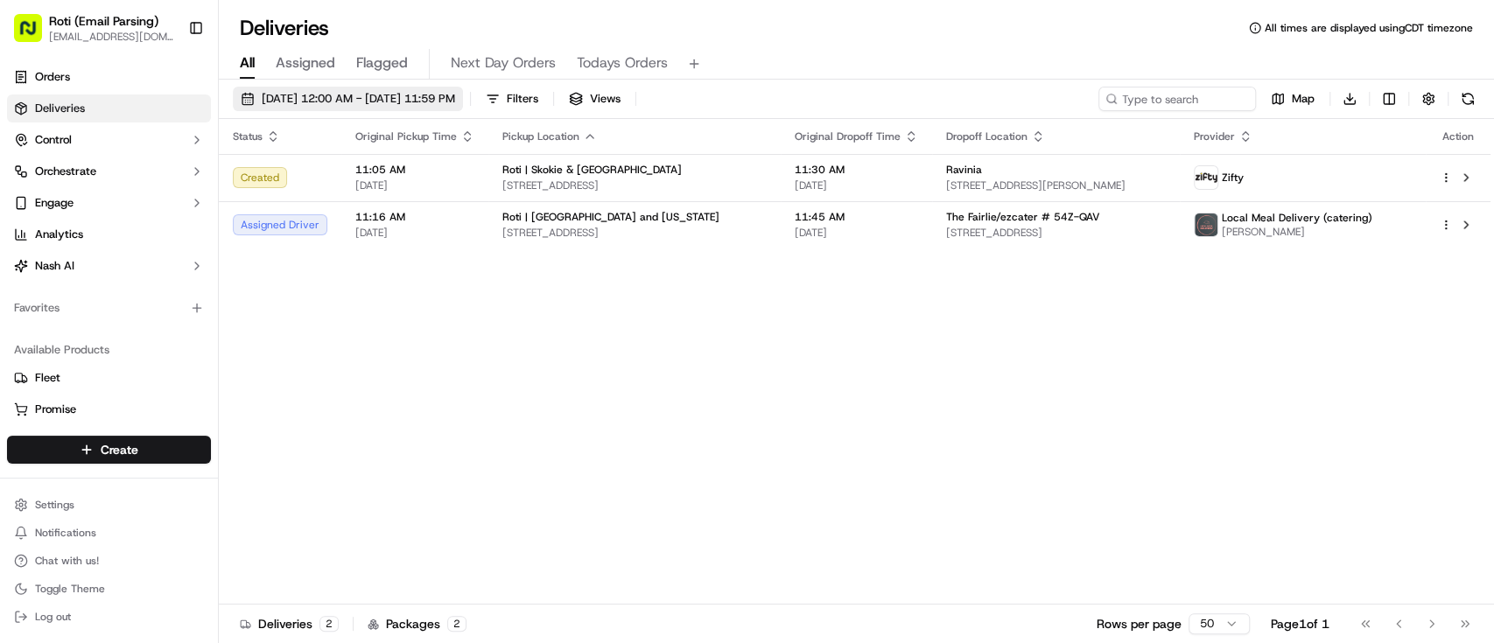
click at [443, 88] on button "09/20/2025 12:00 AM - 09/20/2025 11:59 PM" at bounding box center [348, 99] width 230 height 25
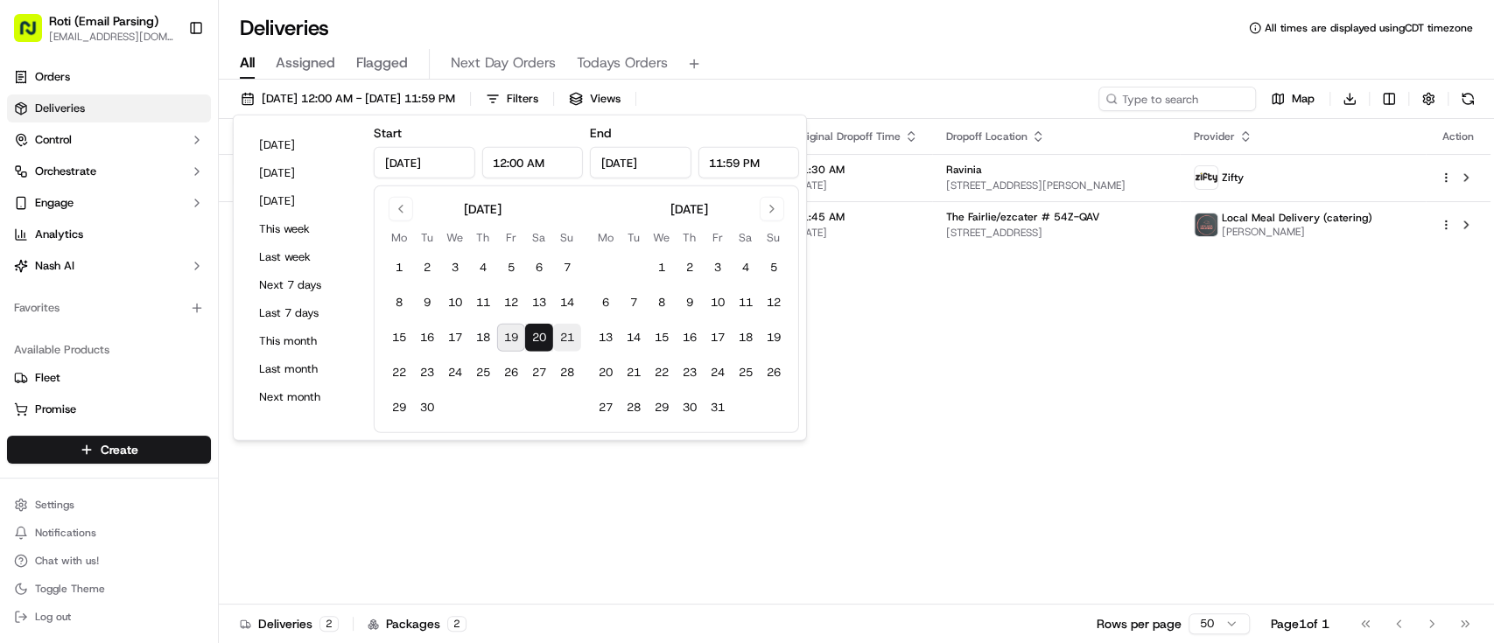
click at [566, 334] on button "21" at bounding box center [567, 338] width 28 height 28
type input "Sep 21, 2025"
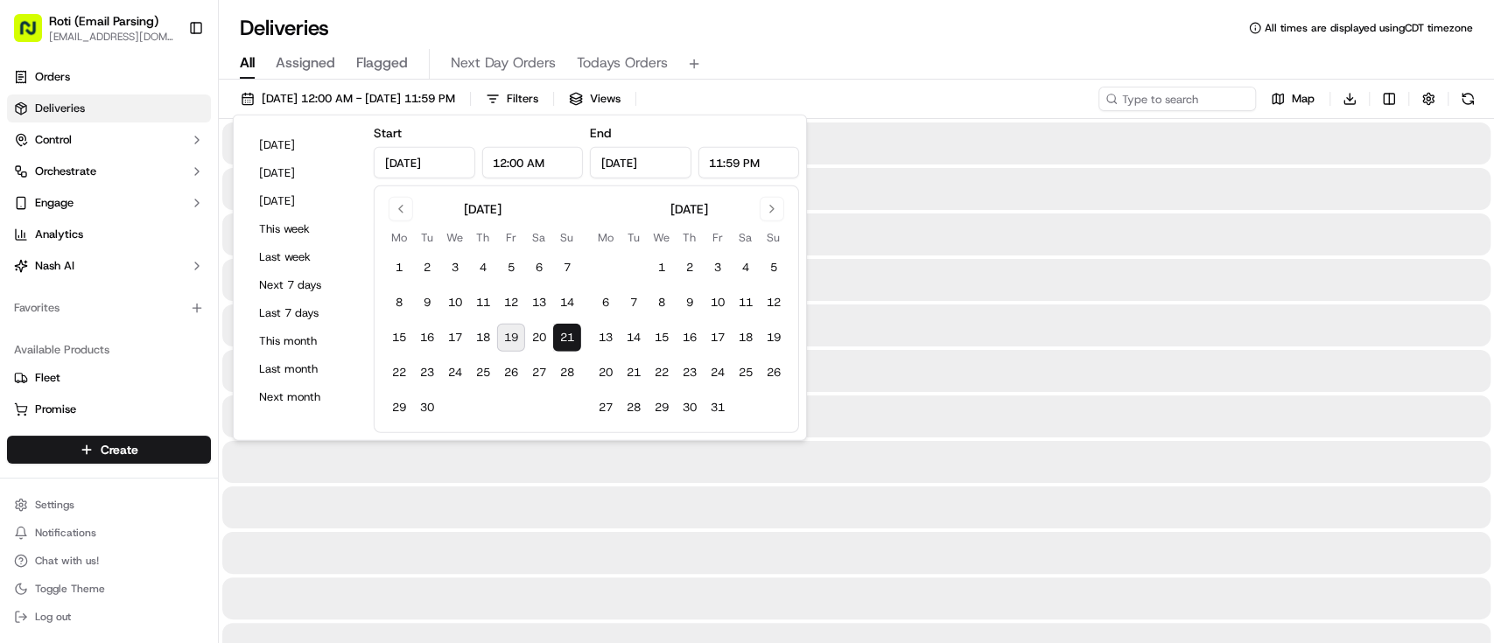
click at [566, 334] on button "21" at bounding box center [567, 338] width 28 height 28
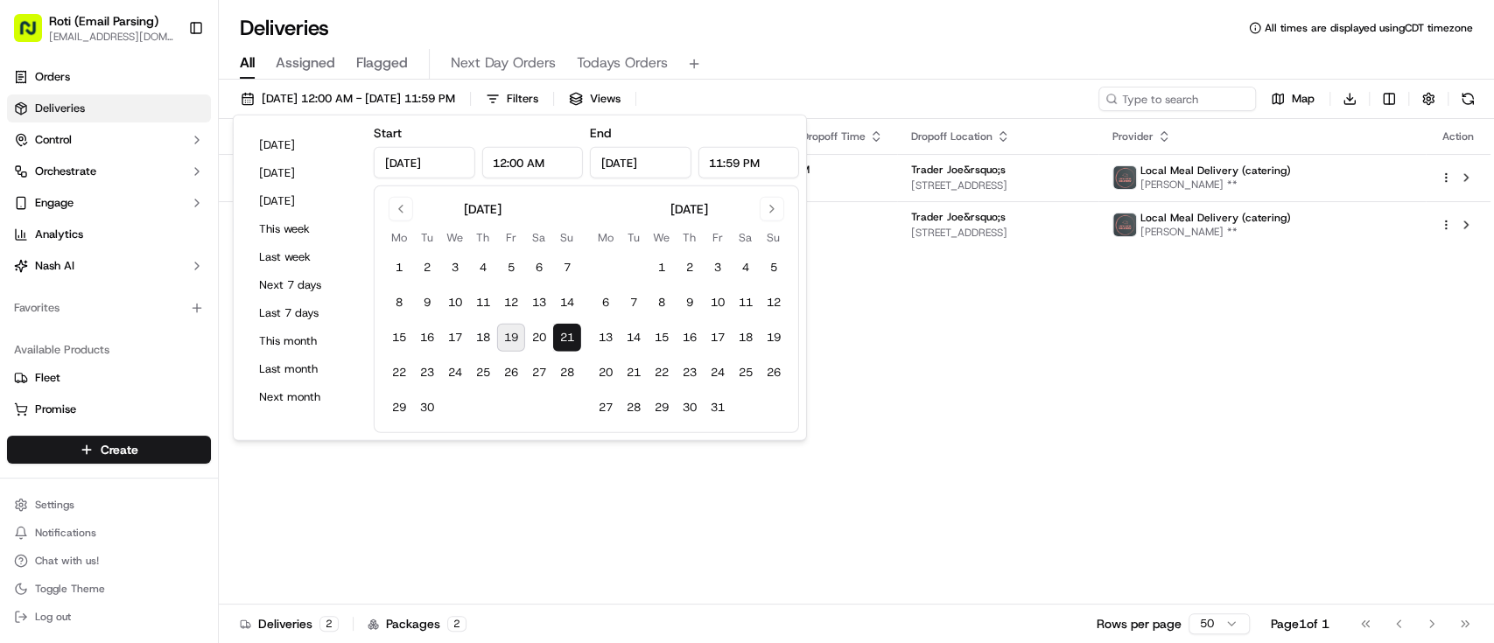
click at [929, 319] on div "Status Original Pickup Time Pickup Location Original Dropoff Time Dropoff Locat…" at bounding box center [855, 362] width 1272 height 486
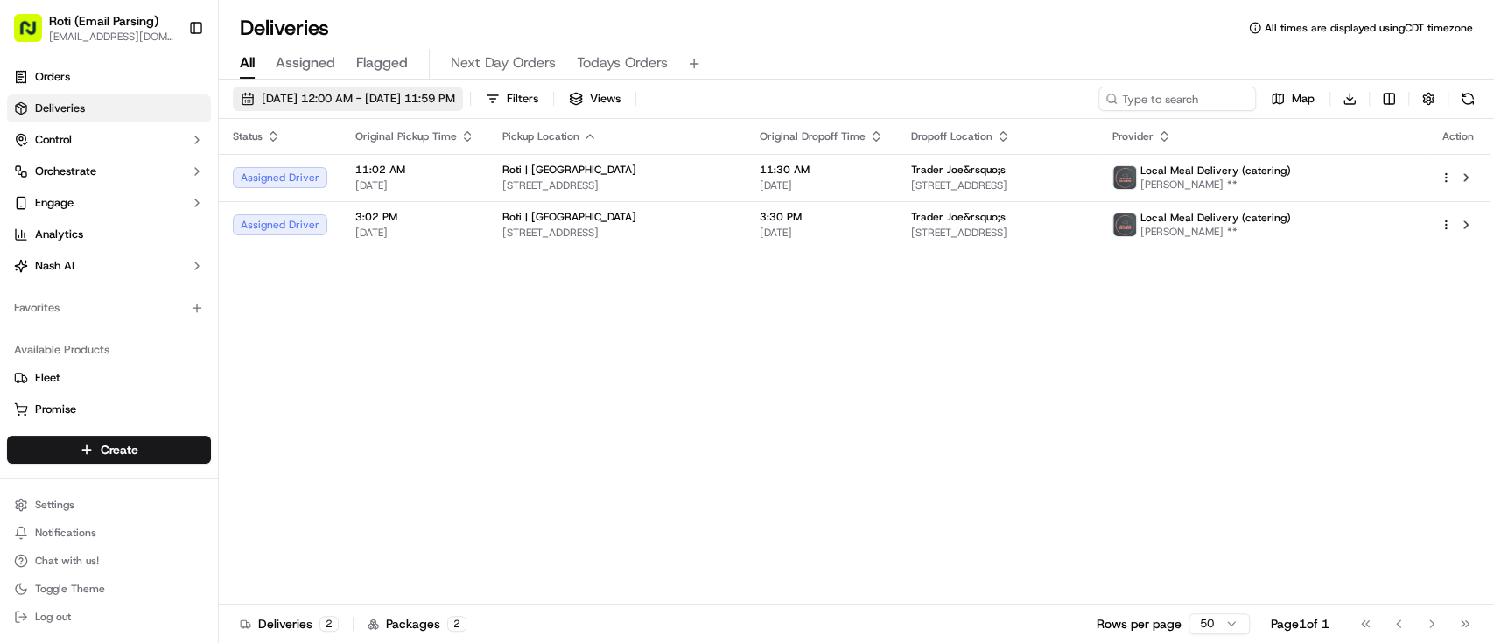
click at [403, 98] on span "09/21/2025 12:00 AM - 09/21/2025 11:59 PM" at bounding box center [358, 99] width 193 height 16
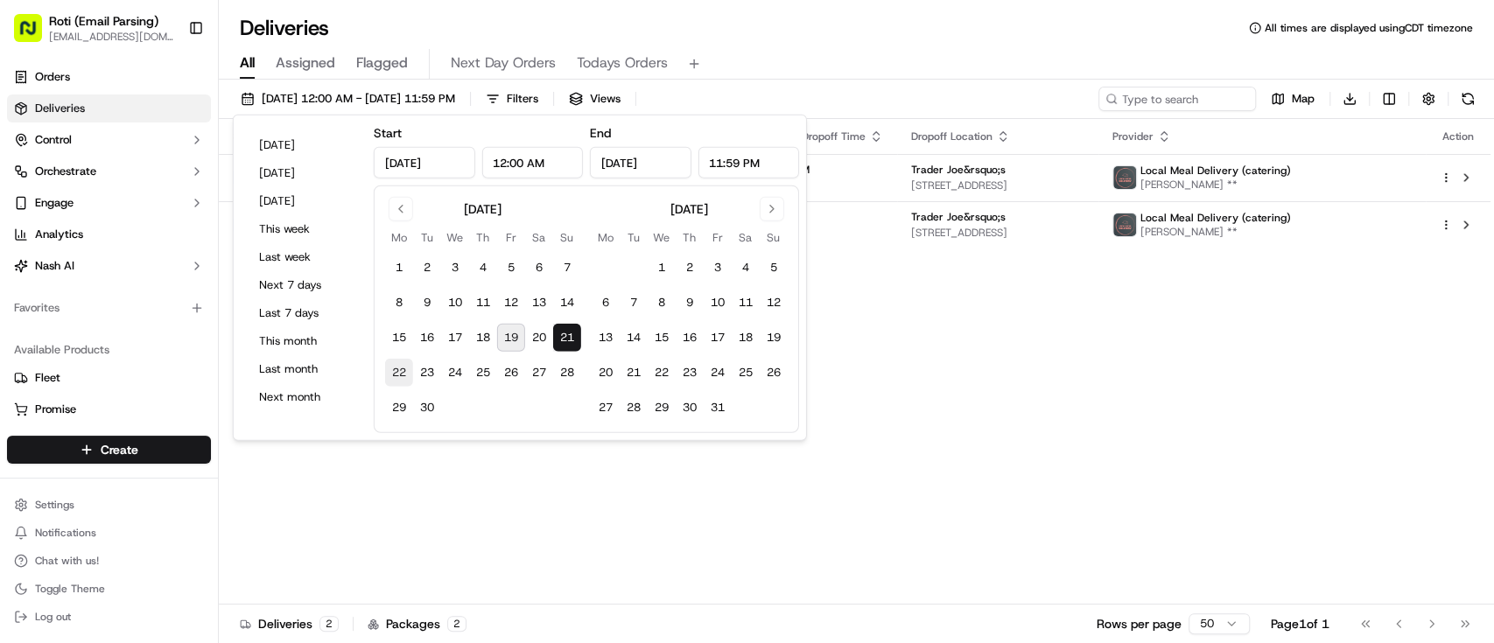
click at [400, 373] on button "22" at bounding box center [399, 373] width 28 height 28
type input "Sep 22, 2025"
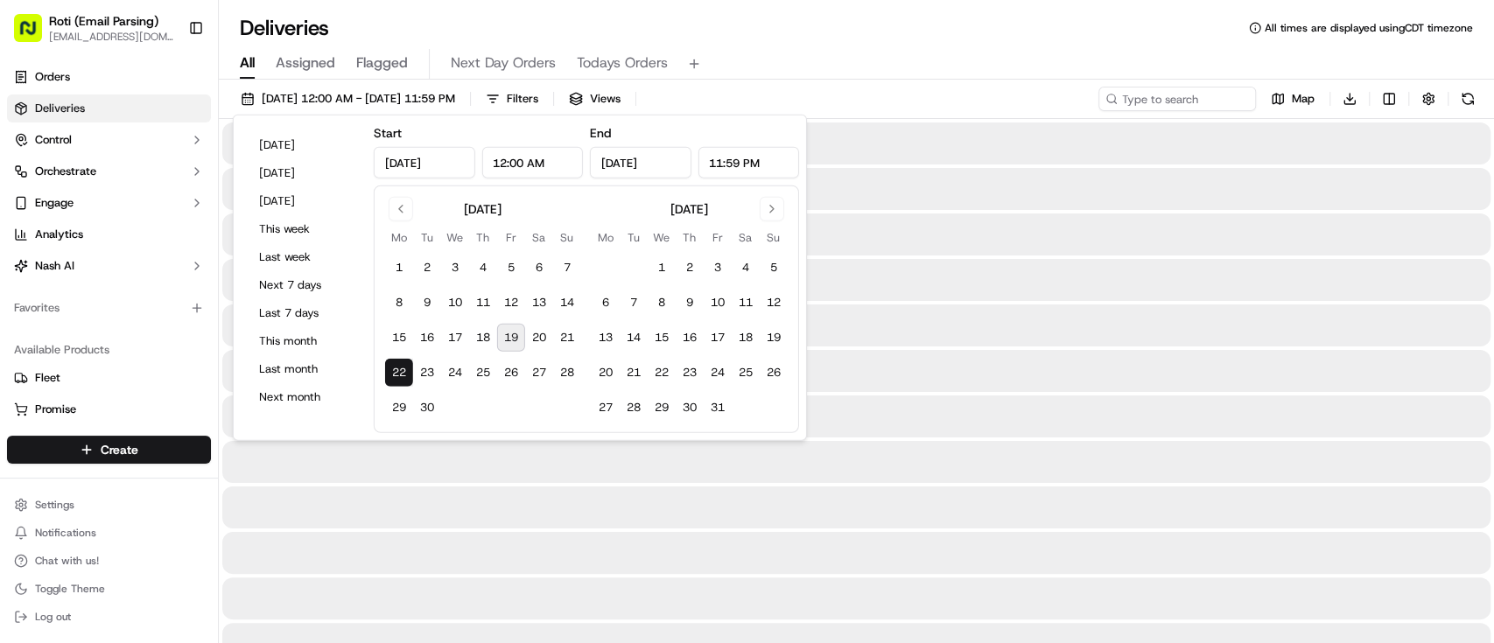
click at [400, 373] on button "22" at bounding box center [399, 373] width 28 height 28
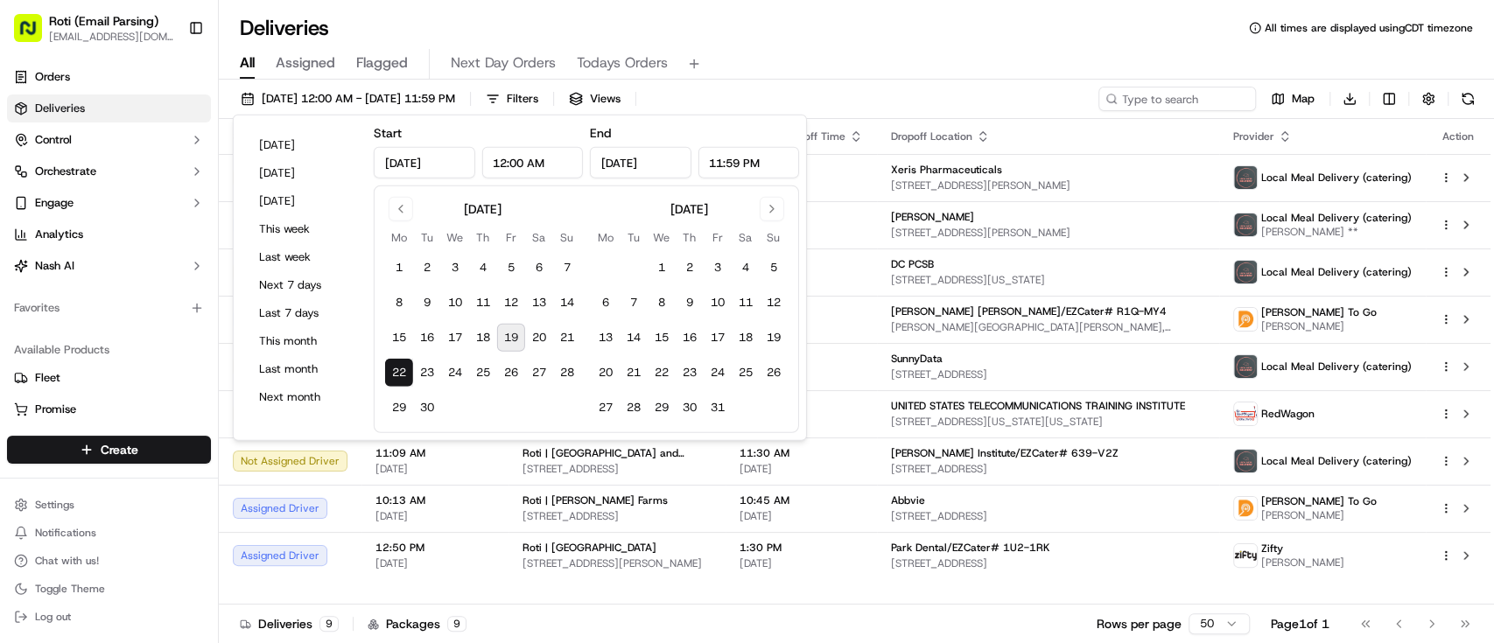
click at [885, 14] on div "Deliveries All times are displayed using CDT timezone" at bounding box center [856, 28] width 1275 height 28
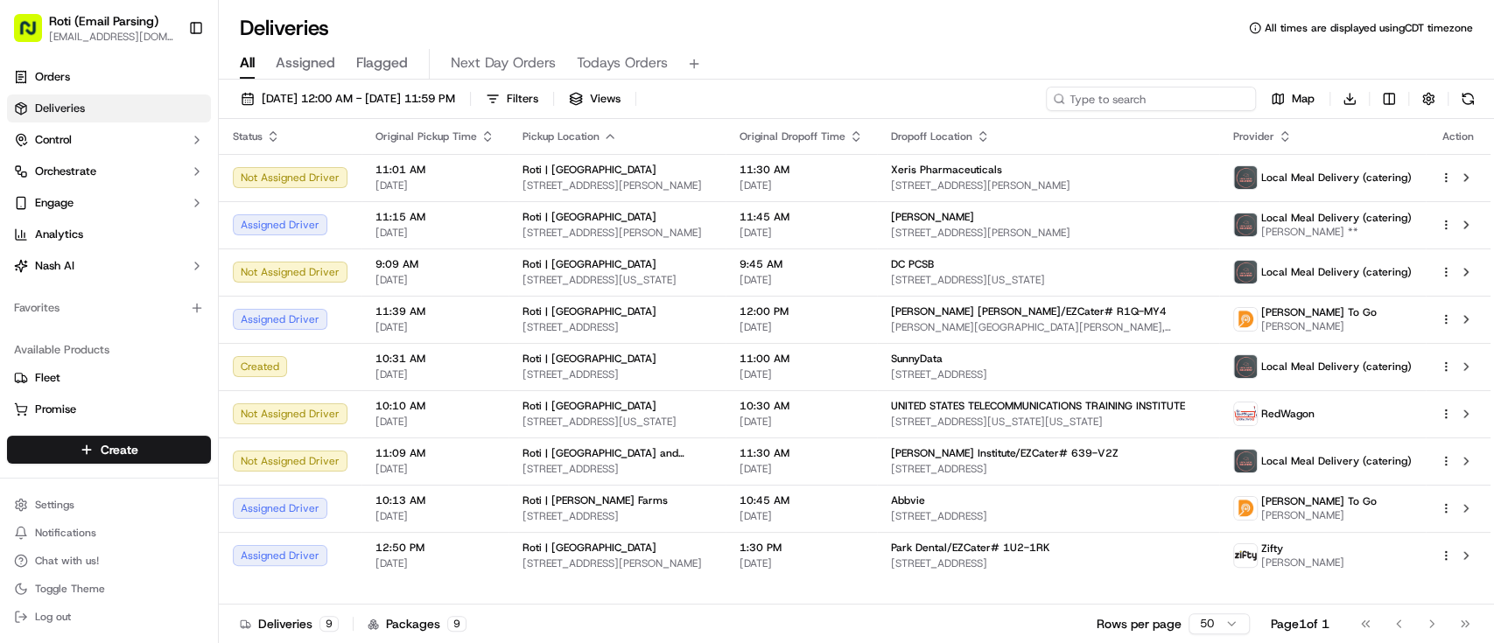
click at [1141, 108] on input at bounding box center [1151, 99] width 210 height 25
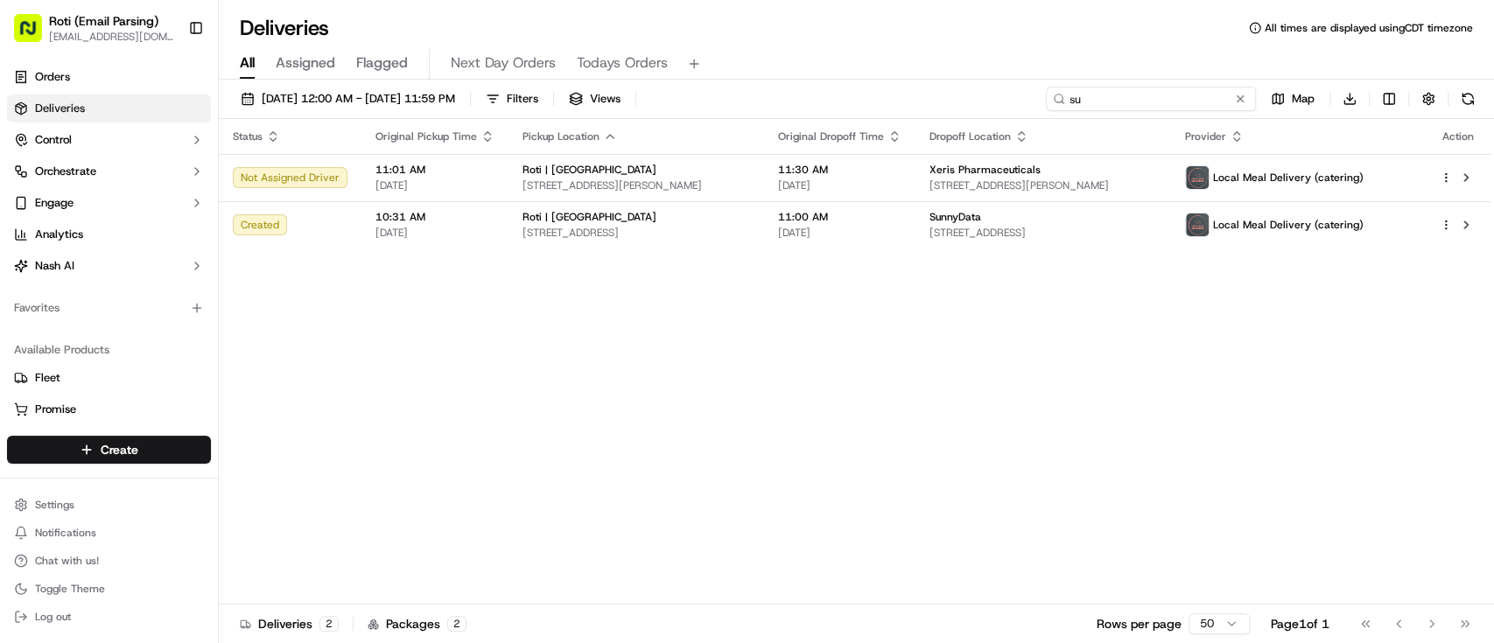
type input "s"
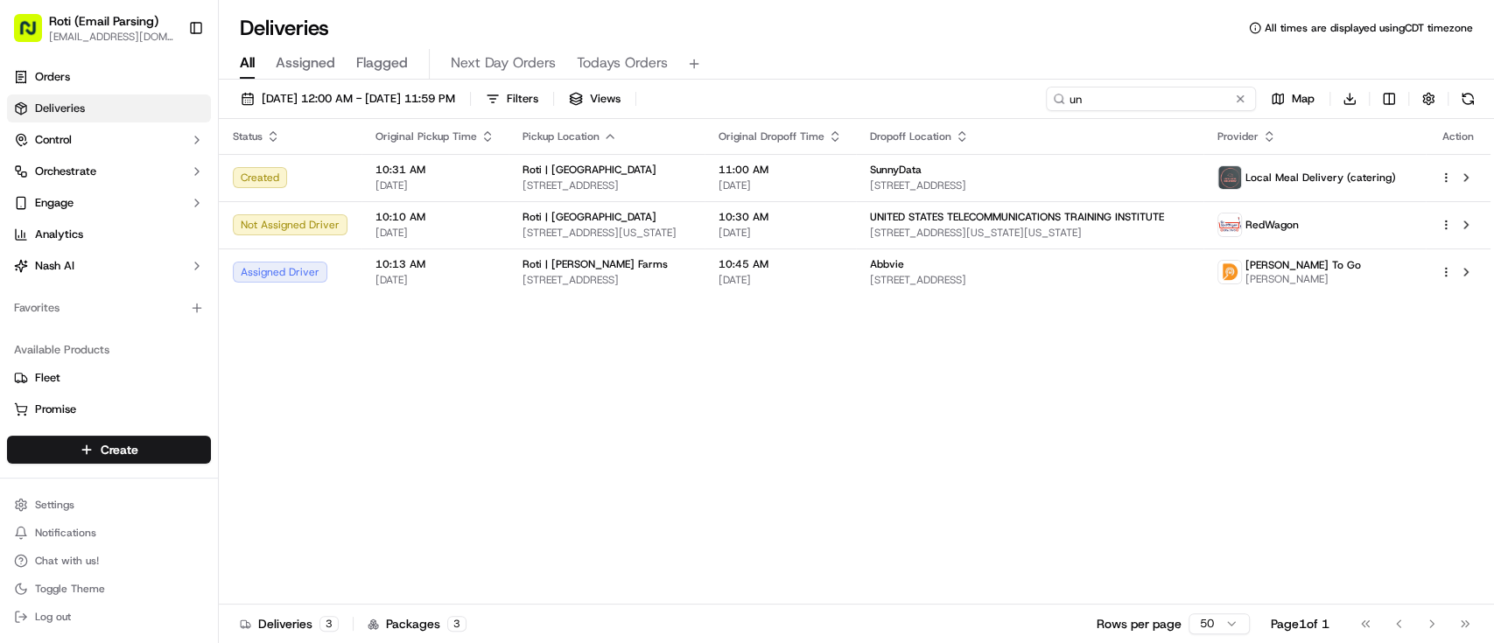
type input "u"
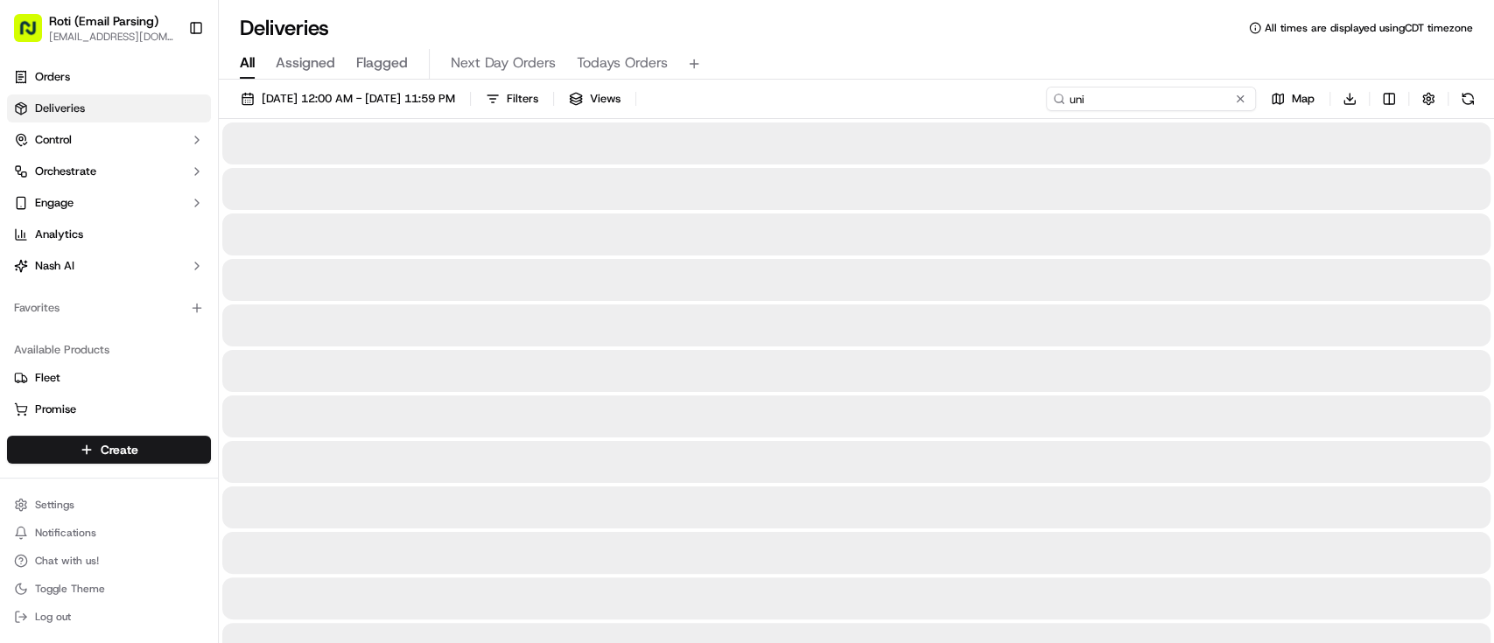
type input "un"
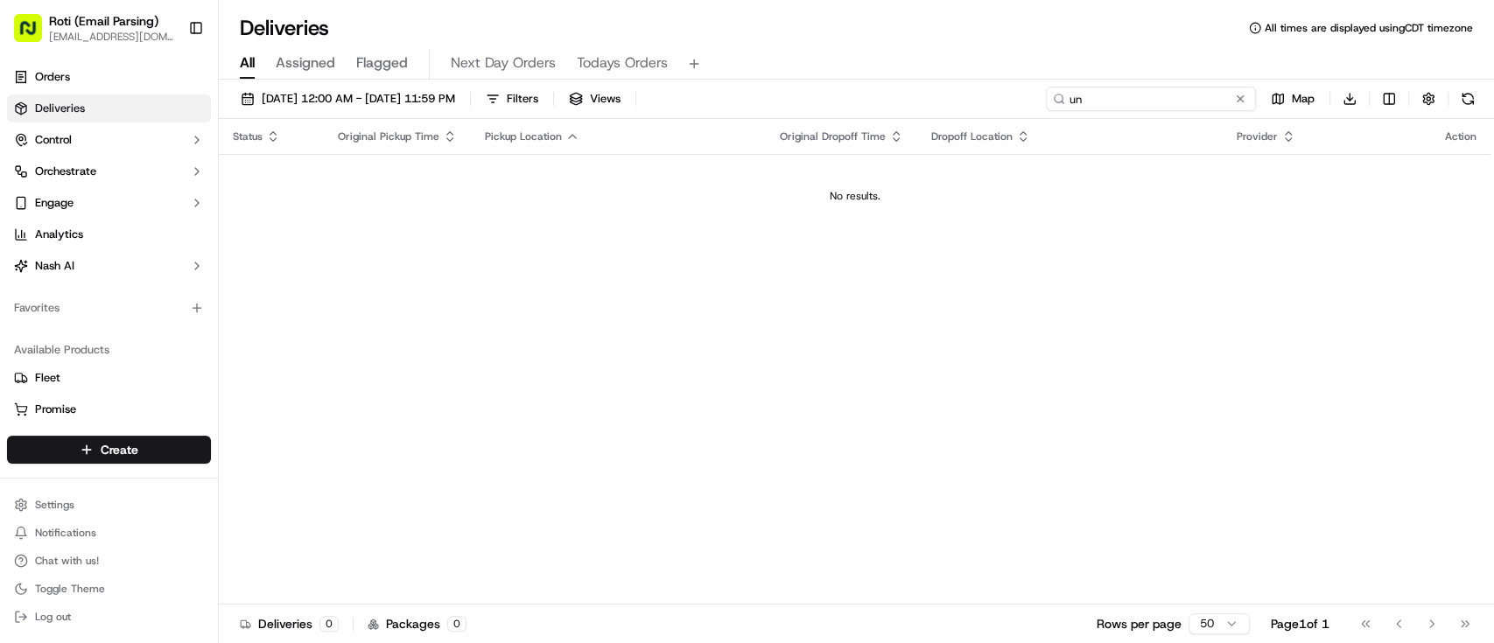
type input "u"
type input "s"
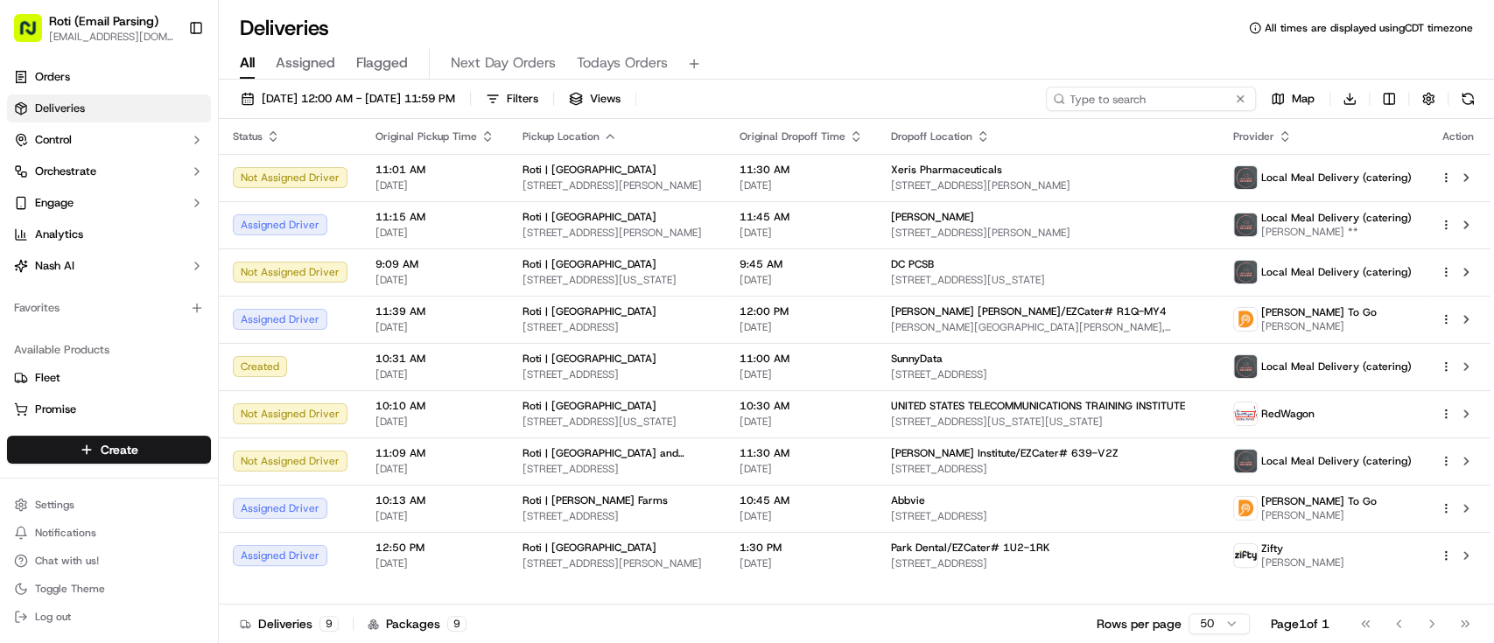
type input "s"
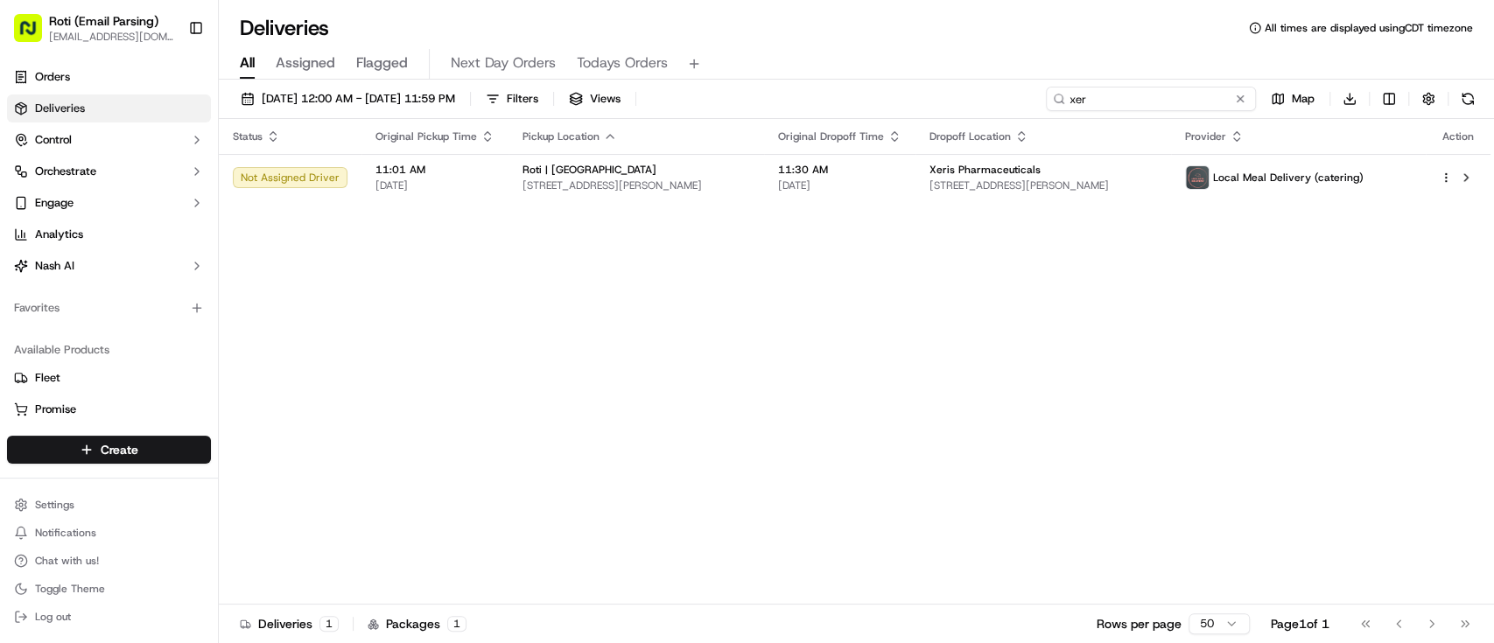
type input "xer"
click at [1245, 91] on button at bounding box center [1240, 99] width 18 height 18
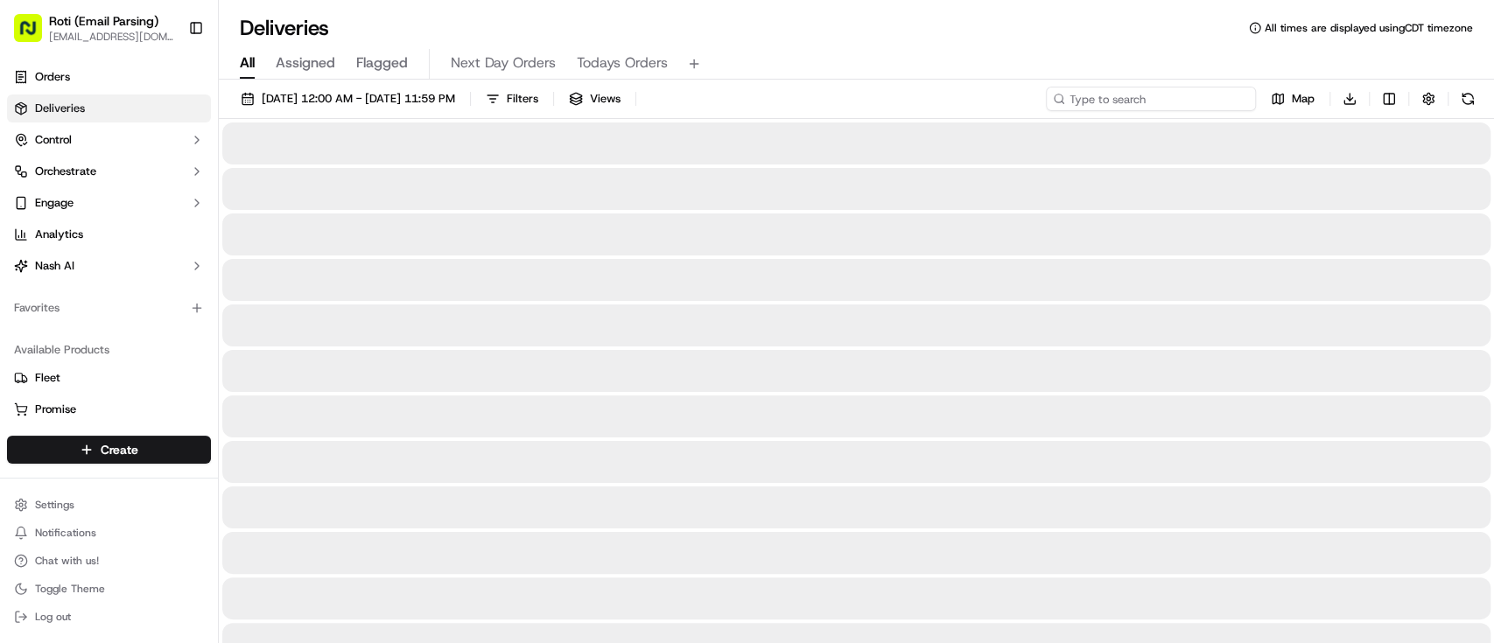
click at [1245, 91] on input at bounding box center [1151, 99] width 210 height 25
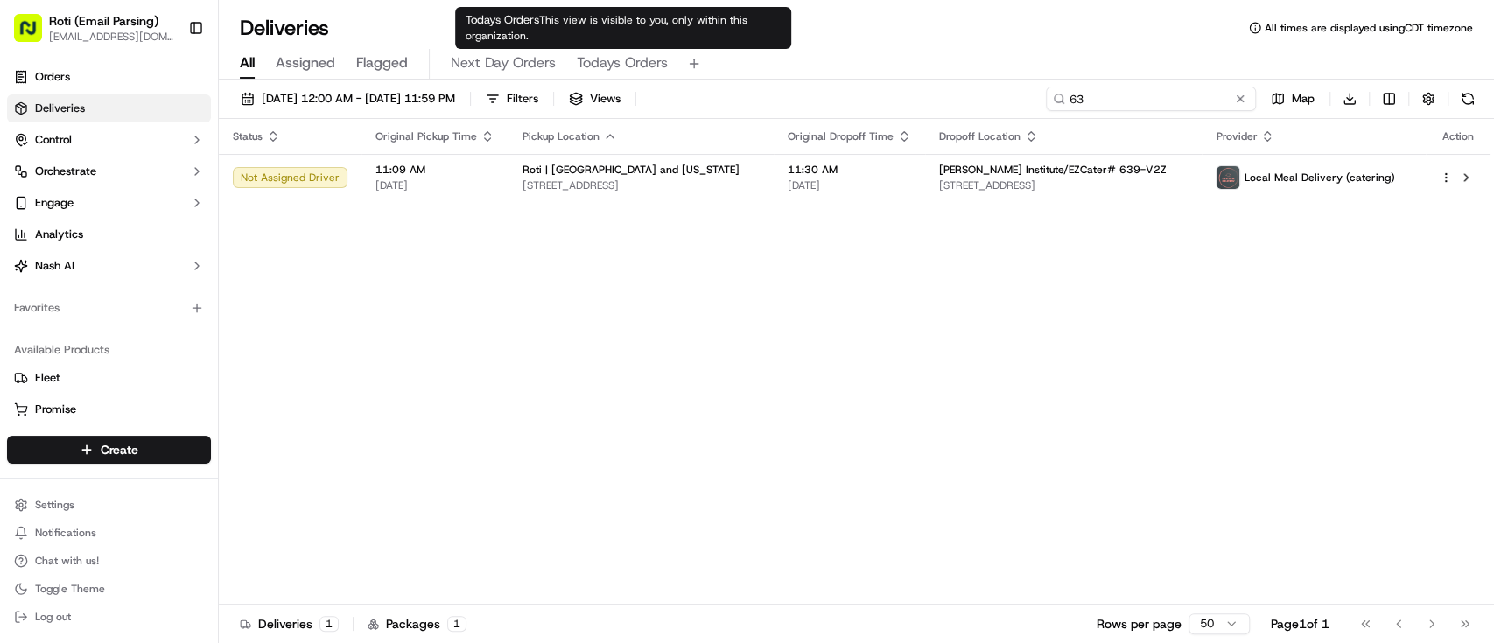
type input "6"
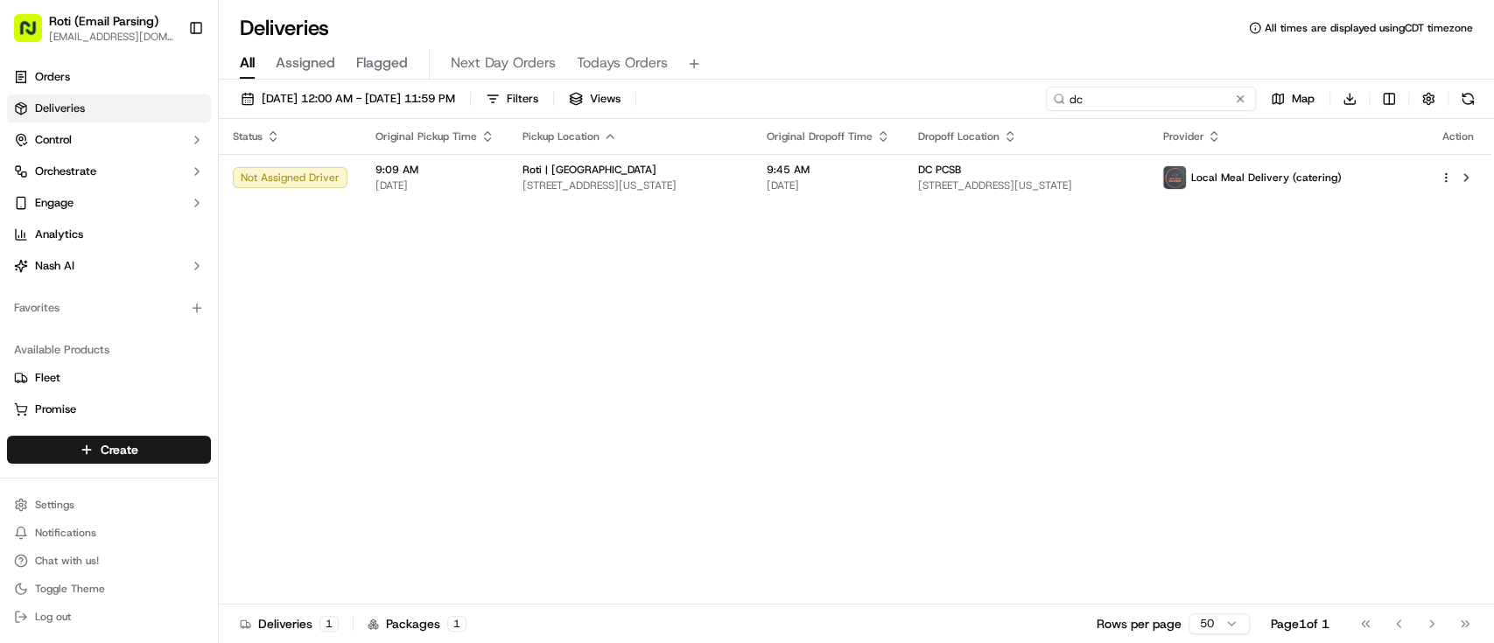
type input "d"
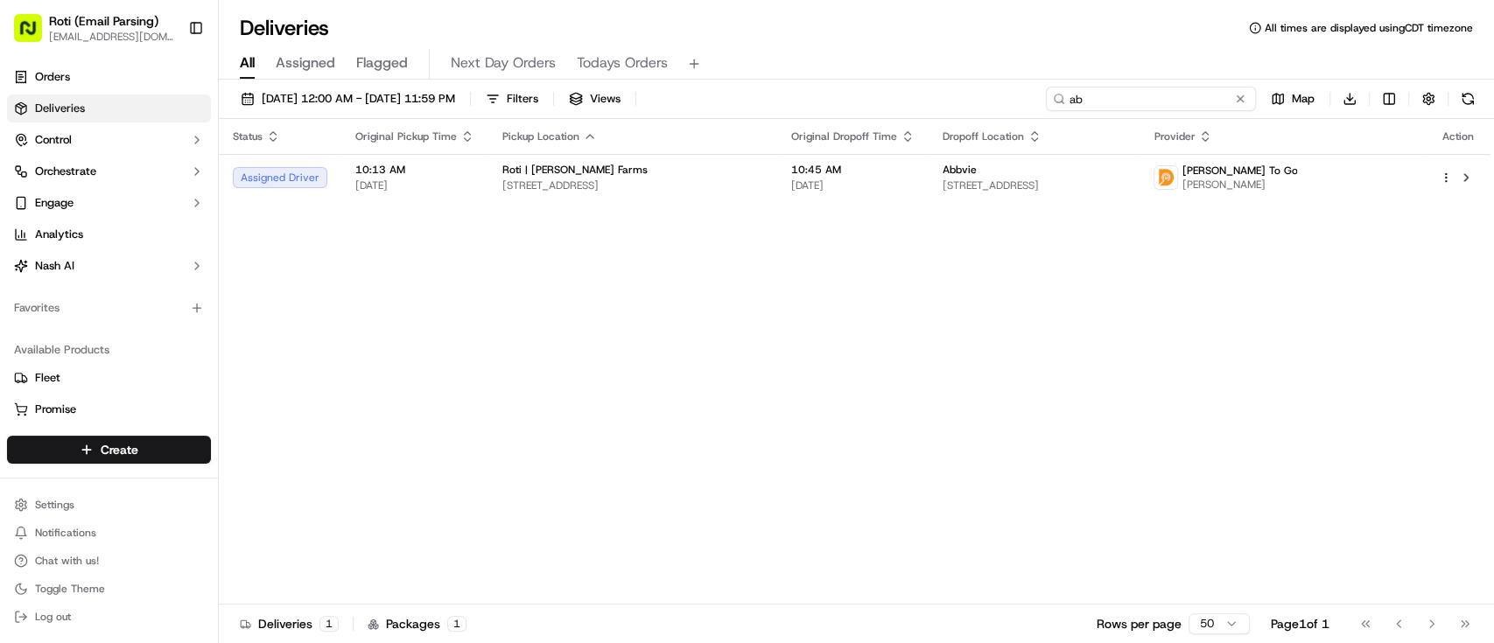
type input "a"
type input "e"
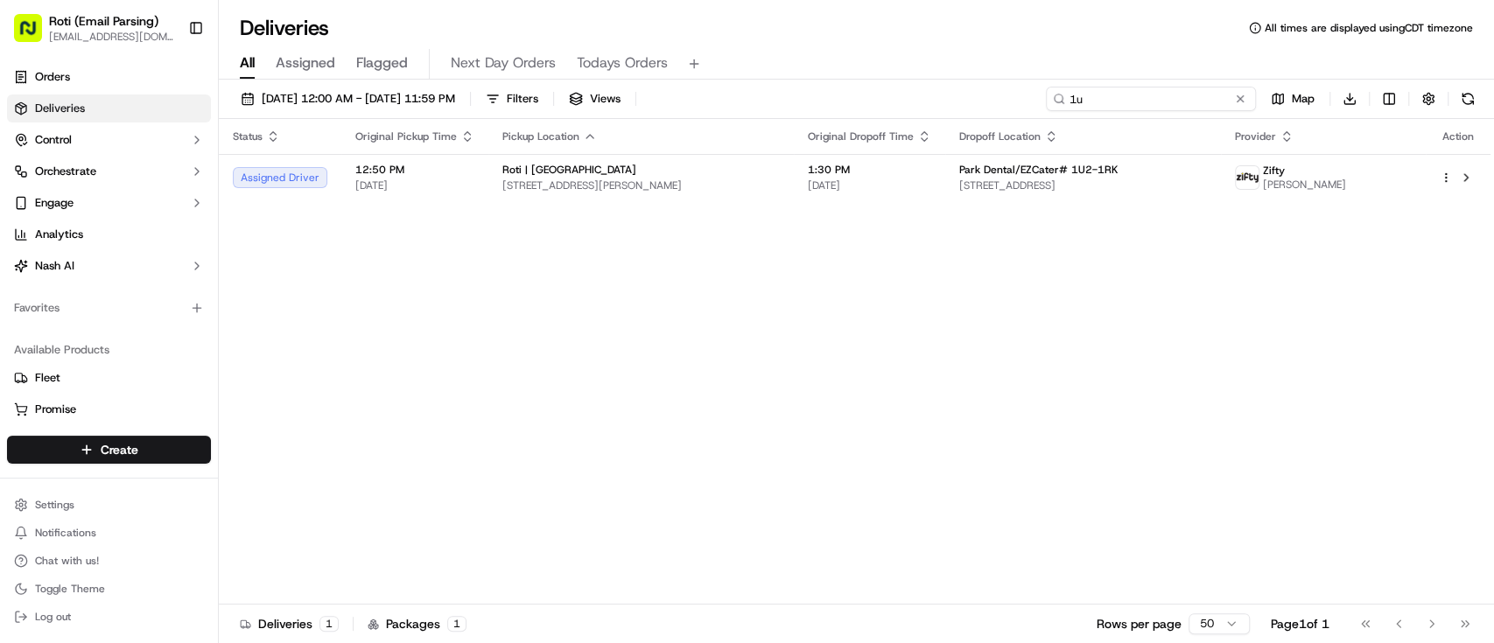
type input "1"
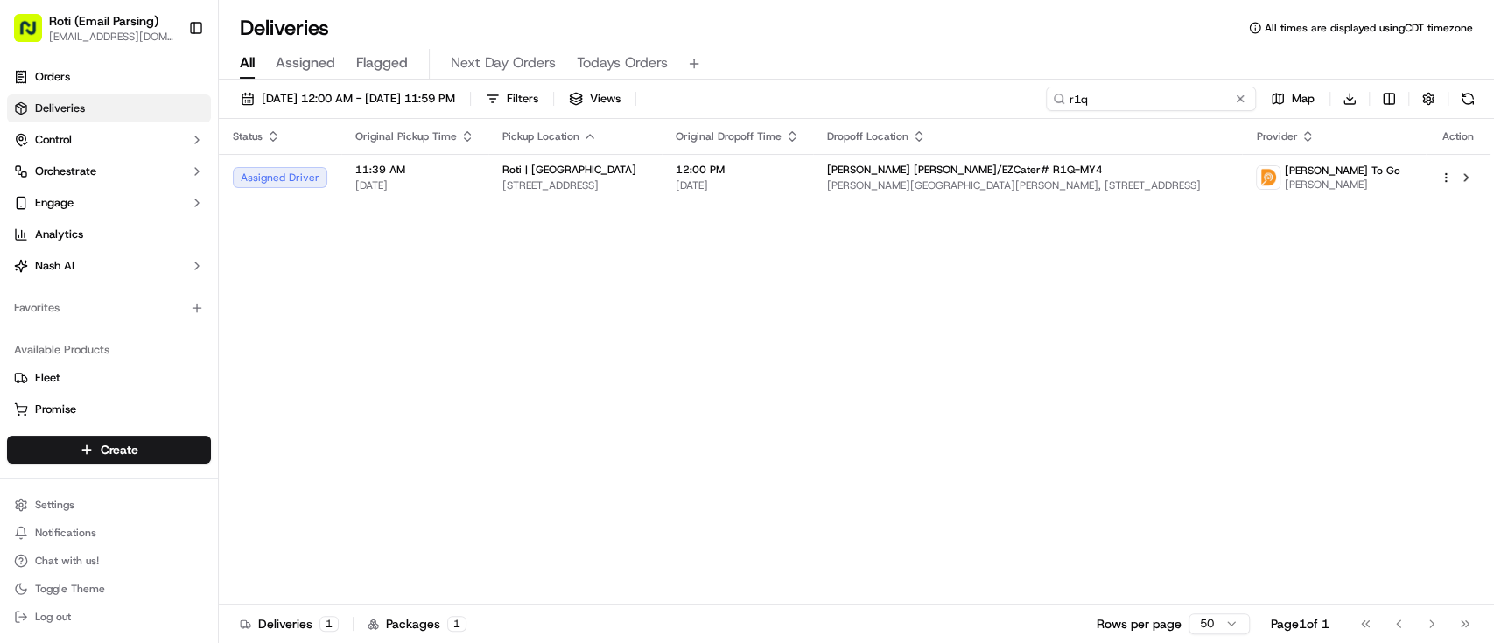
type input "r1q"
